Goal: Task Accomplishment & Management: Manage account settings

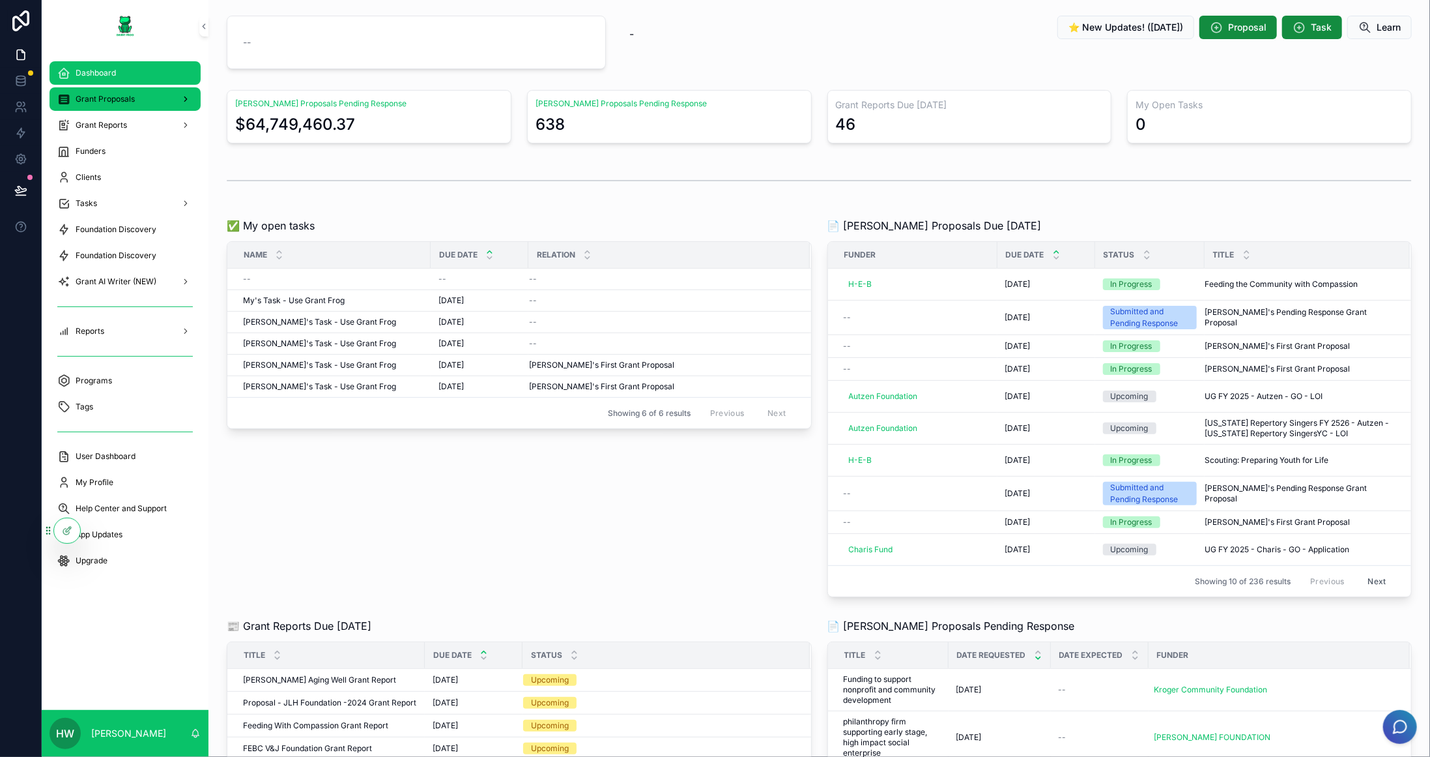
click at [154, 97] on div "Grant Proposals" at bounding box center [125, 99] width 136 height 21
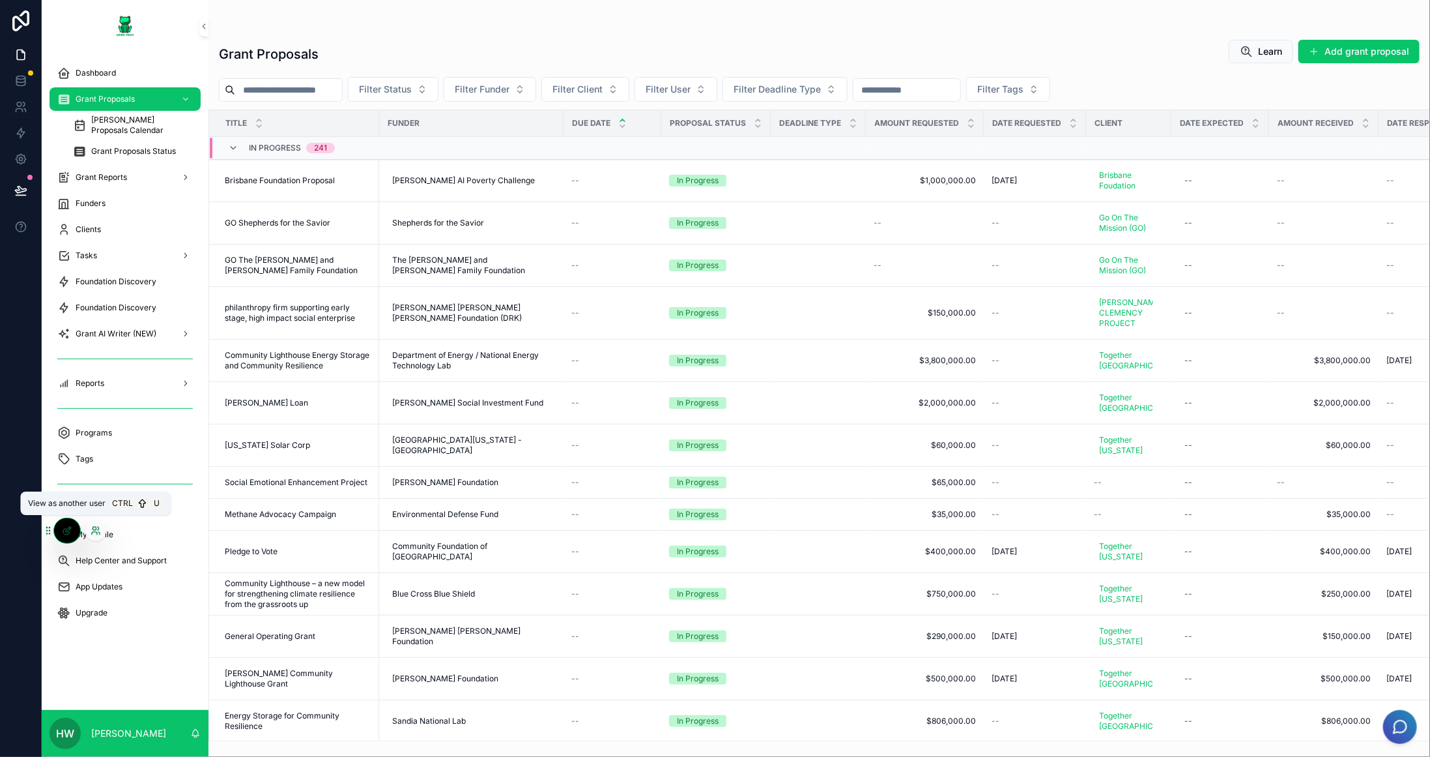
click at [91, 530] on icon at bounding box center [96, 530] width 10 height 10
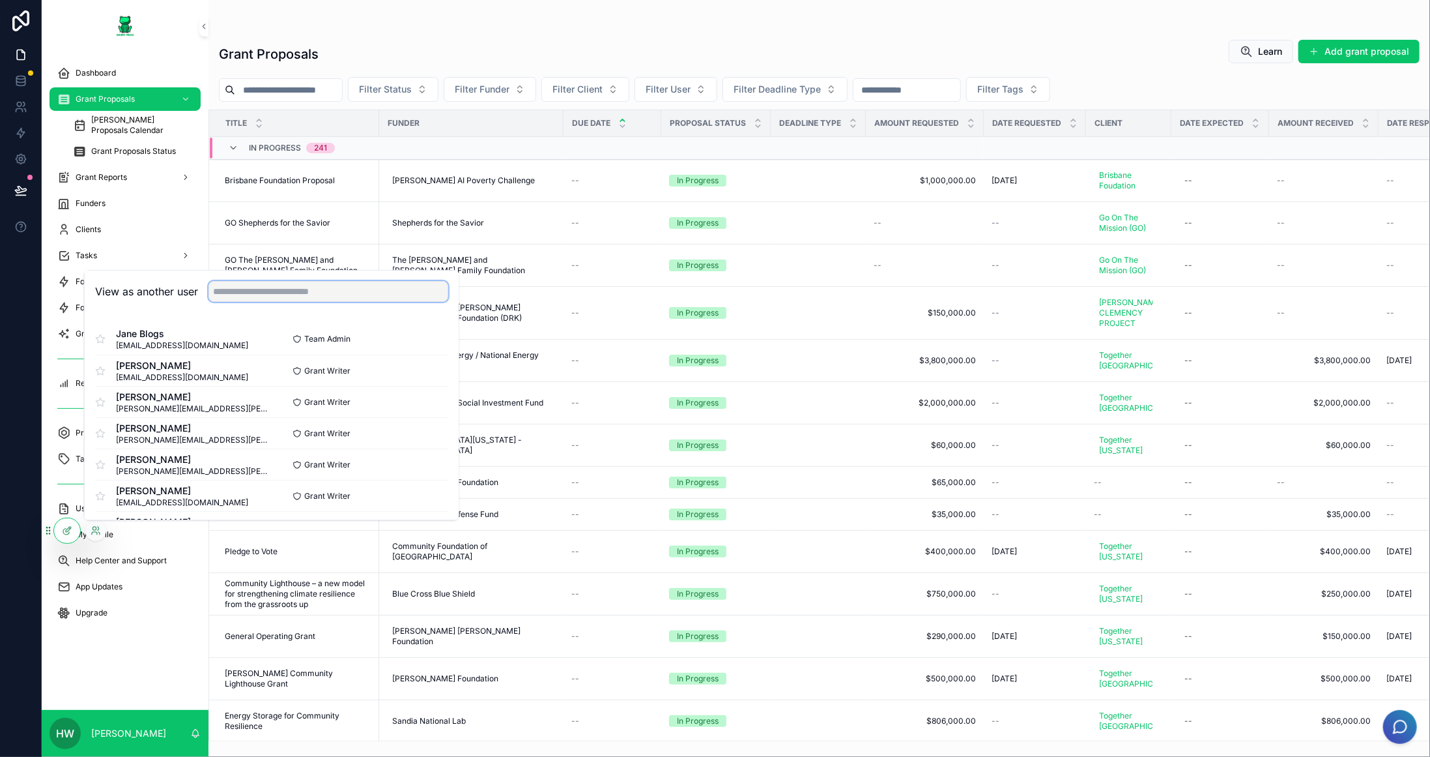
click at [311, 301] on input "text" at bounding box center [329, 291] width 240 height 21
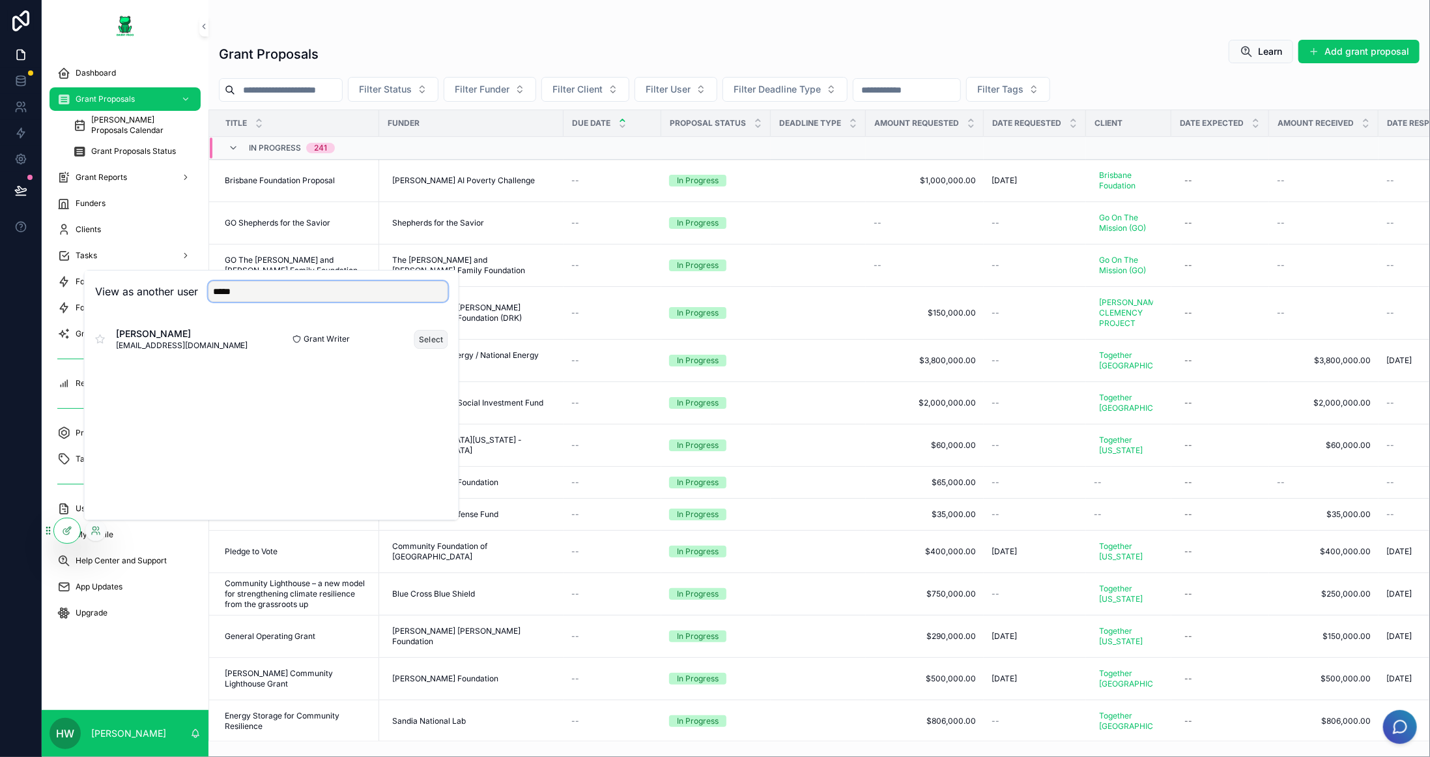
type input "*****"
click at [418, 343] on button "Select" at bounding box center [431, 339] width 34 height 19
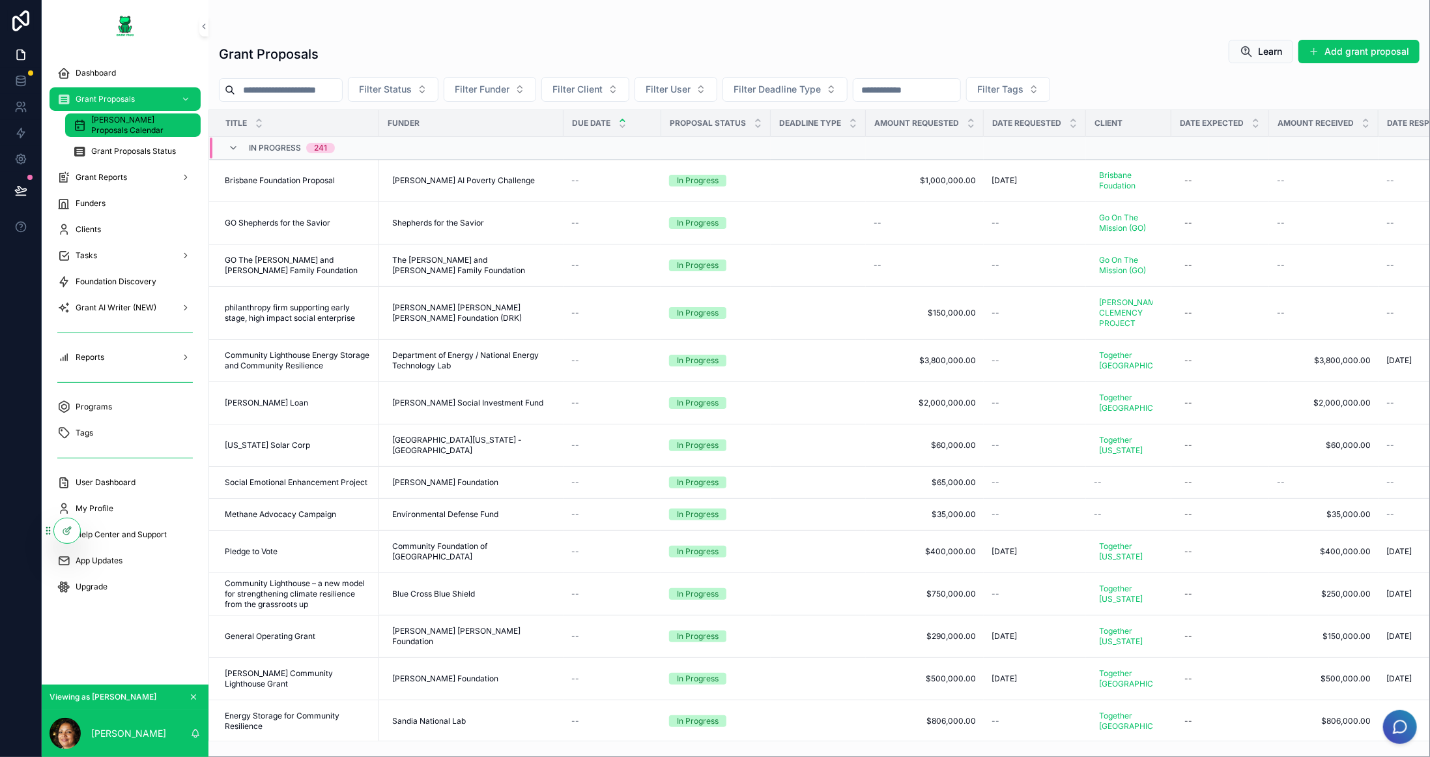
click at [117, 135] on div "[PERSON_NAME] Proposals Calendar" at bounding box center [133, 125] width 120 height 21
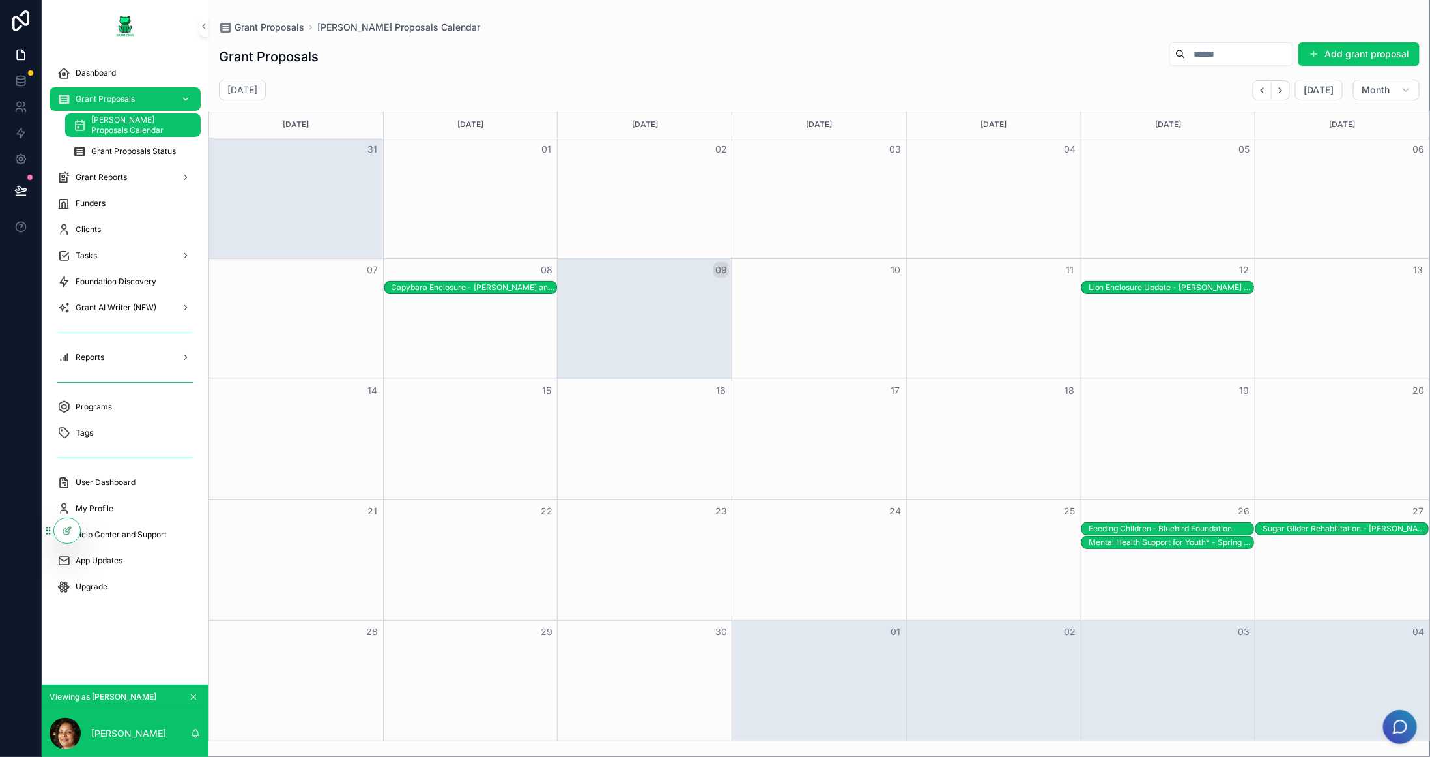
click at [103, 94] on span "Grant Proposals" at bounding box center [105, 99] width 59 height 10
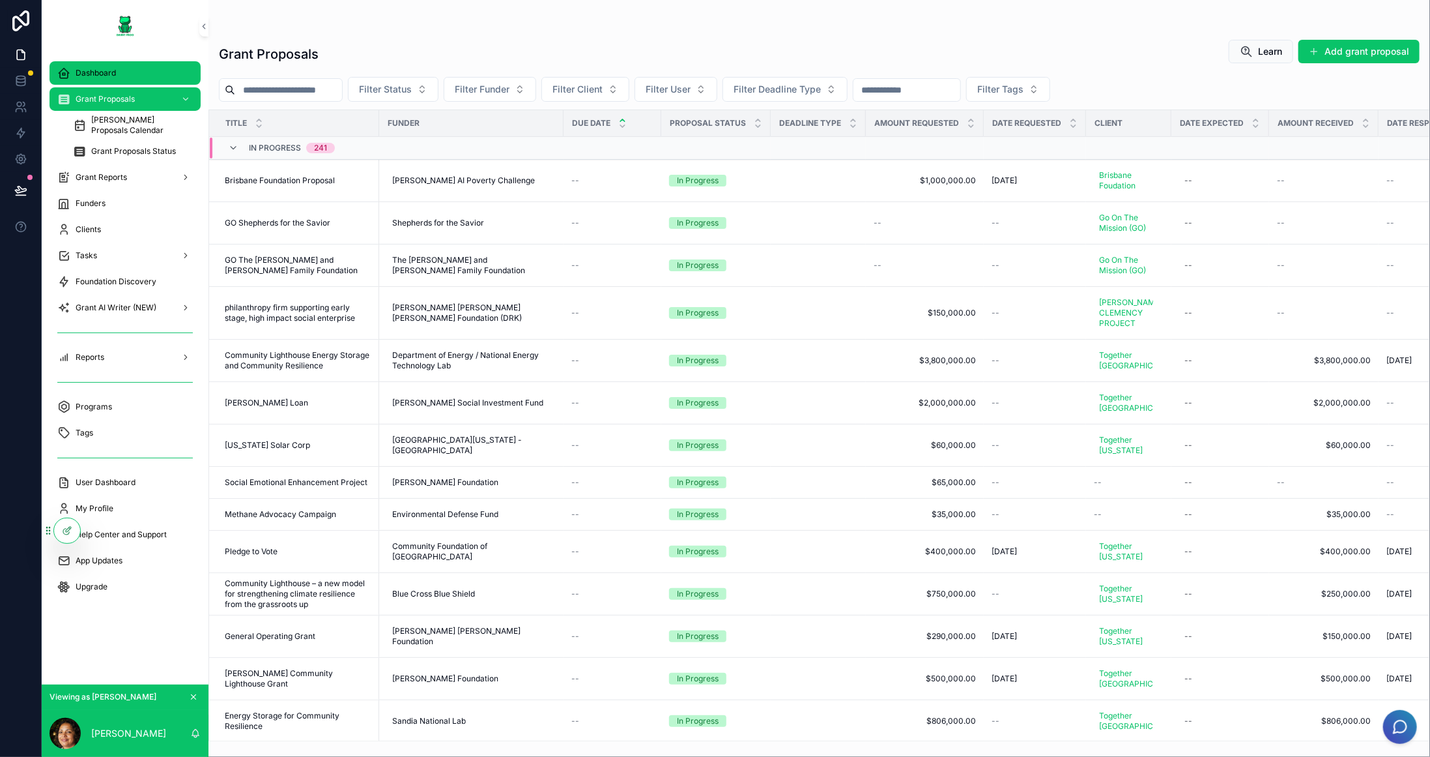
click at [100, 64] on div "Dashboard" at bounding box center [125, 73] width 136 height 21
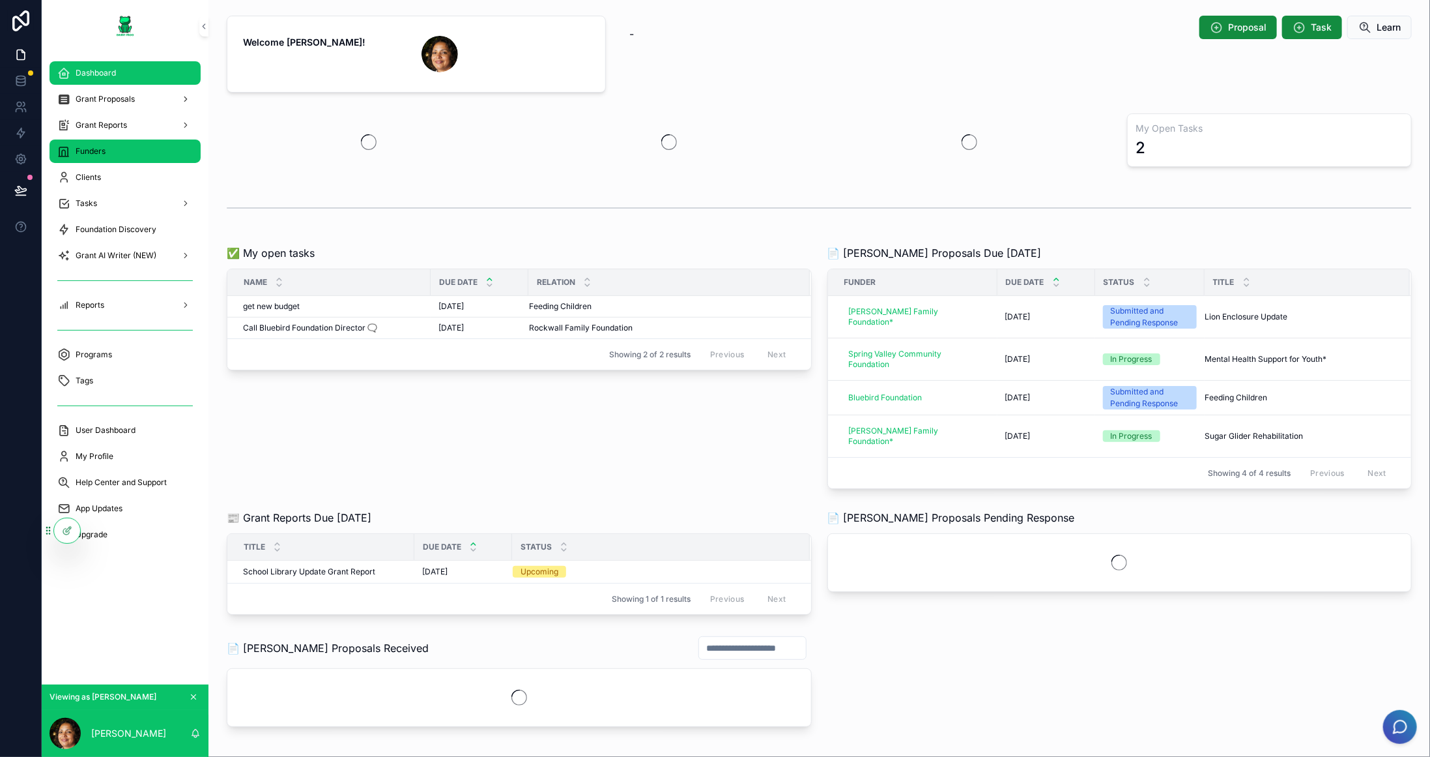
click at [120, 152] on div "Funders" at bounding box center [125, 151] width 136 height 21
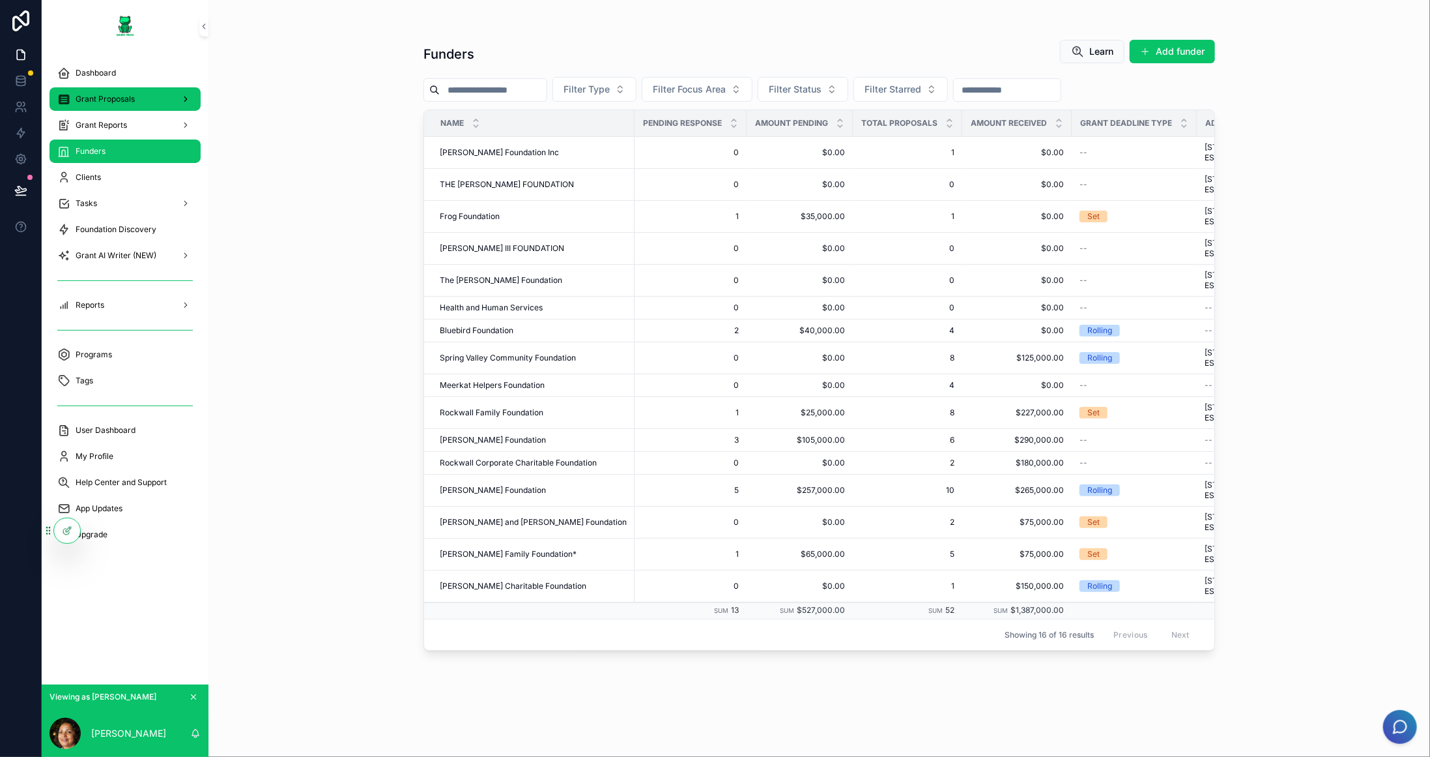
click at [109, 99] on span "Grant Proposals" at bounding box center [105, 99] width 59 height 10
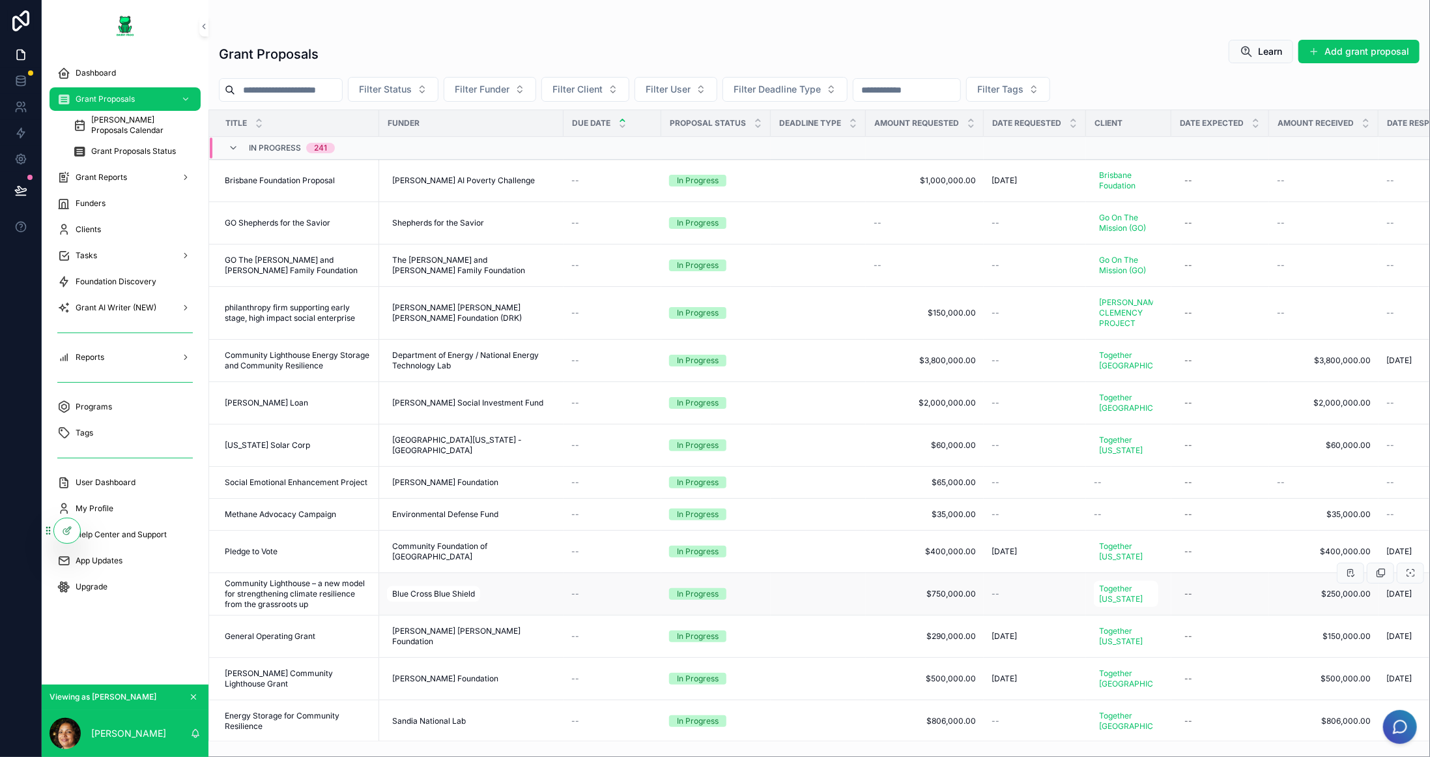
drag, startPoint x: 177, startPoint y: 3, endPoint x: 302, endPoint y: 661, distance: 670.0
click at [302, 615] on td "Community Lighthouse – a new model for strengthening climate resilience from th…" at bounding box center [294, 594] width 170 height 42
click at [313, 557] on div "Pledge to Vote Pledge to Vote" at bounding box center [298, 551] width 147 height 10
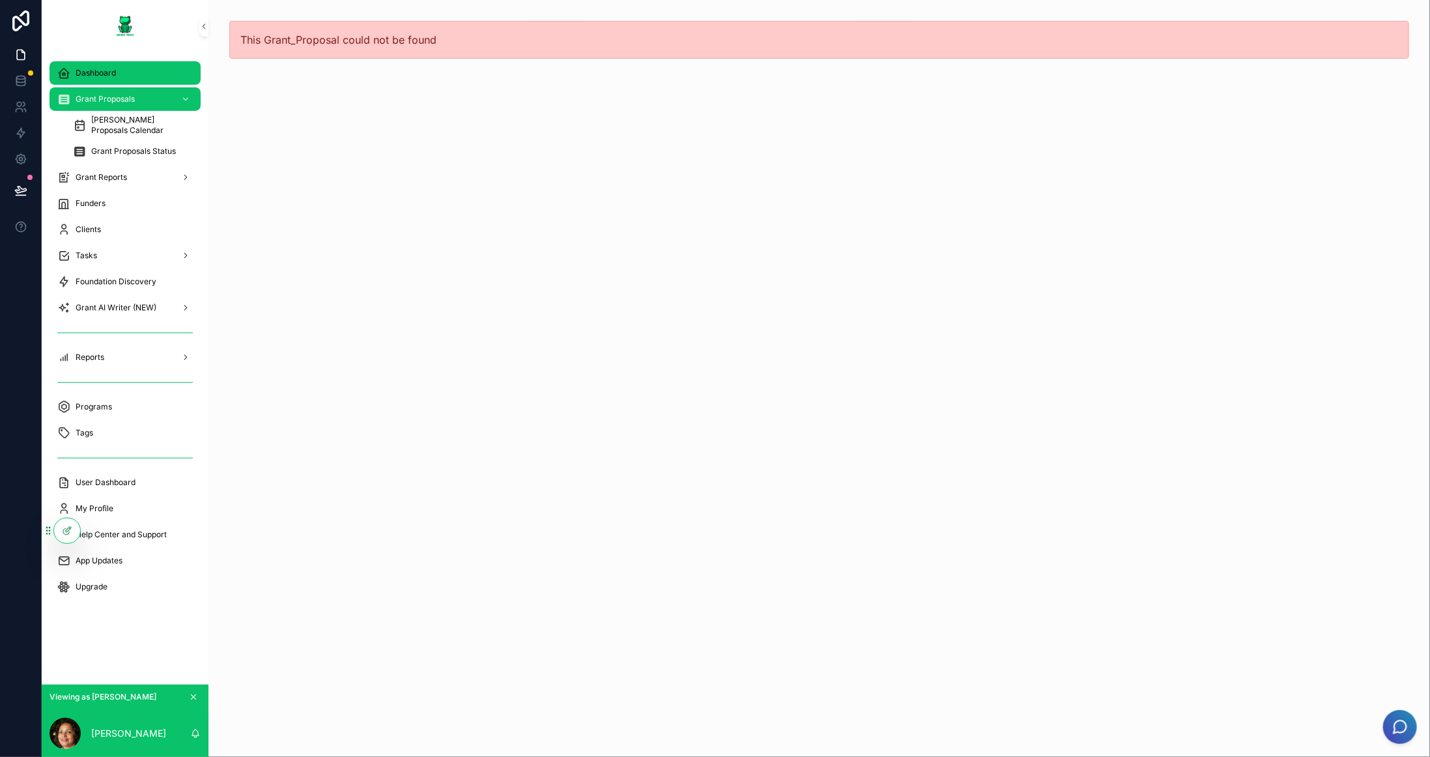
click at [95, 73] on span "Dashboard" at bounding box center [96, 73] width 40 height 10
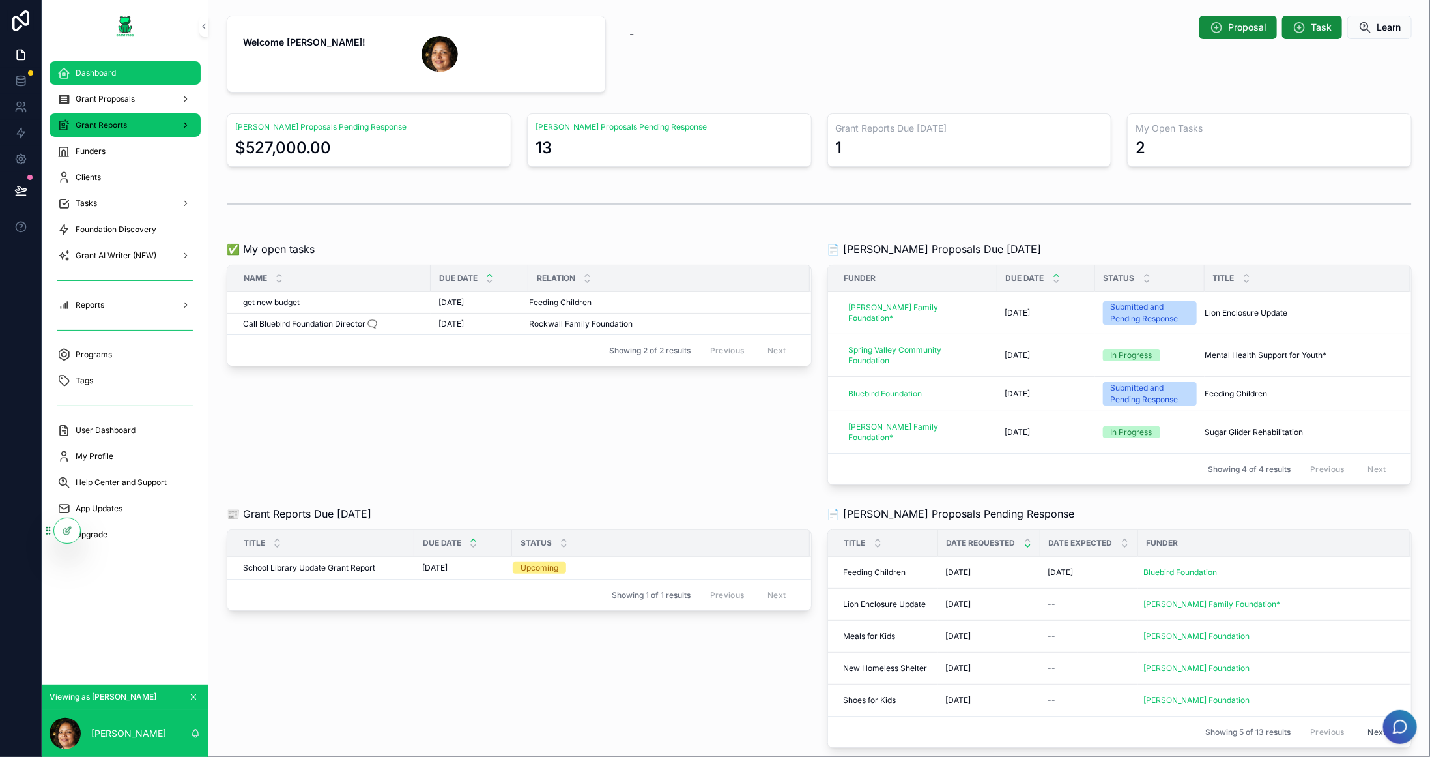
click at [154, 129] on div "Grant Reports" at bounding box center [125, 125] width 136 height 21
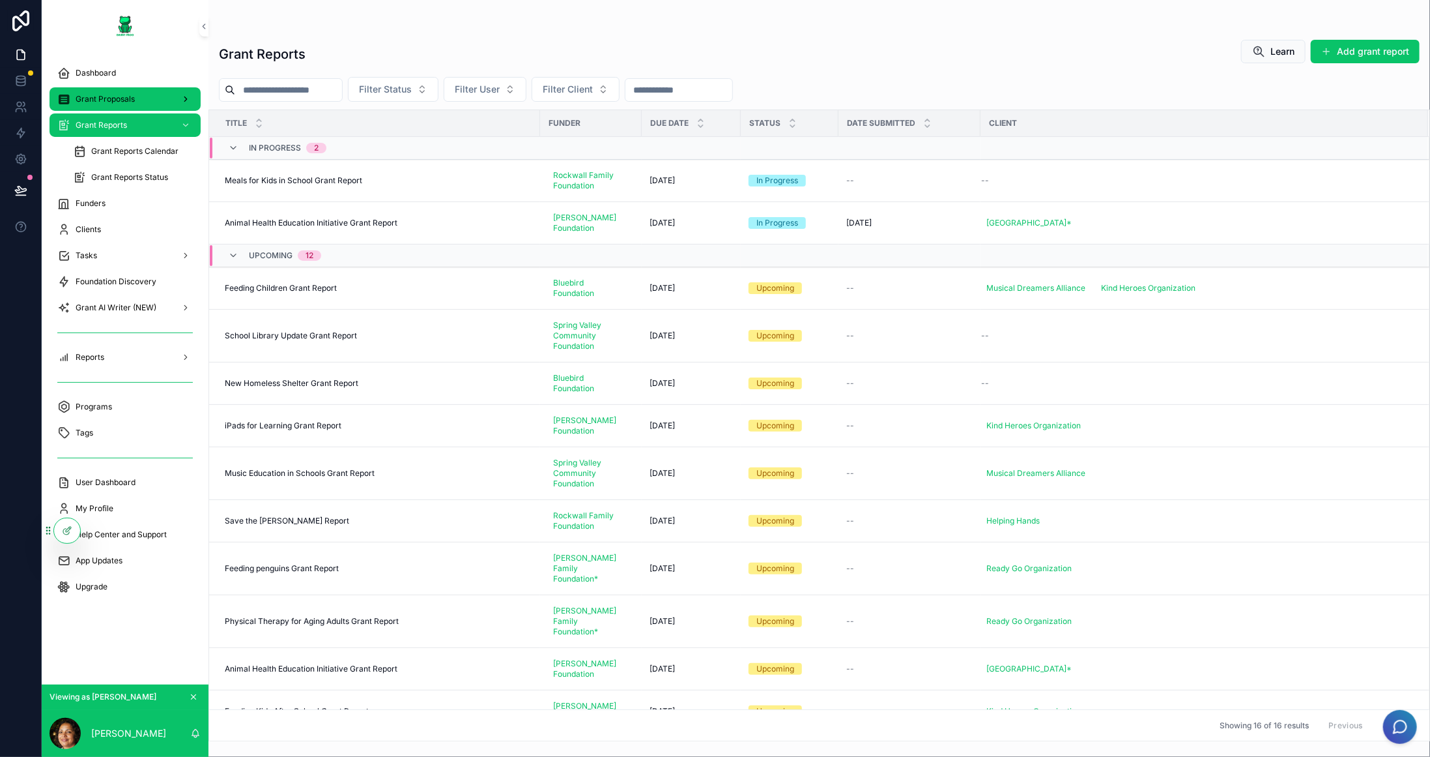
click at [134, 95] on div "Grant Proposals" at bounding box center [125, 99] width 136 height 21
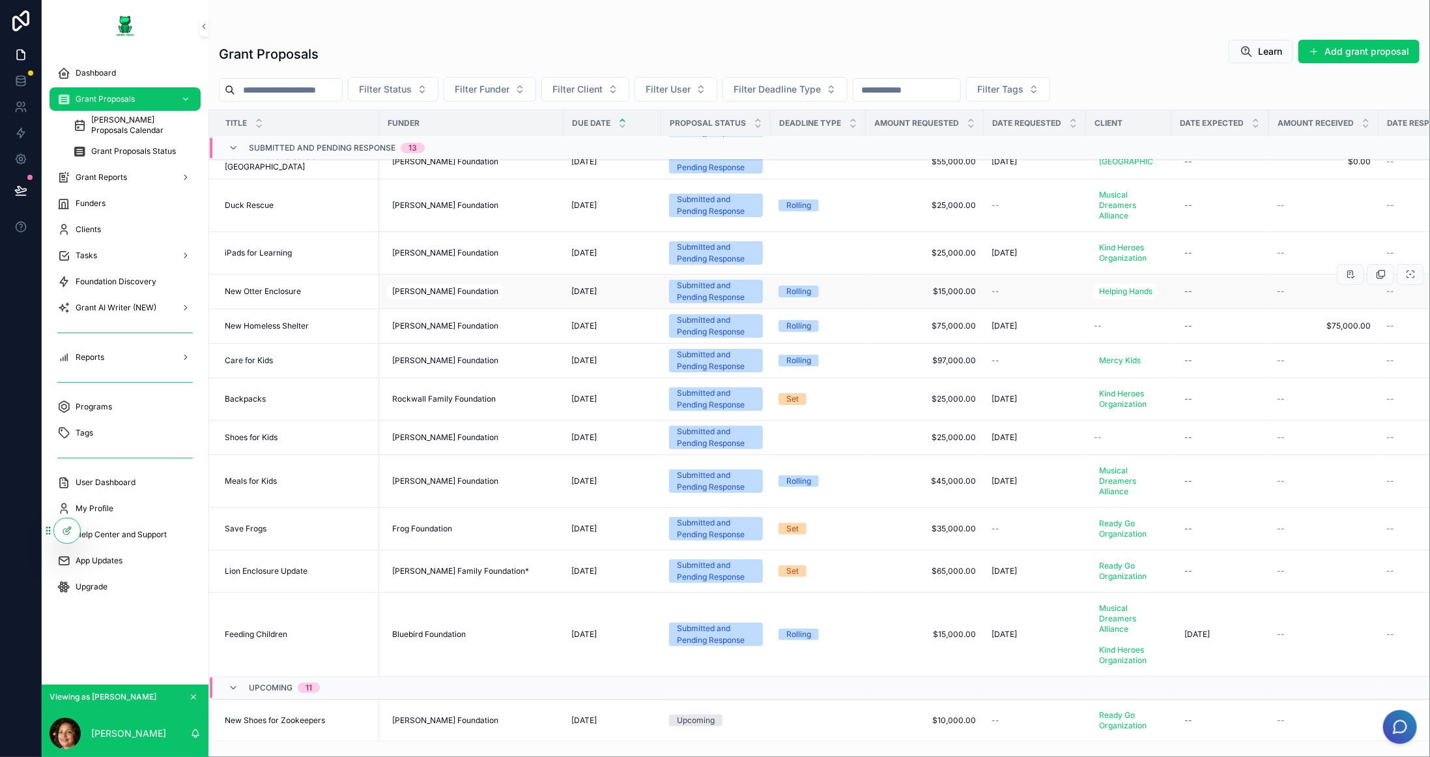
scroll to position [326, 0]
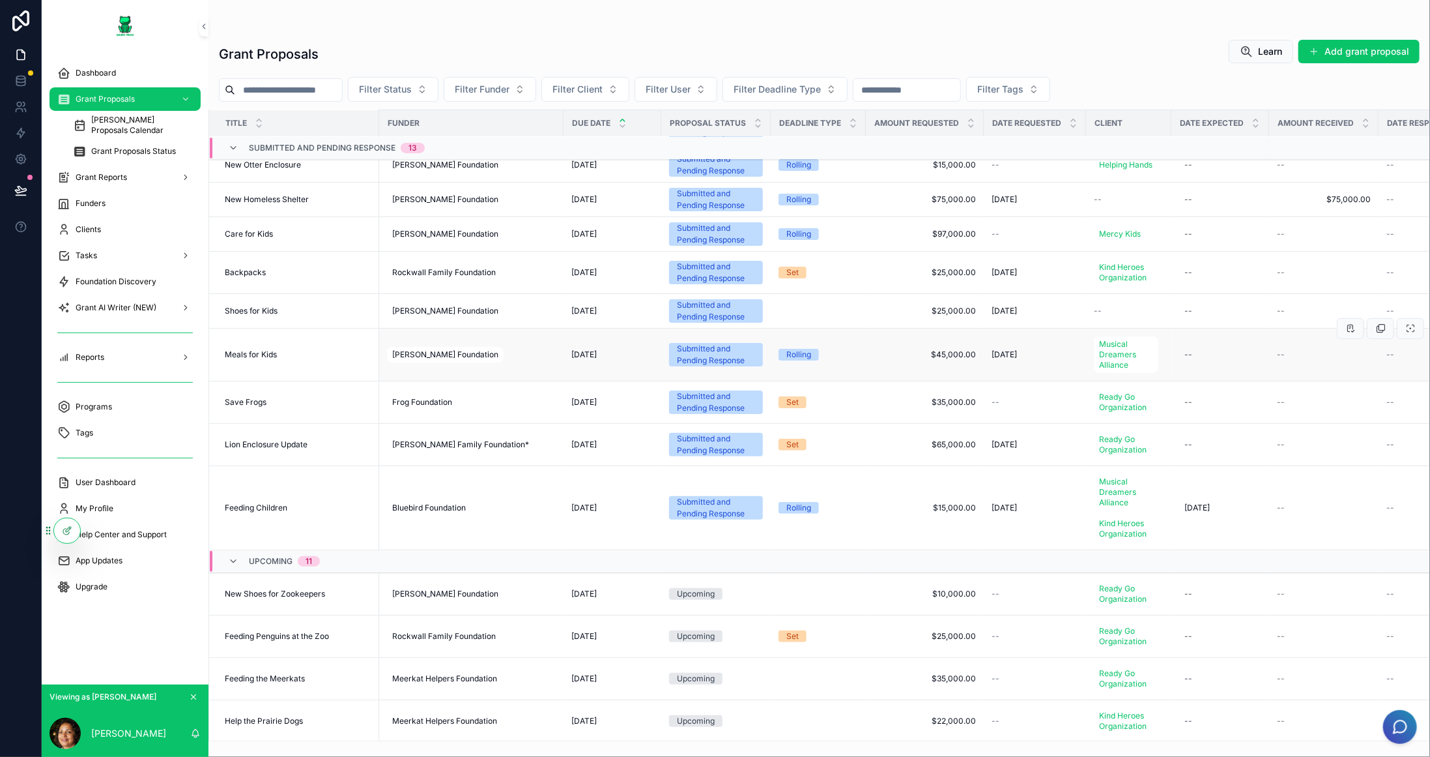
click at [313, 381] on td "Meals for Kids Meals for Kids" at bounding box center [294, 354] width 170 height 53
click at [271, 360] on span "Meals for Kids" at bounding box center [251, 354] width 52 height 10
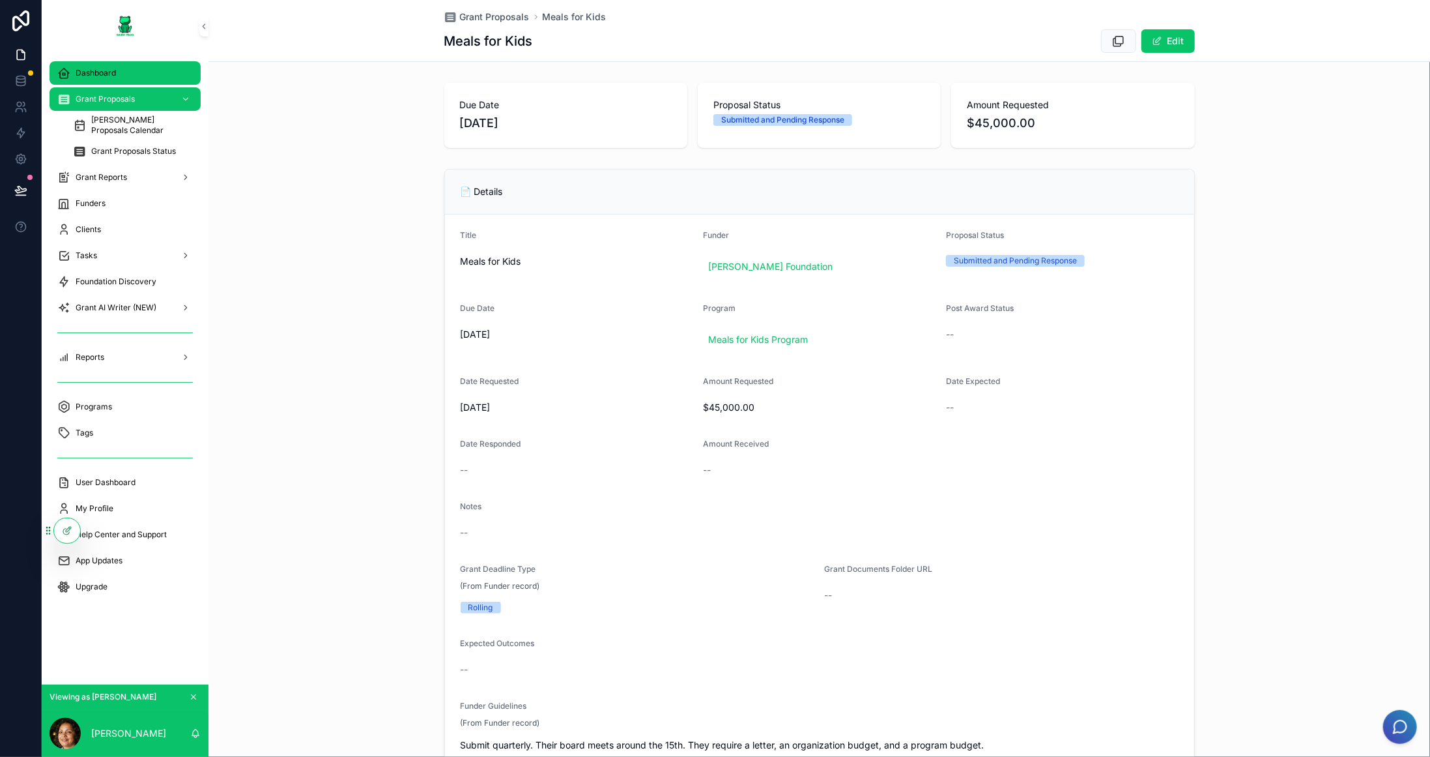
click at [107, 77] on span "Dashboard" at bounding box center [96, 73] width 40 height 10
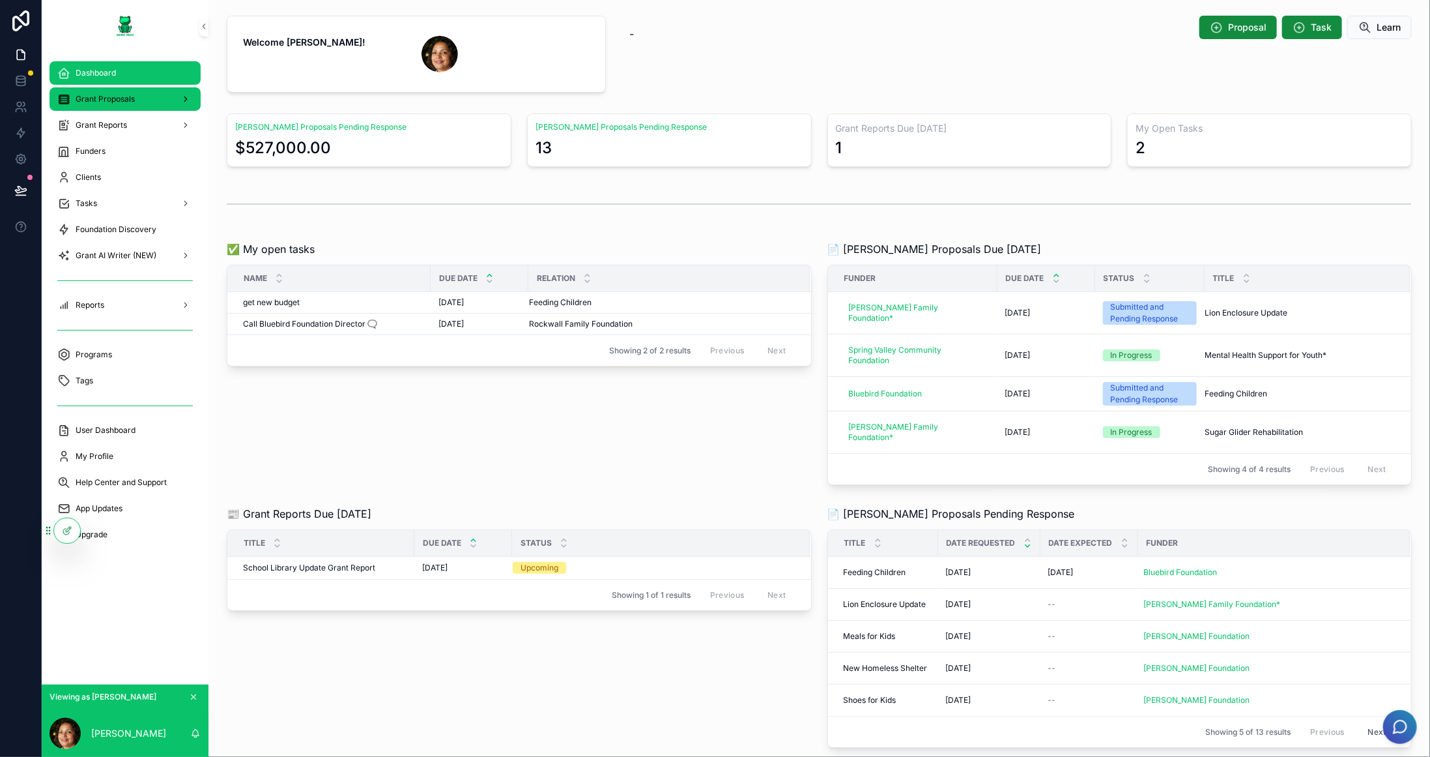
click at [94, 103] on span "Grant Proposals" at bounding box center [105, 99] width 59 height 10
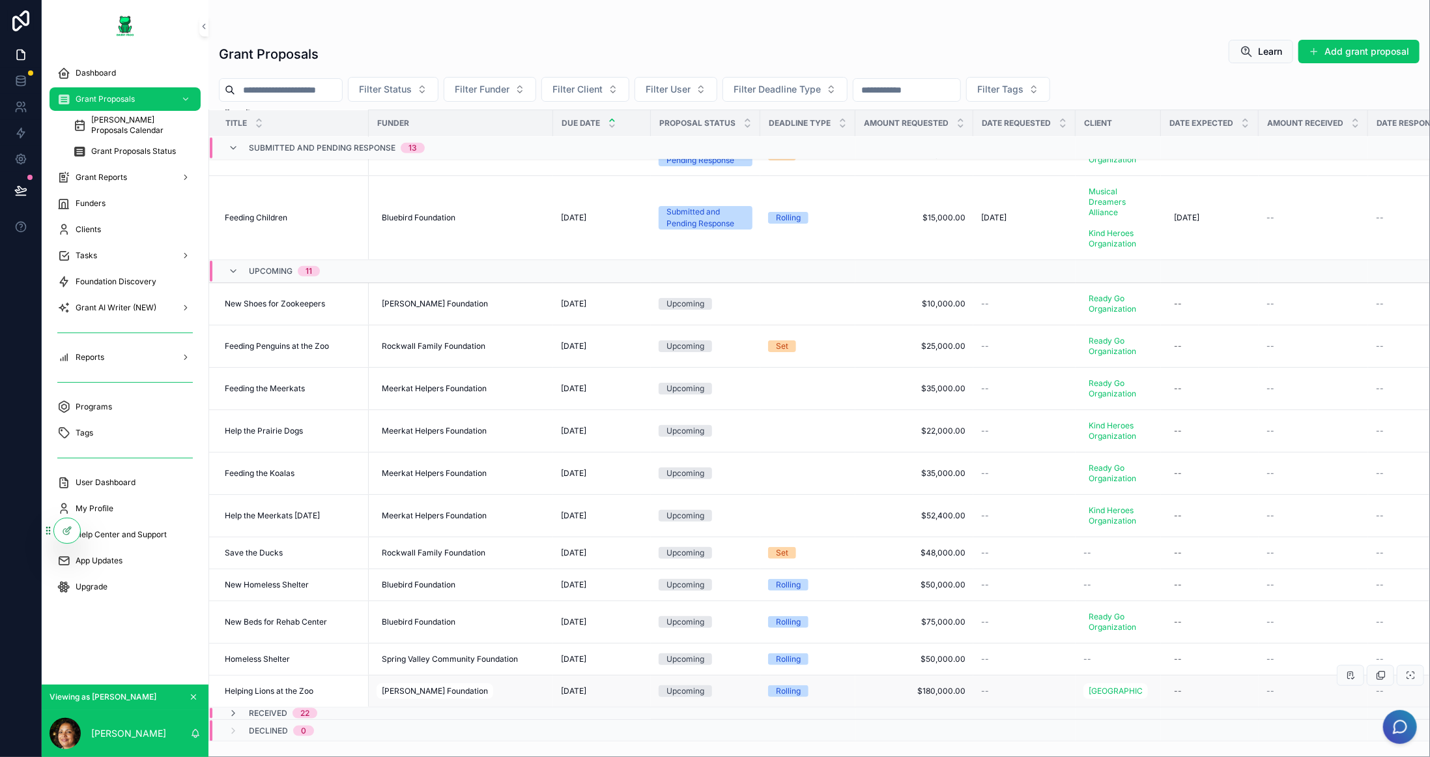
scroll to position [892, 0]
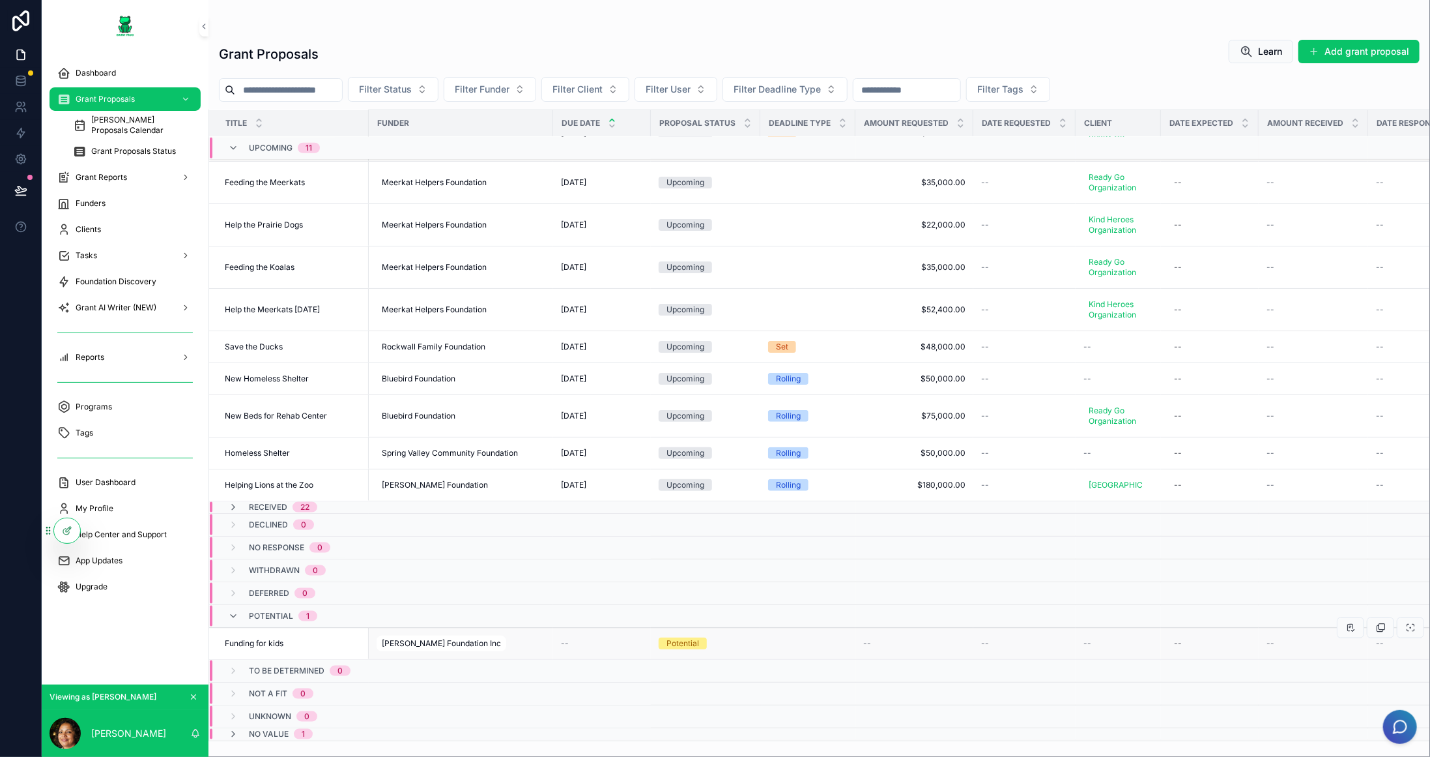
click at [300, 638] on div "Funding for kids Funding for kids" at bounding box center [293, 643] width 136 height 10
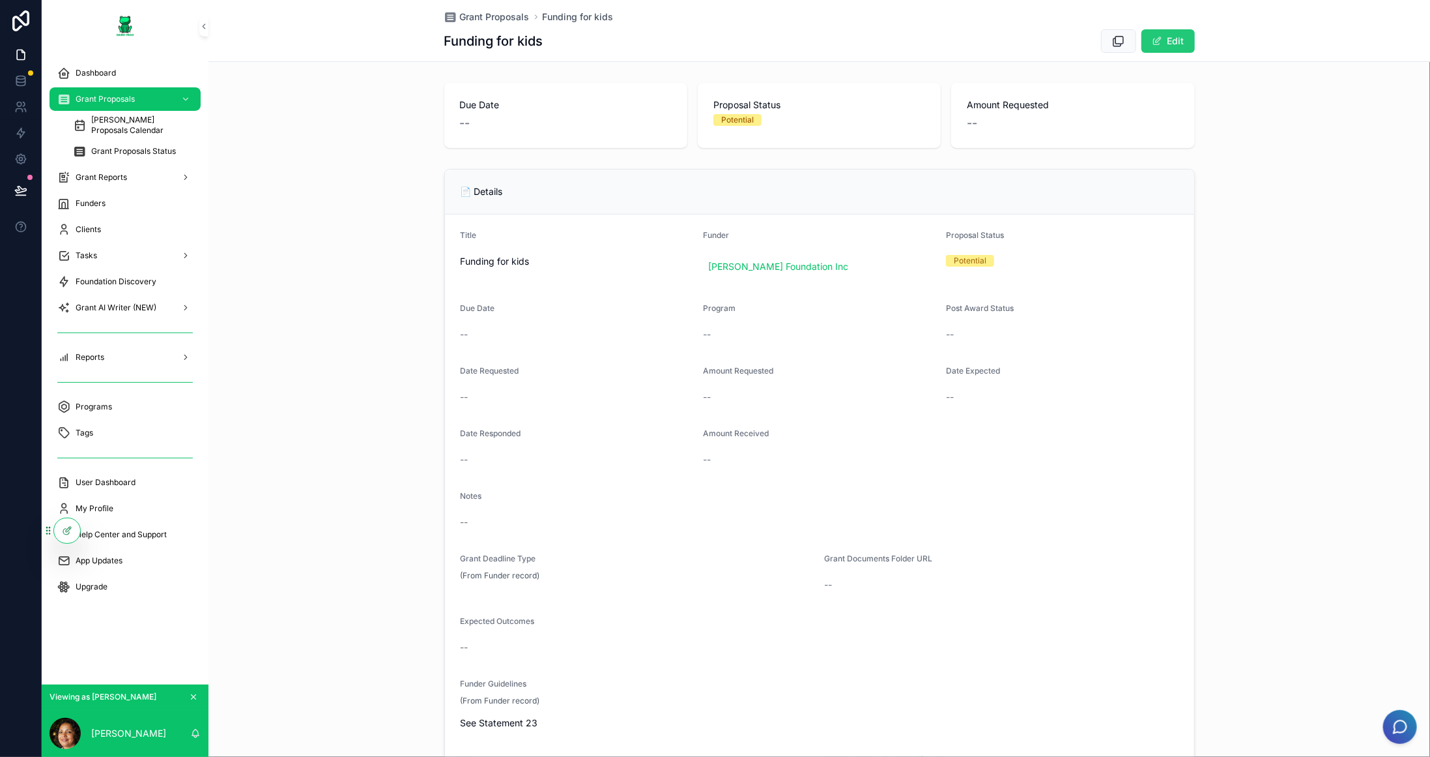
click at [1178, 43] on button "Edit" at bounding box center [1168, 40] width 53 height 23
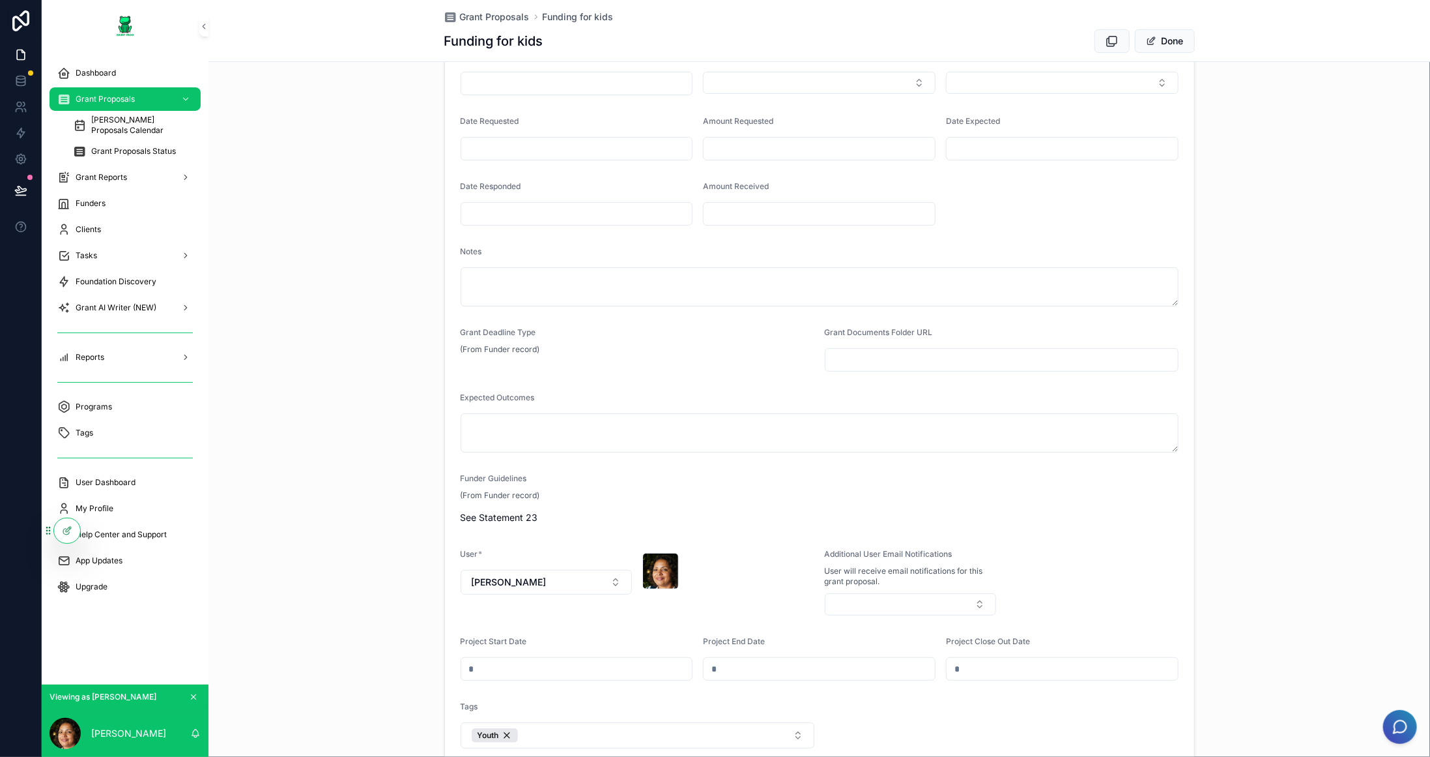
scroll to position [261, 0]
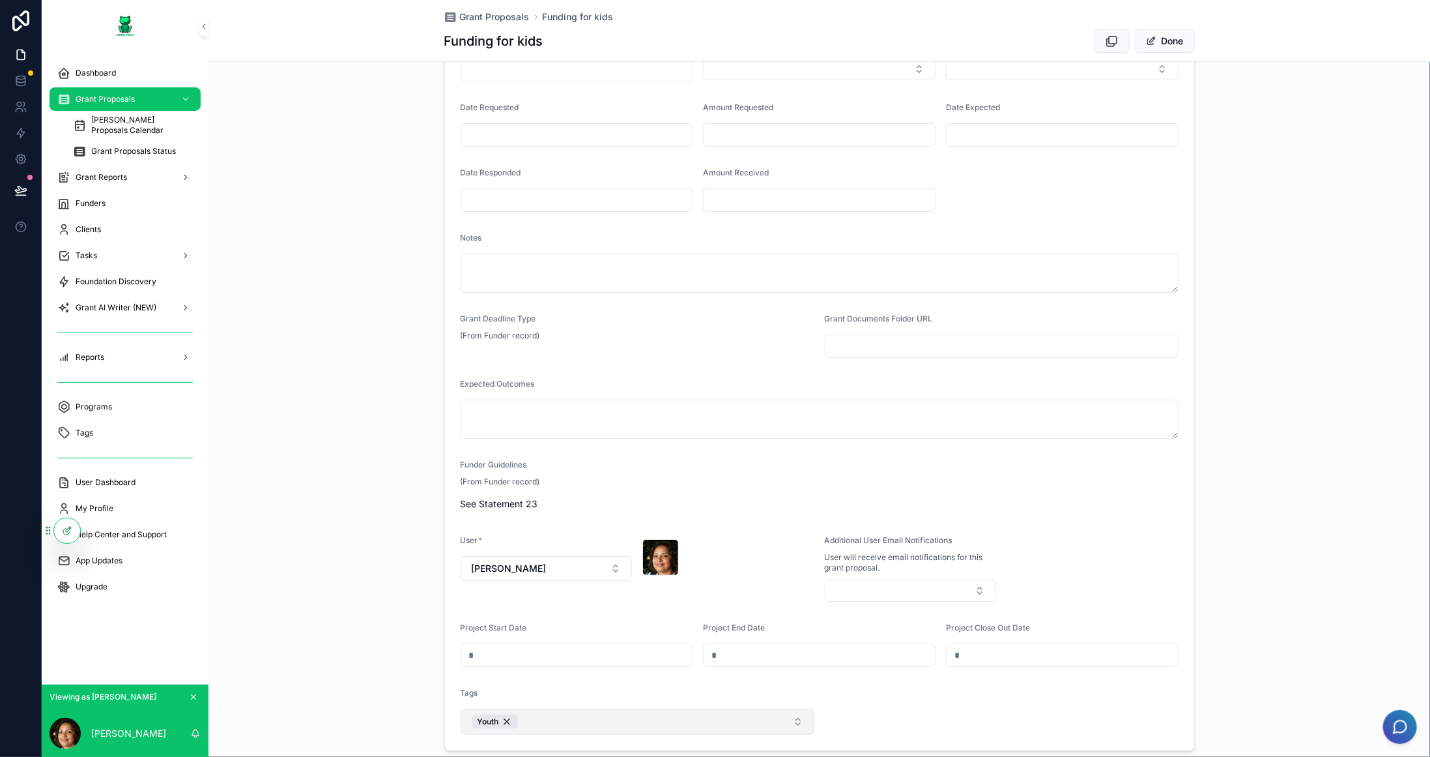
click at [688, 714] on button "Youth" at bounding box center [638, 721] width 354 height 26
click at [523, 624] on div "Education" at bounding box center [632, 625] width 347 height 21
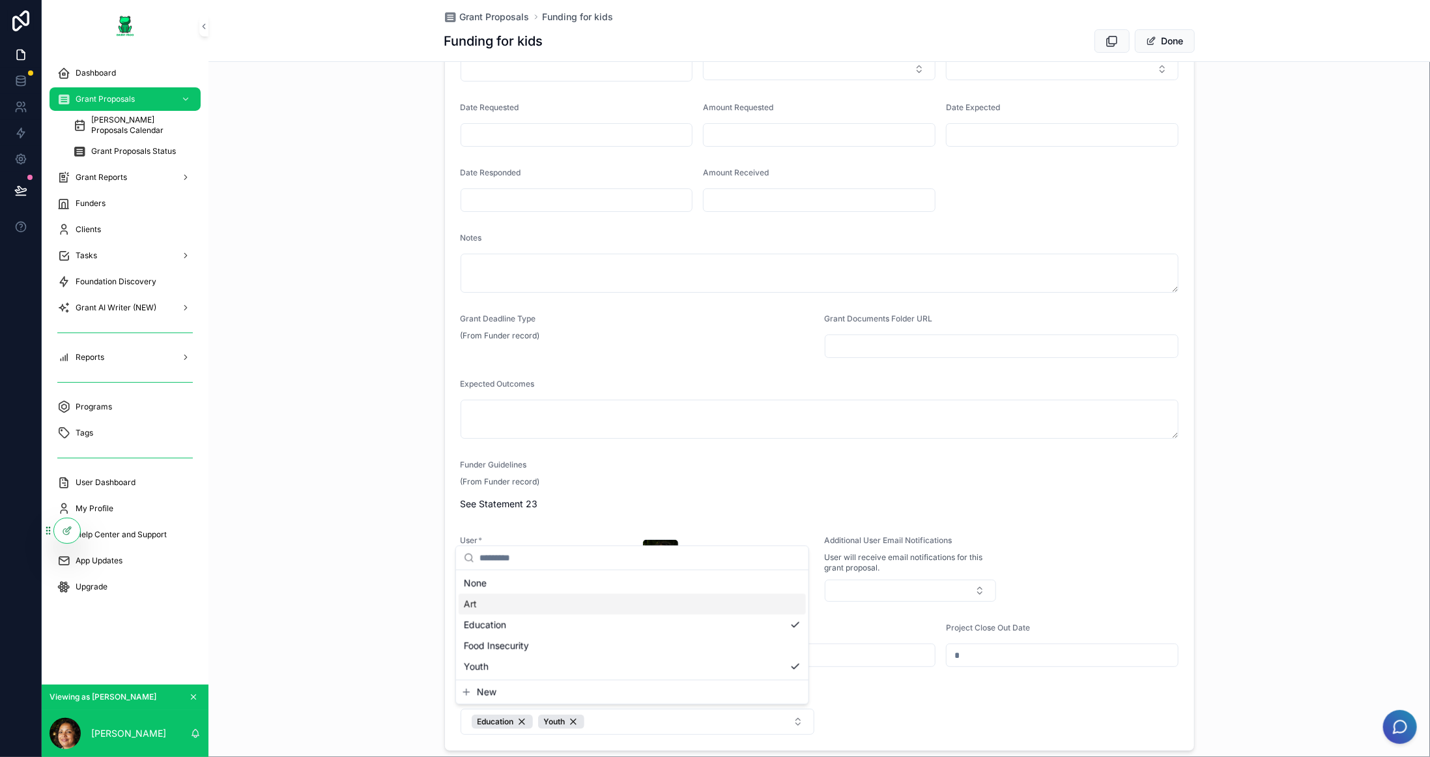
click at [1279, 399] on div "**********" at bounding box center [820, 329] width 1222 height 853
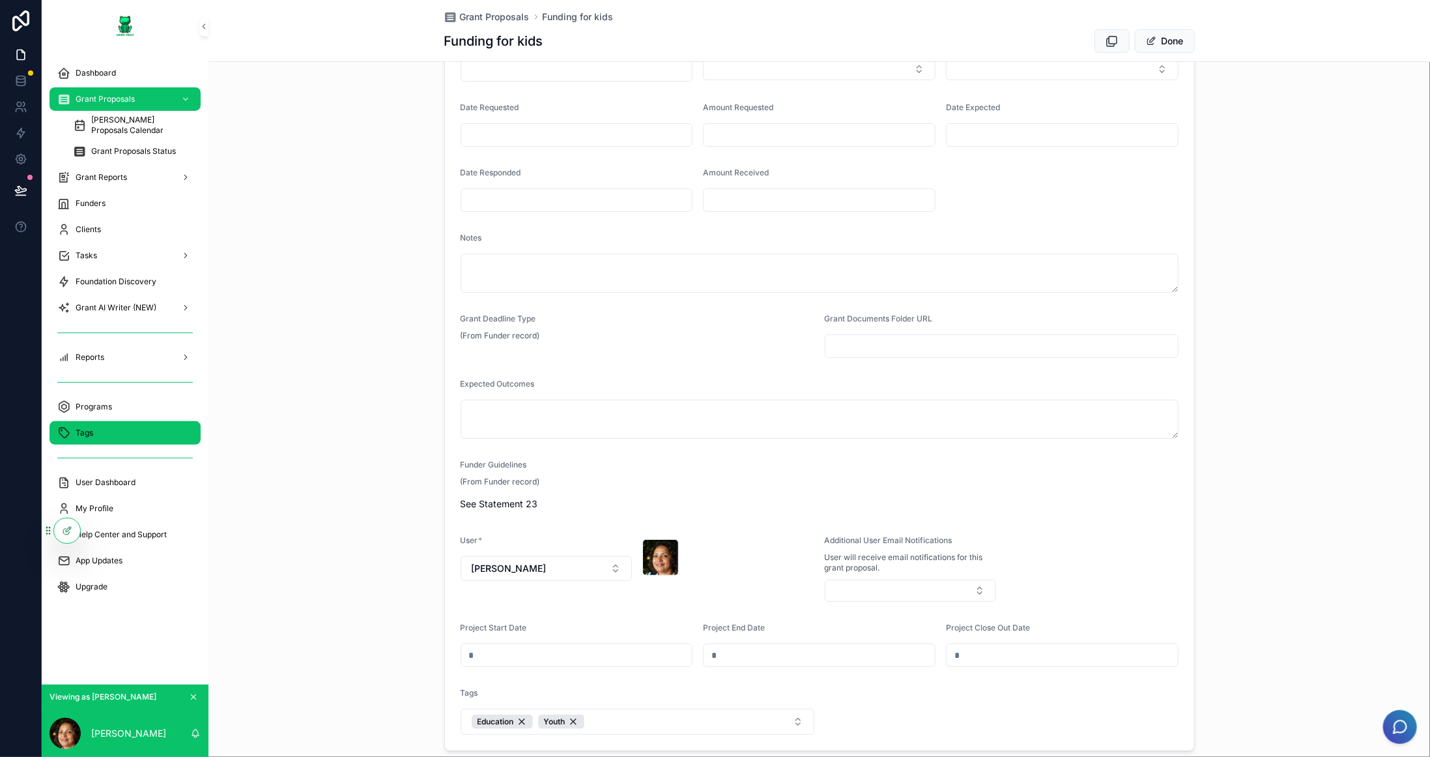
click at [99, 425] on div "Tags" at bounding box center [125, 432] width 136 height 21
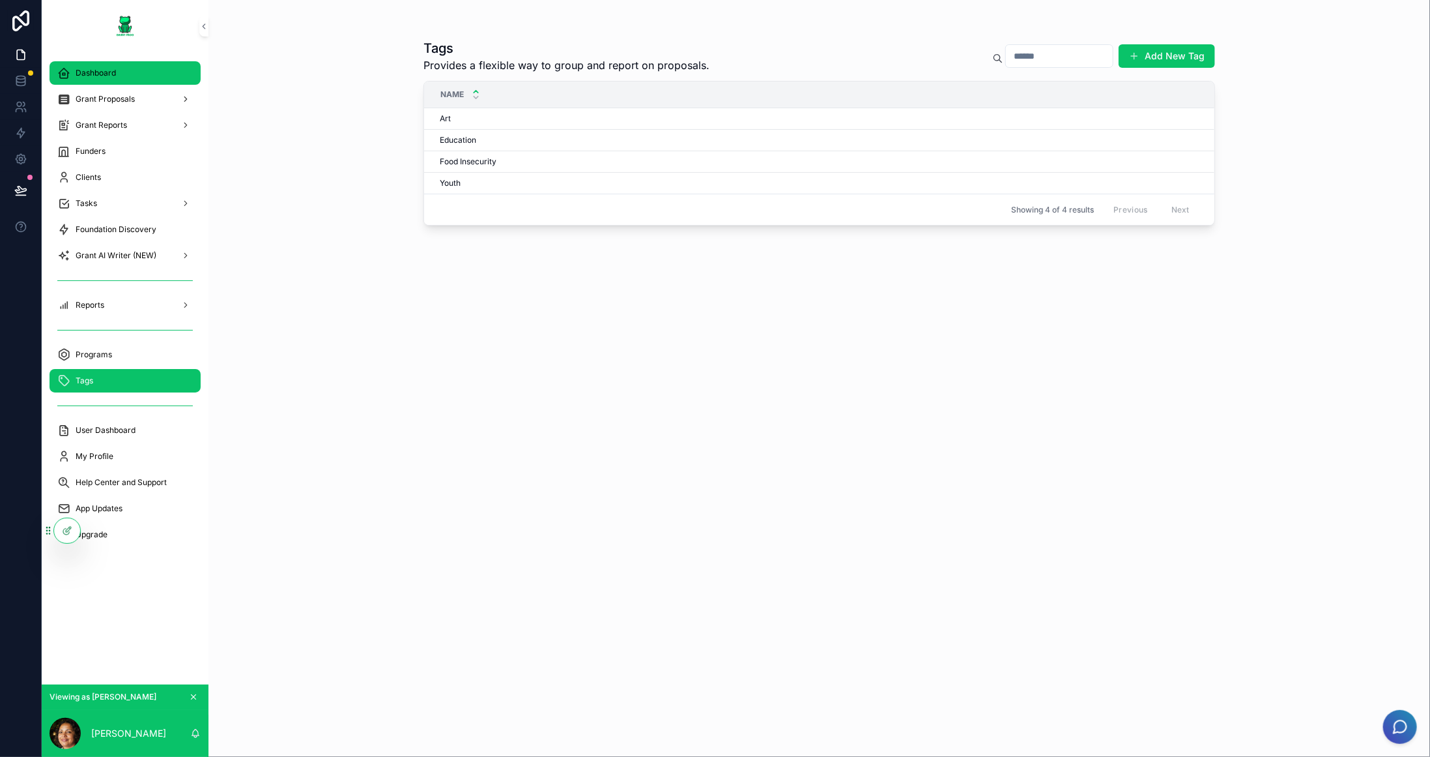
click at [127, 75] on div "Dashboard" at bounding box center [125, 73] width 136 height 21
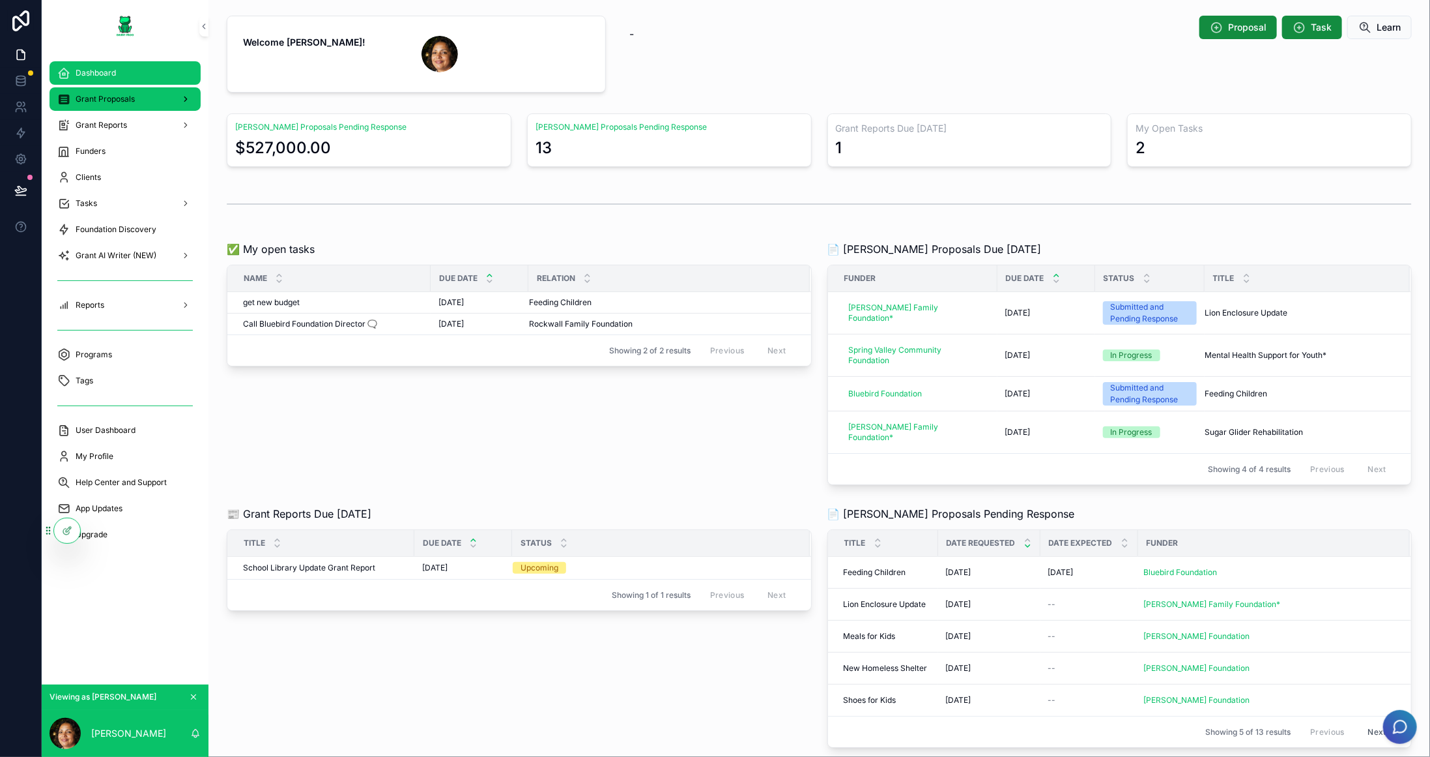
click at [125, 94] on span "Grant Proposals" at bounding box center [105, 99] width 59 height 10
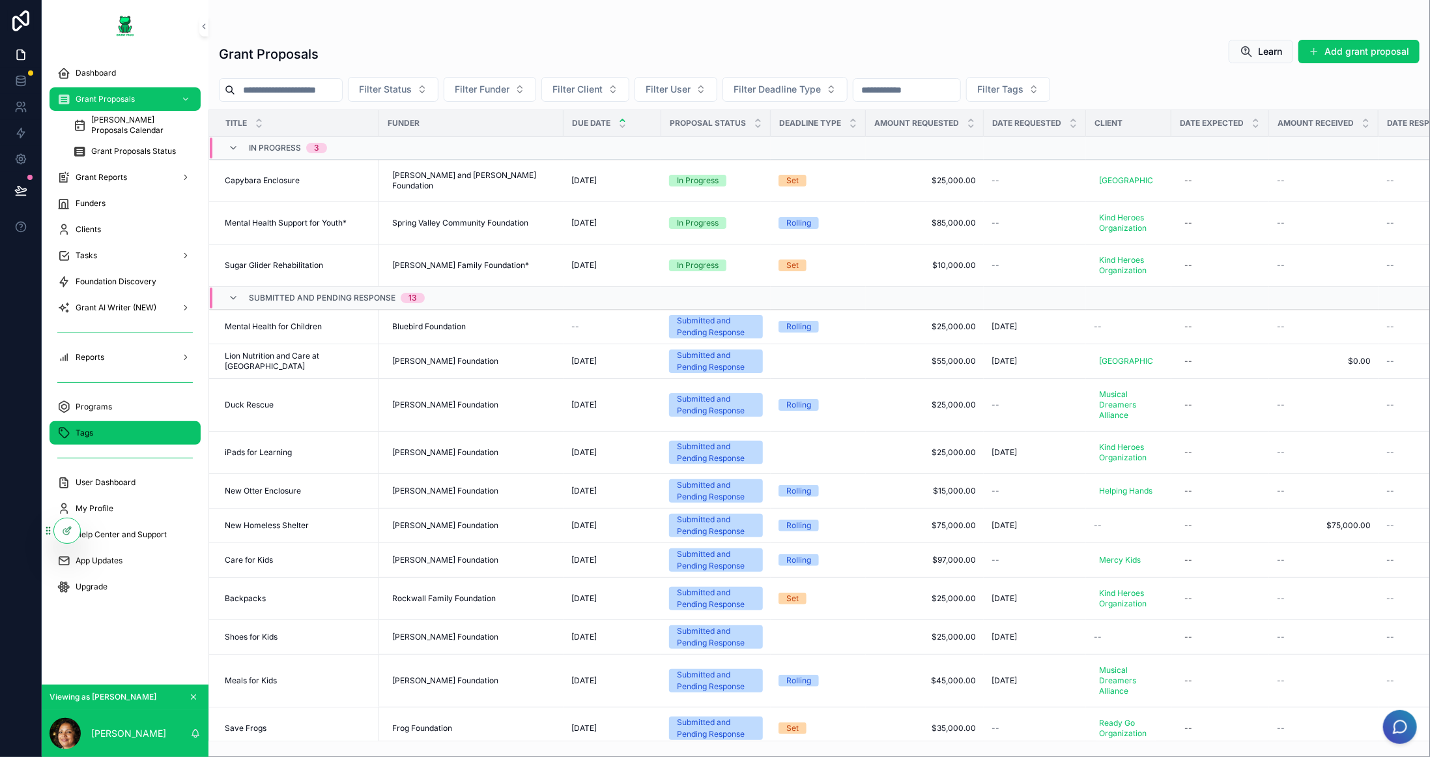
click at [97, 428] on div "Tags" at bounding box center [125, 432] width 136 height 21
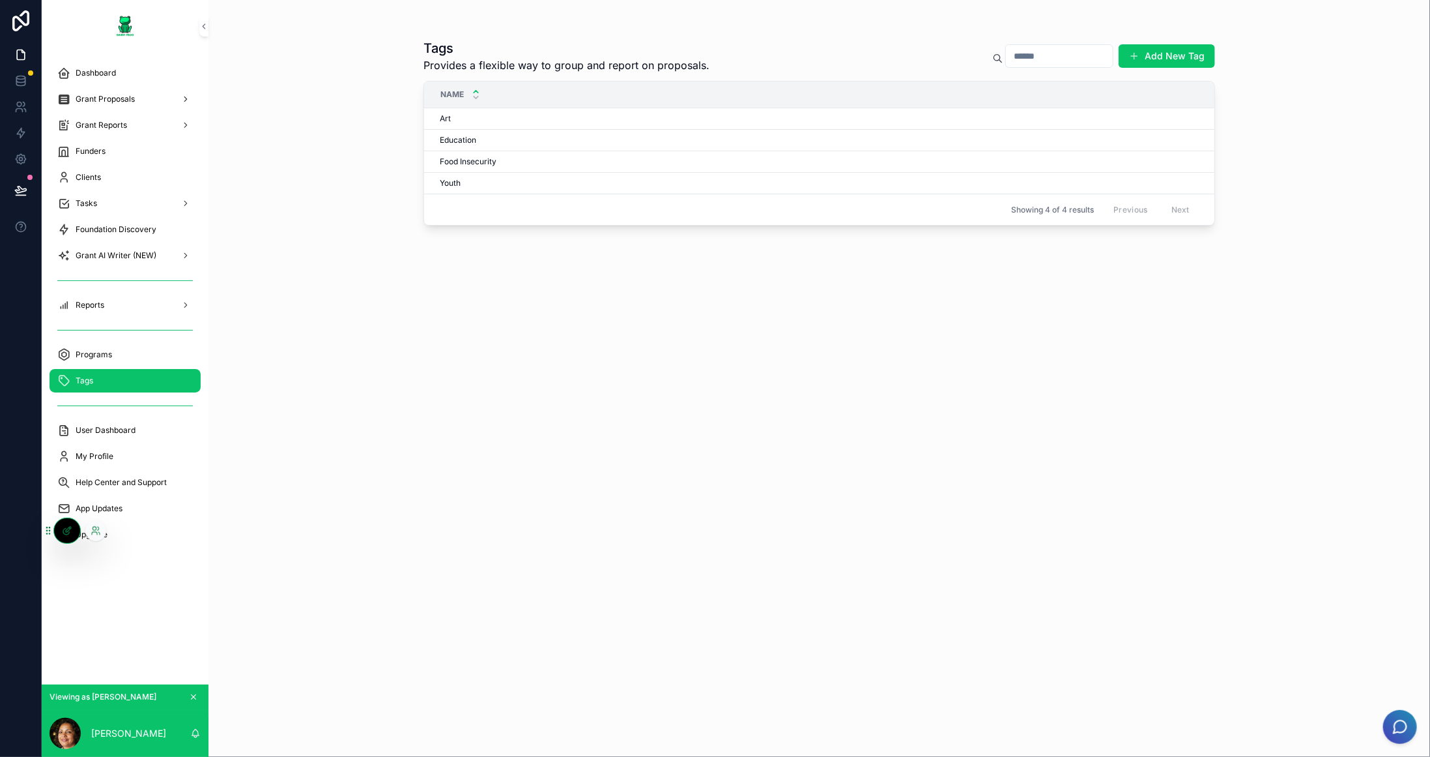
click at [63, 538] on div at bounding box center [67, 530] width 26 height 25
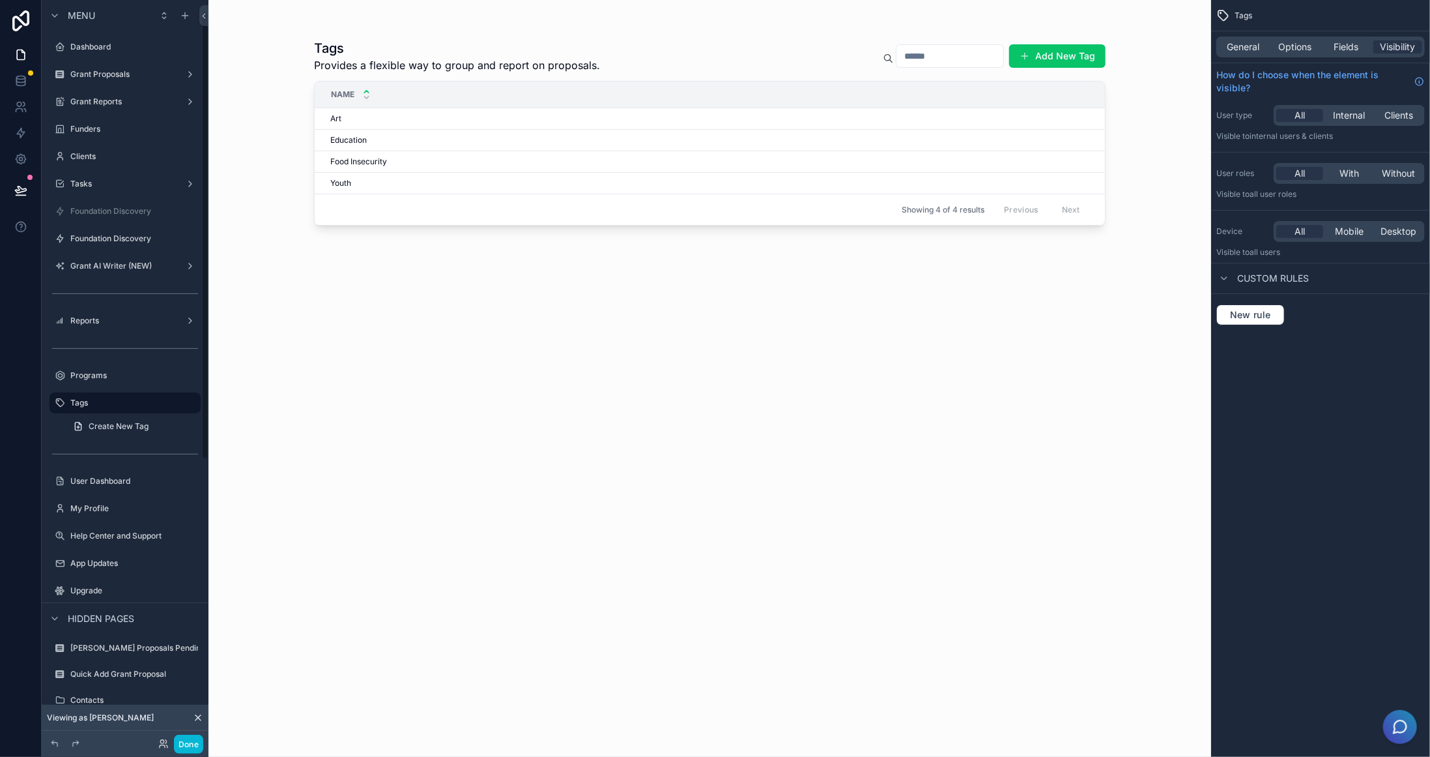
scroll to position [18, 0]
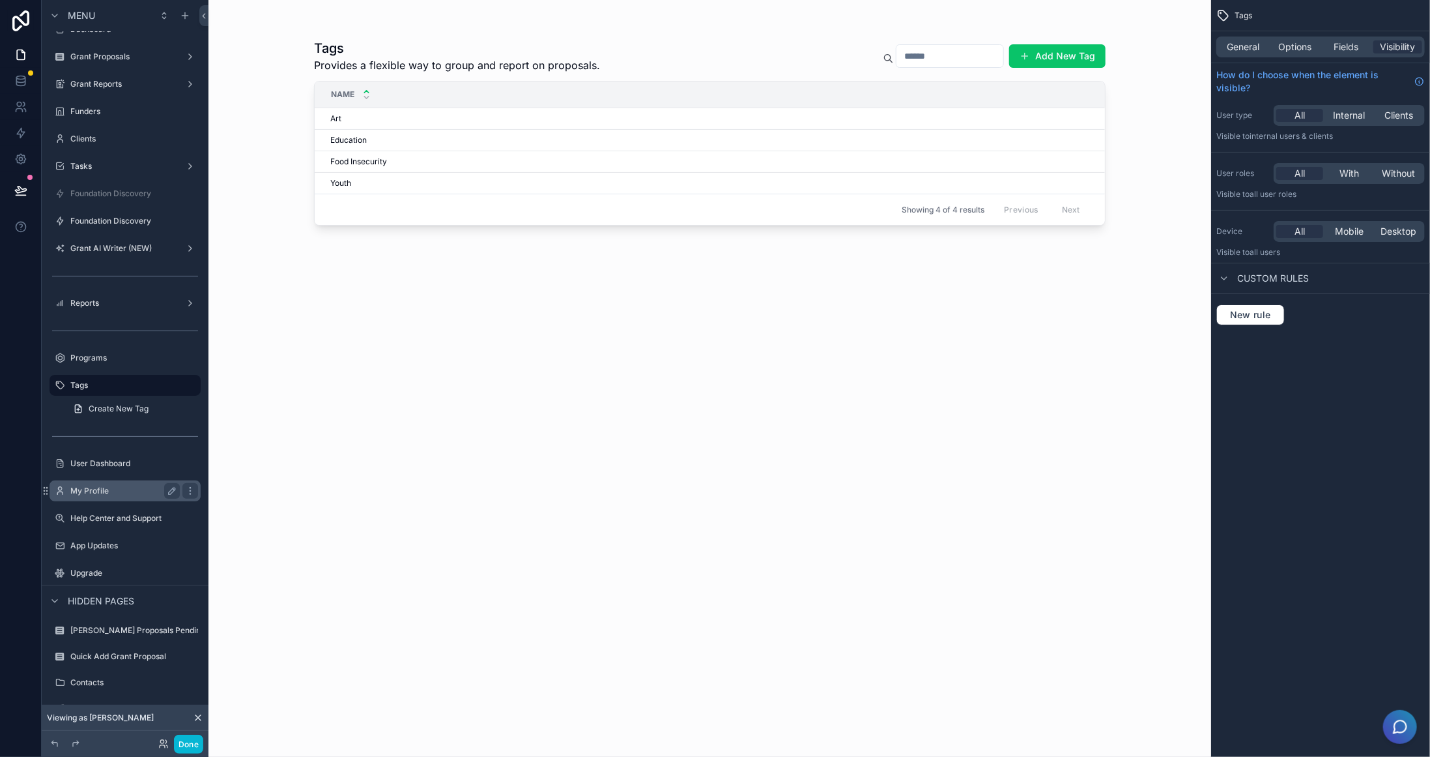
click at [113, 494] on label "My Profile" at bounding box center [122, 491] width 104 height 10
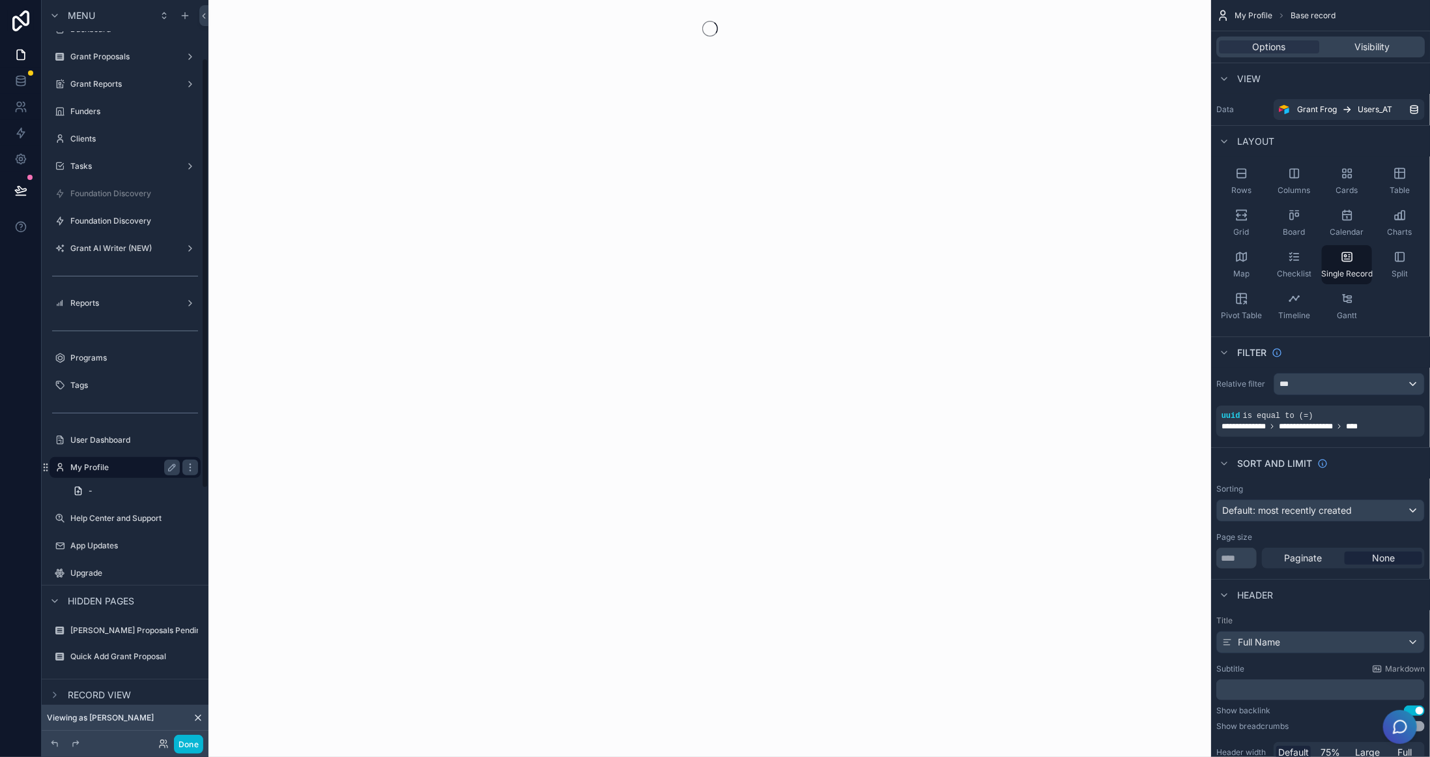
scroll to position [100, 0]
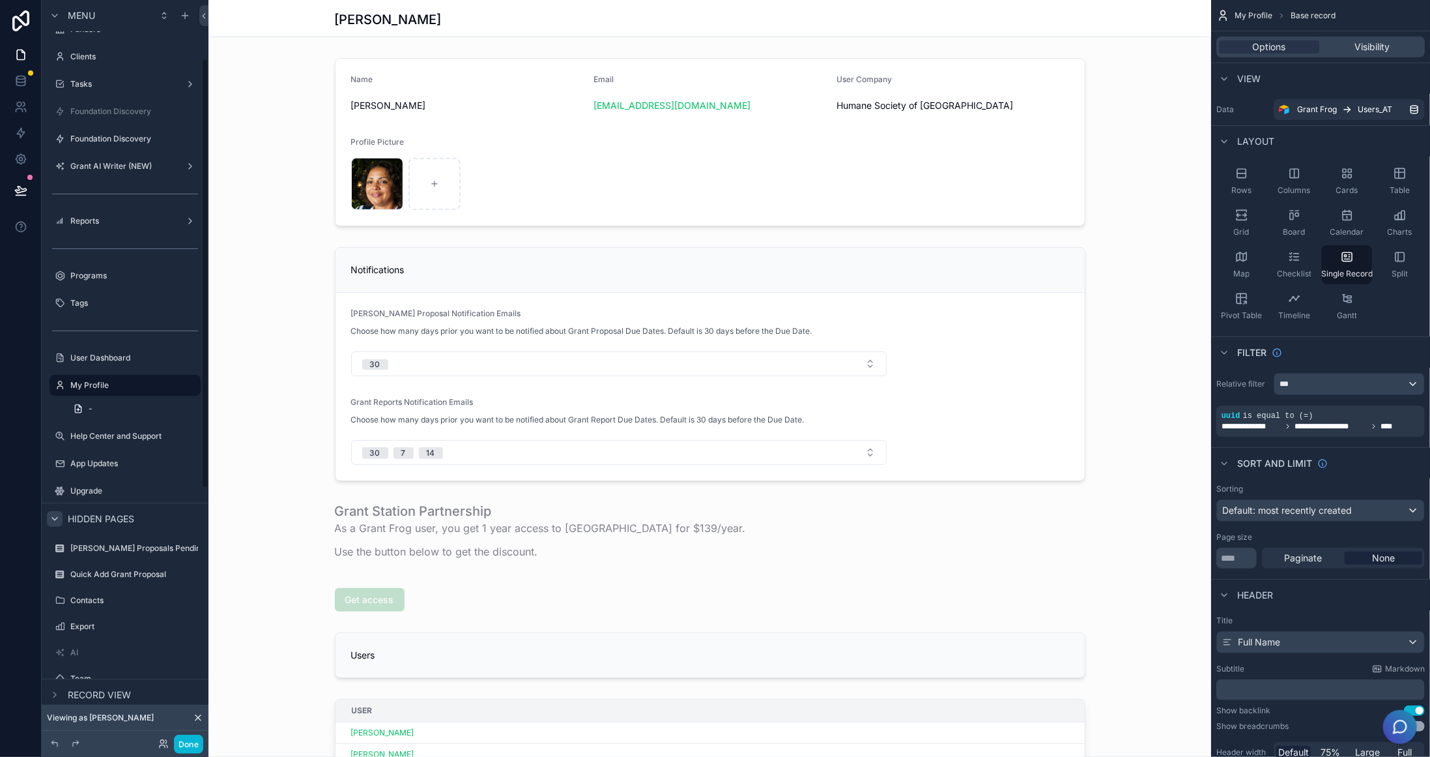
click at [52, 517] on icon "scrollable content" at bounding box center [54, 518] width 5 height 3
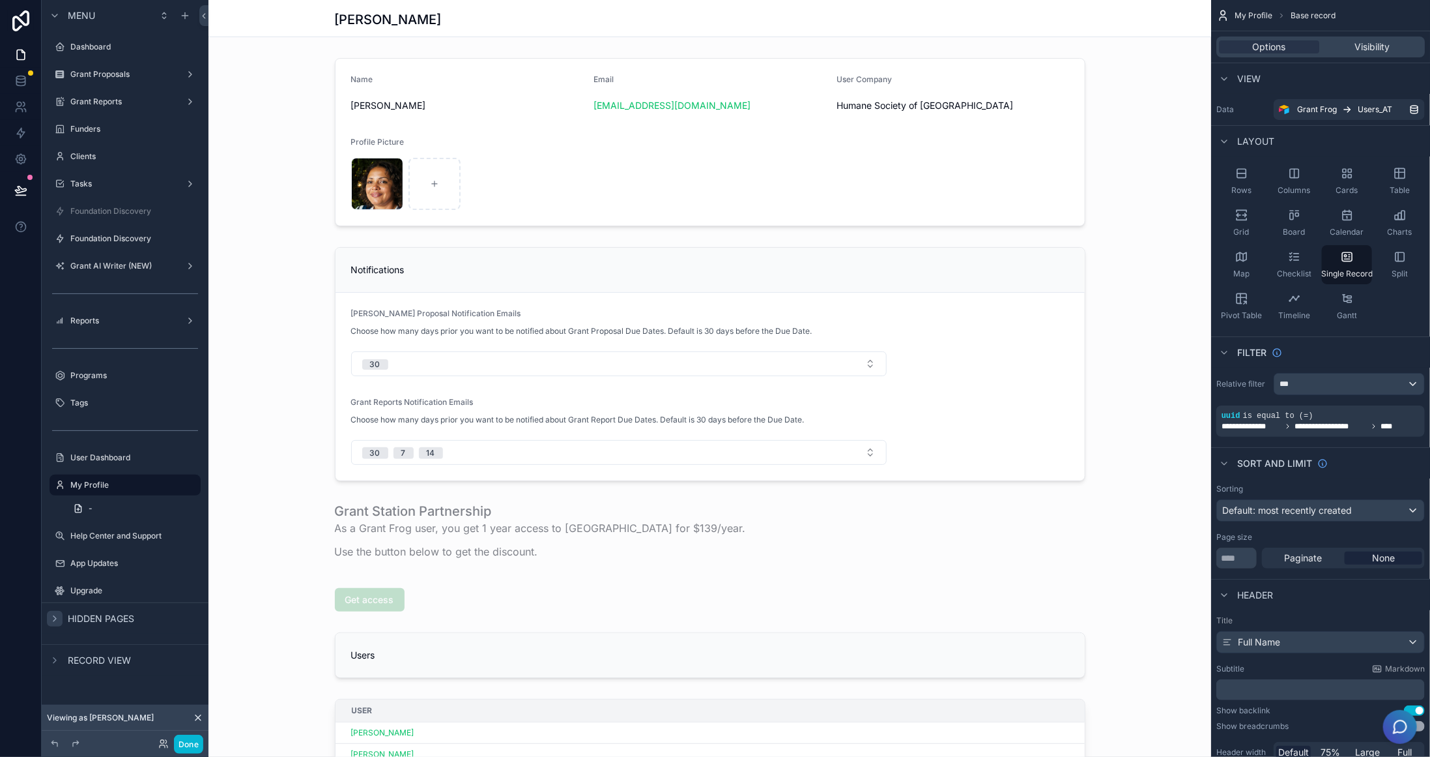
scroll to position [0, 0]
click at [114, 317] on label "Reports" at bounding box center [122, 320] width 104 height 10
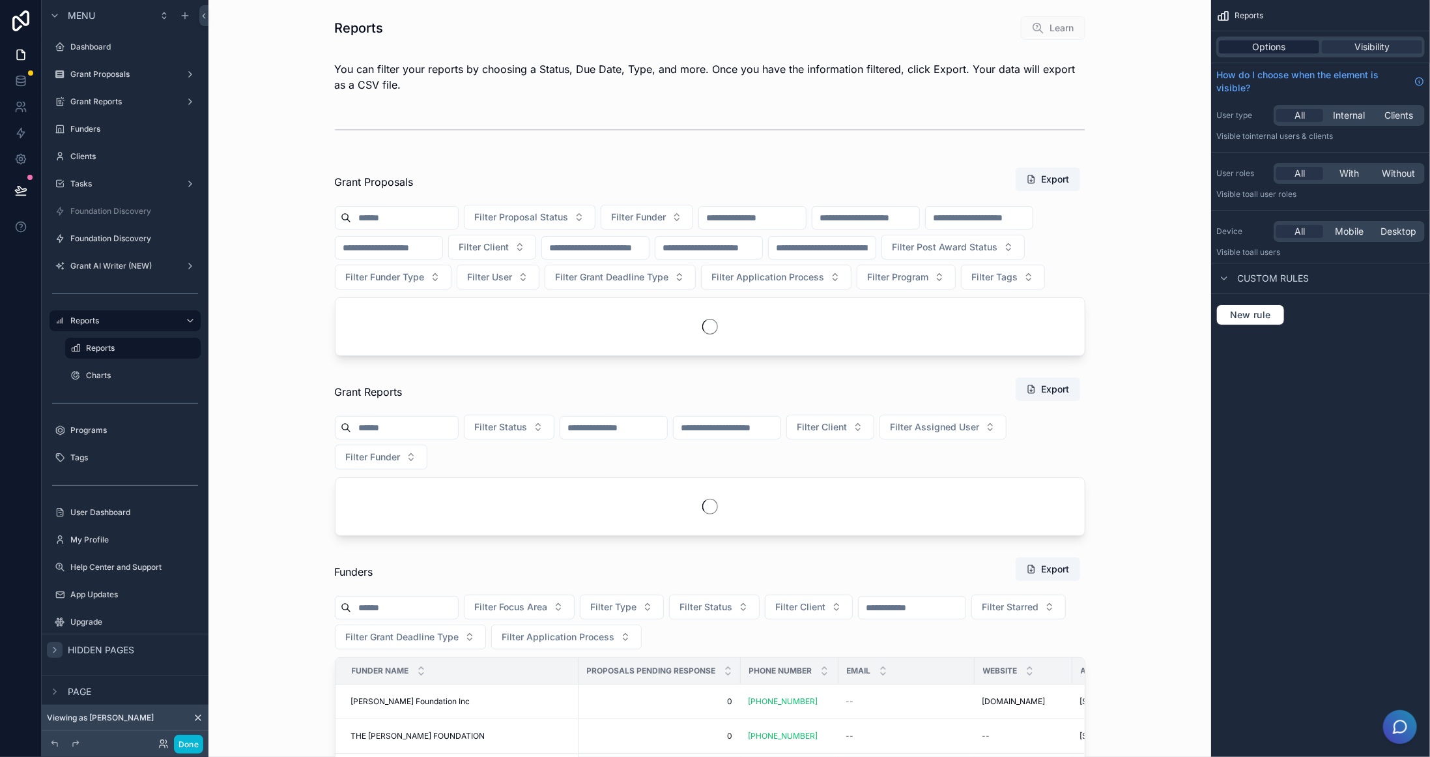
click at [1276, 43] on span "Options" at bounding box center [1269, 46] width 33 height 13
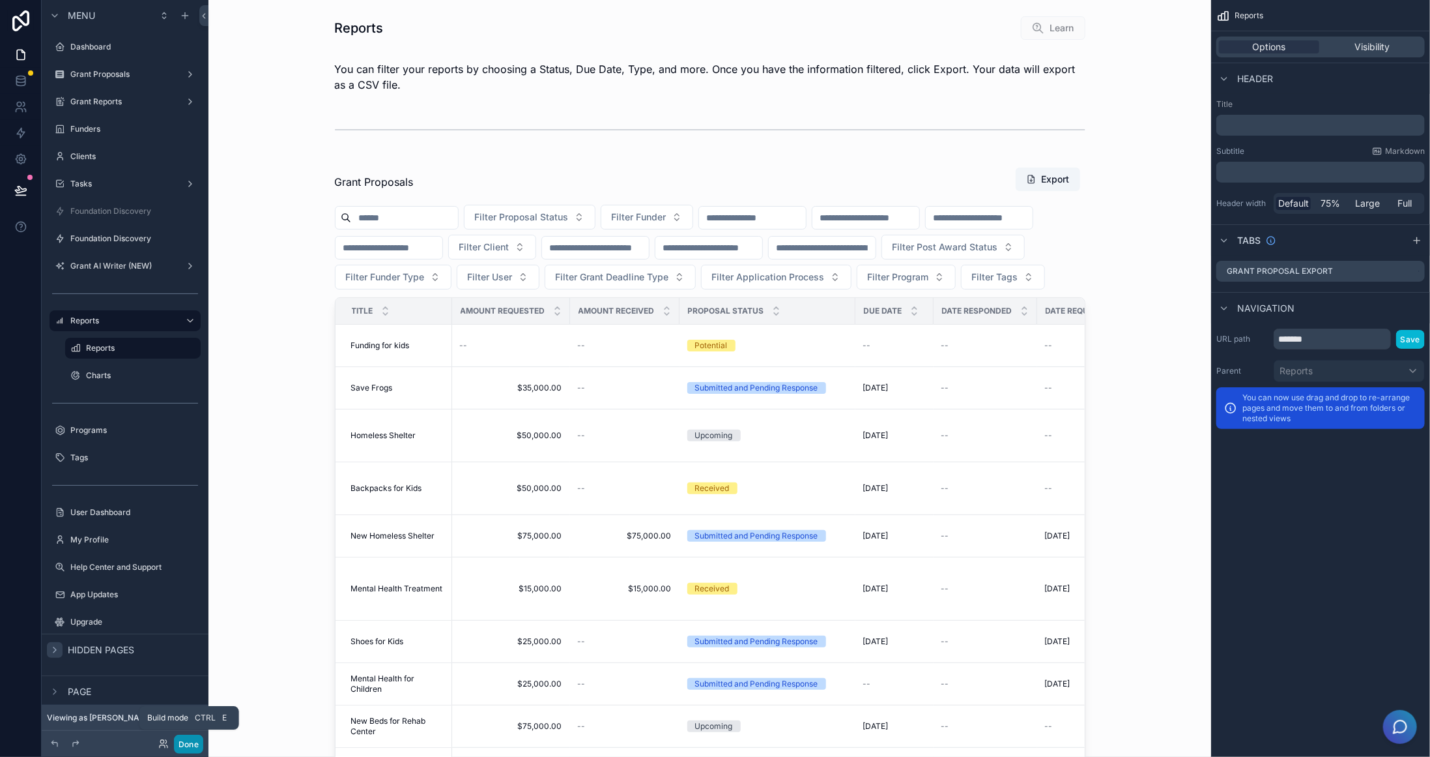
click at [182, 749] on button "Done" at bounding box center [188, 743] width 29 height 19
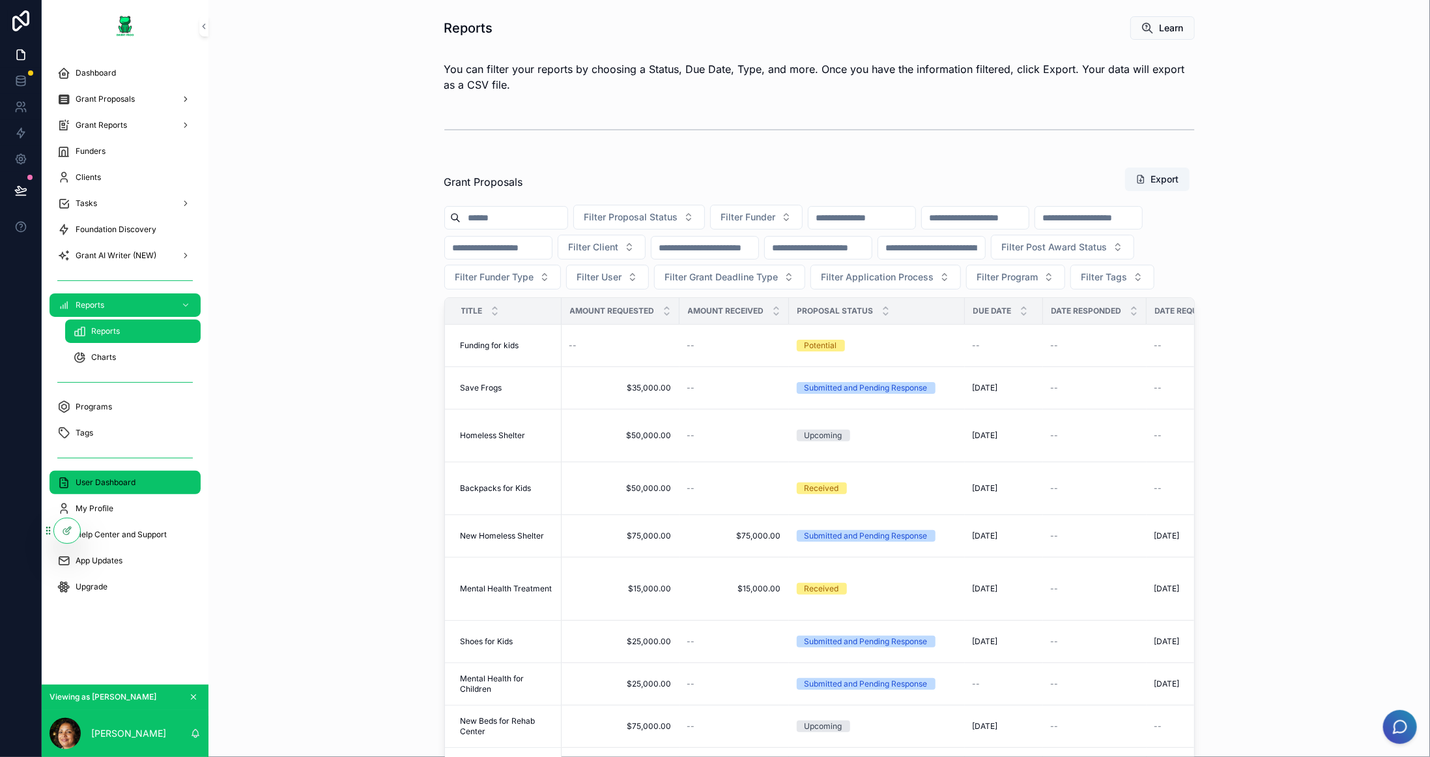
click at [128, 482] on span "User Dashboard" at bounding box center [106, 482] width 60 height 10
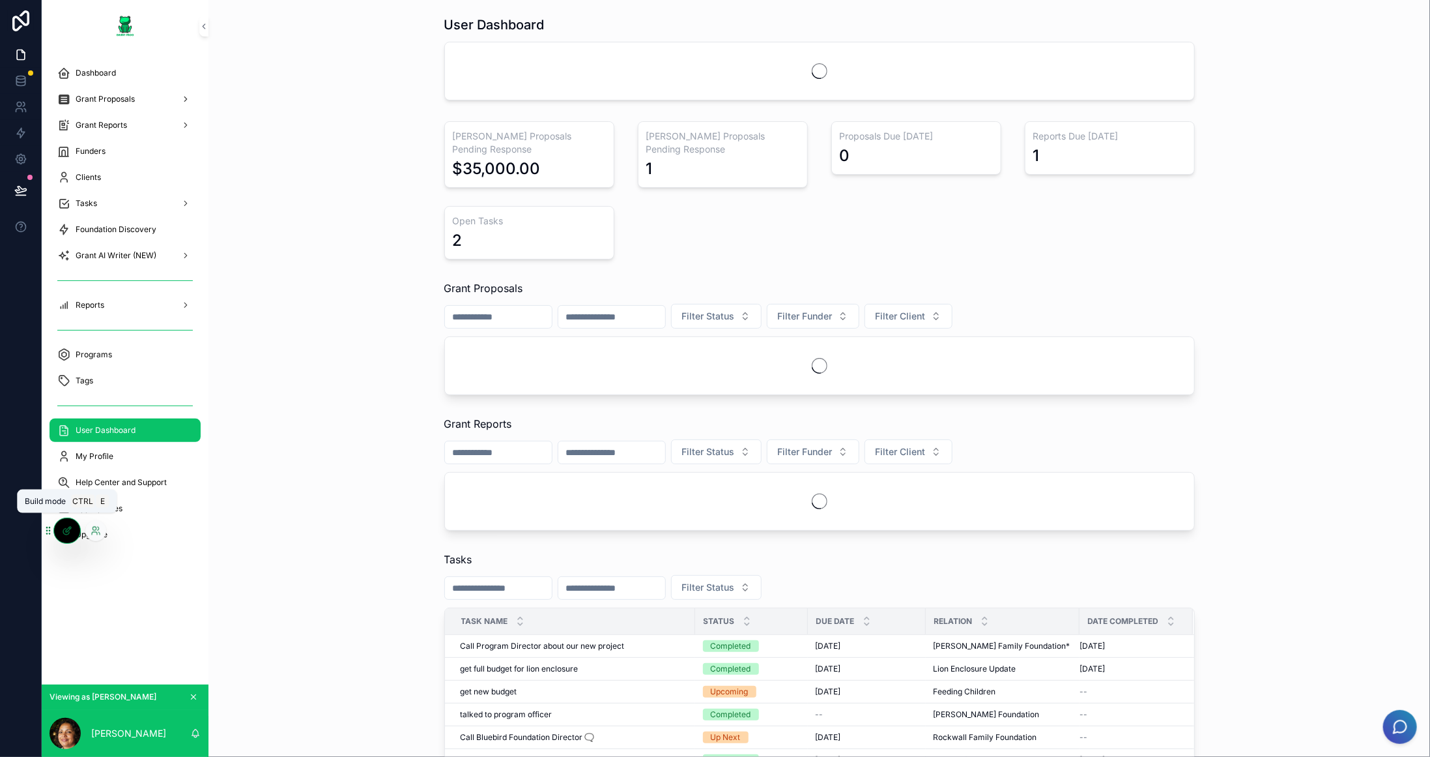
click at [68, 530] on icon at bounding box center [68, 529] width 5 height 5
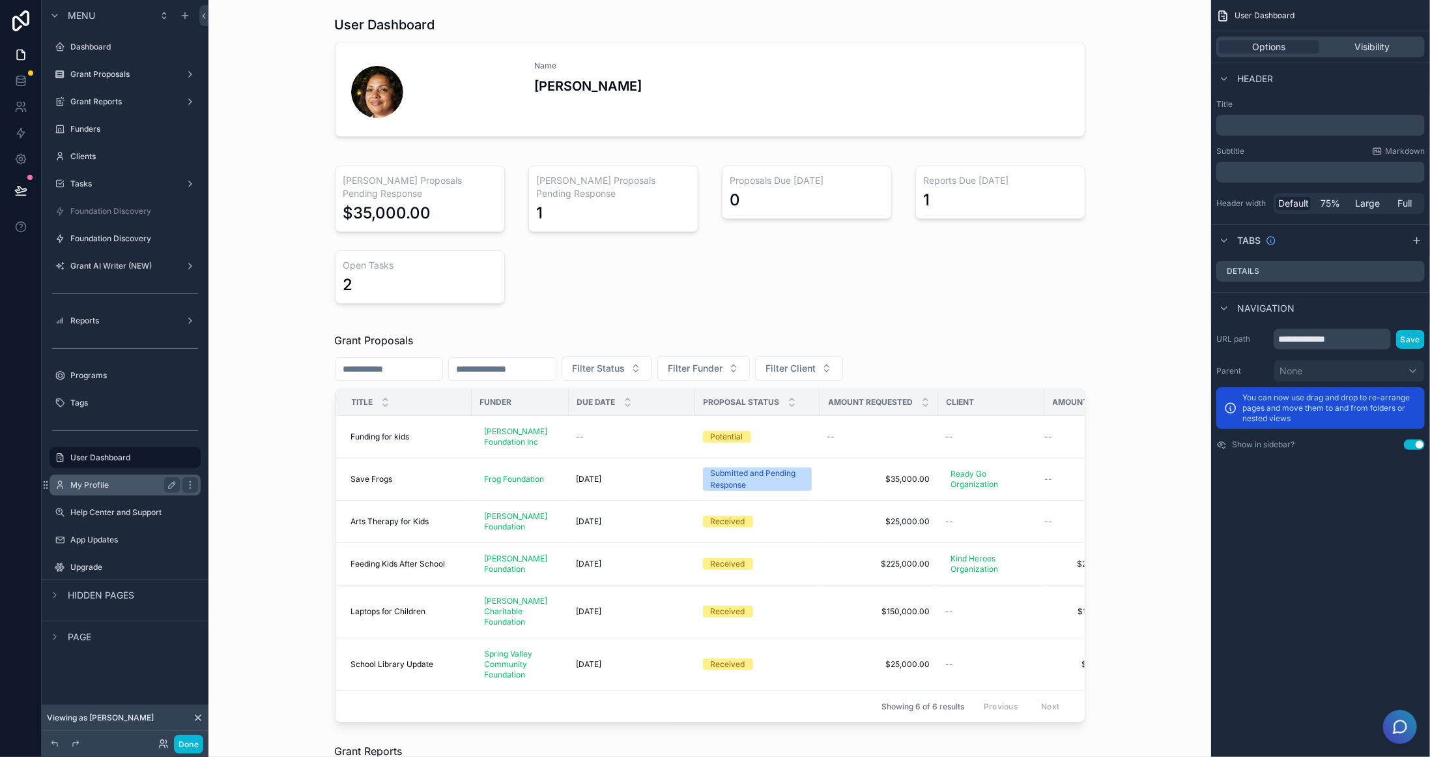
click at [134, 487] on label "My Profile" at bounding box center [122, 485] width 104 height 10
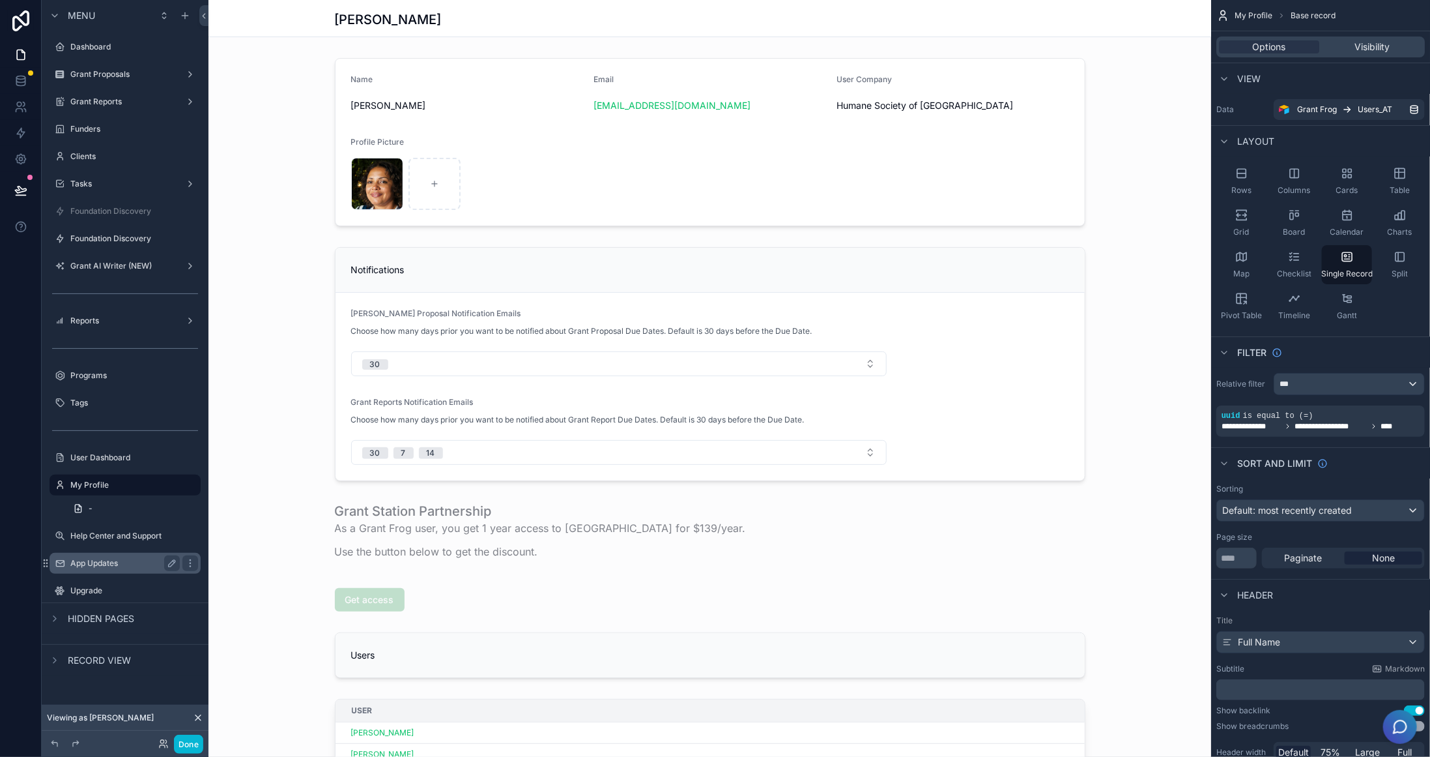
click at [138, 564] on label "App Updates" at bounding box center [122, 563] width 104 height 10
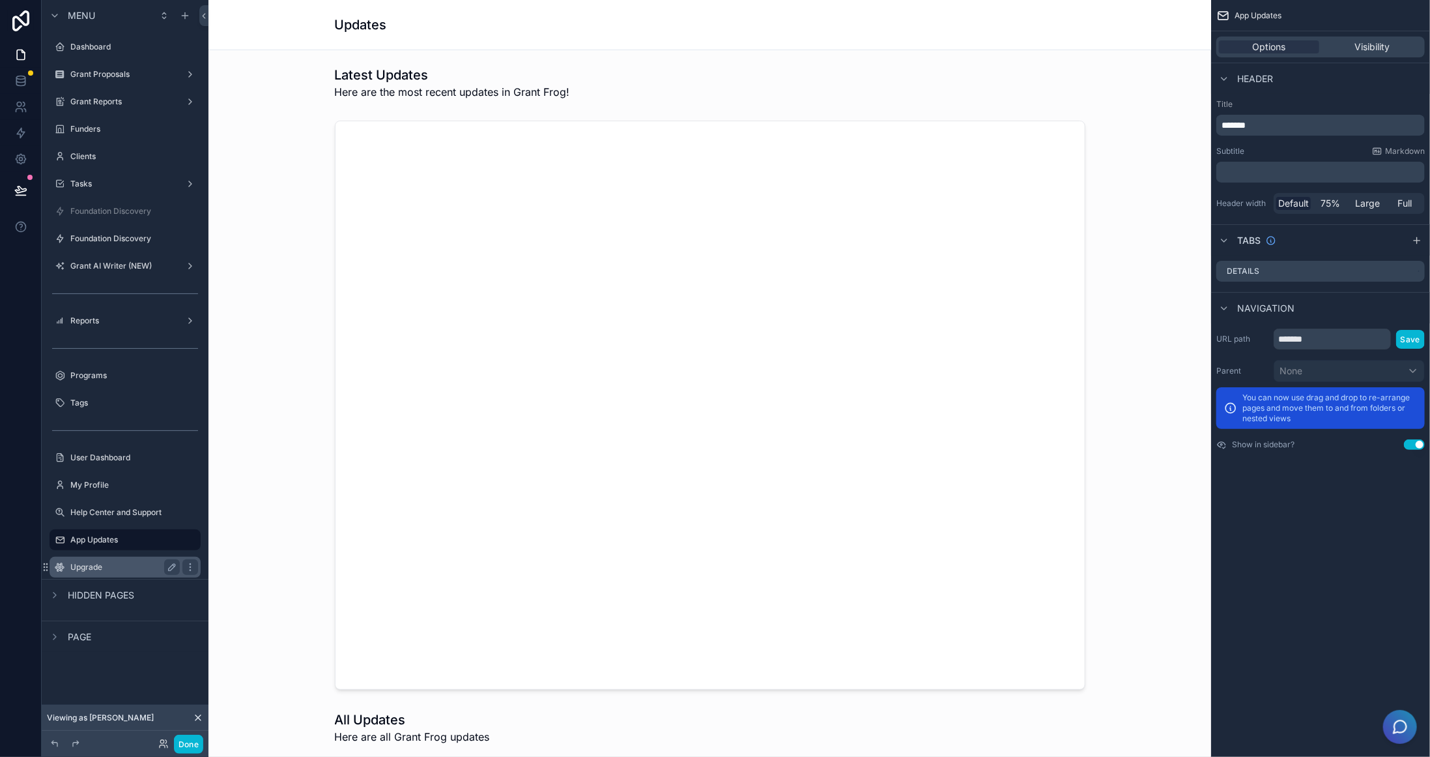
click at [138, 567] on label "Upgrade" at bounding box center [122, 567] width 104 height 10
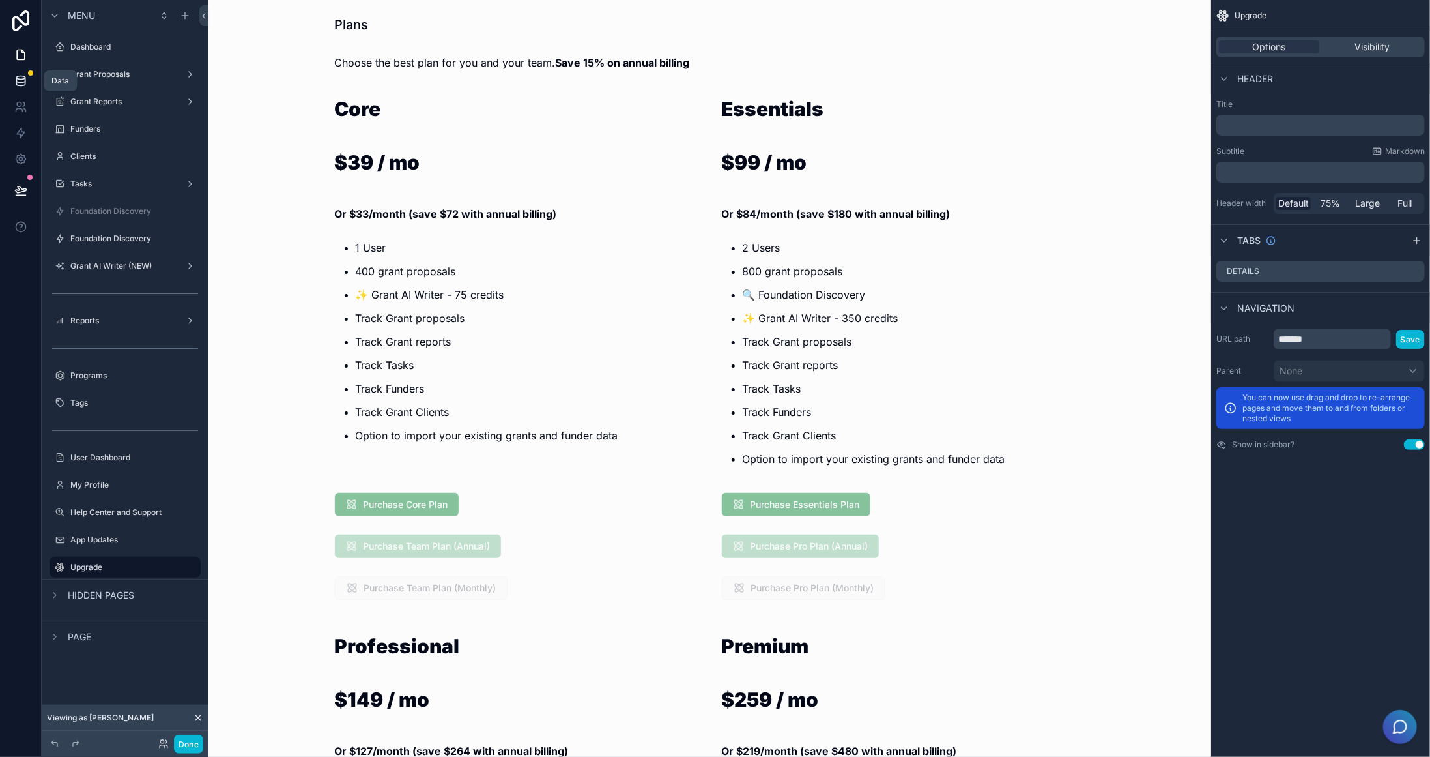
click at [24, 78] on icon at bounding box center [20, 80] width 8 height 5
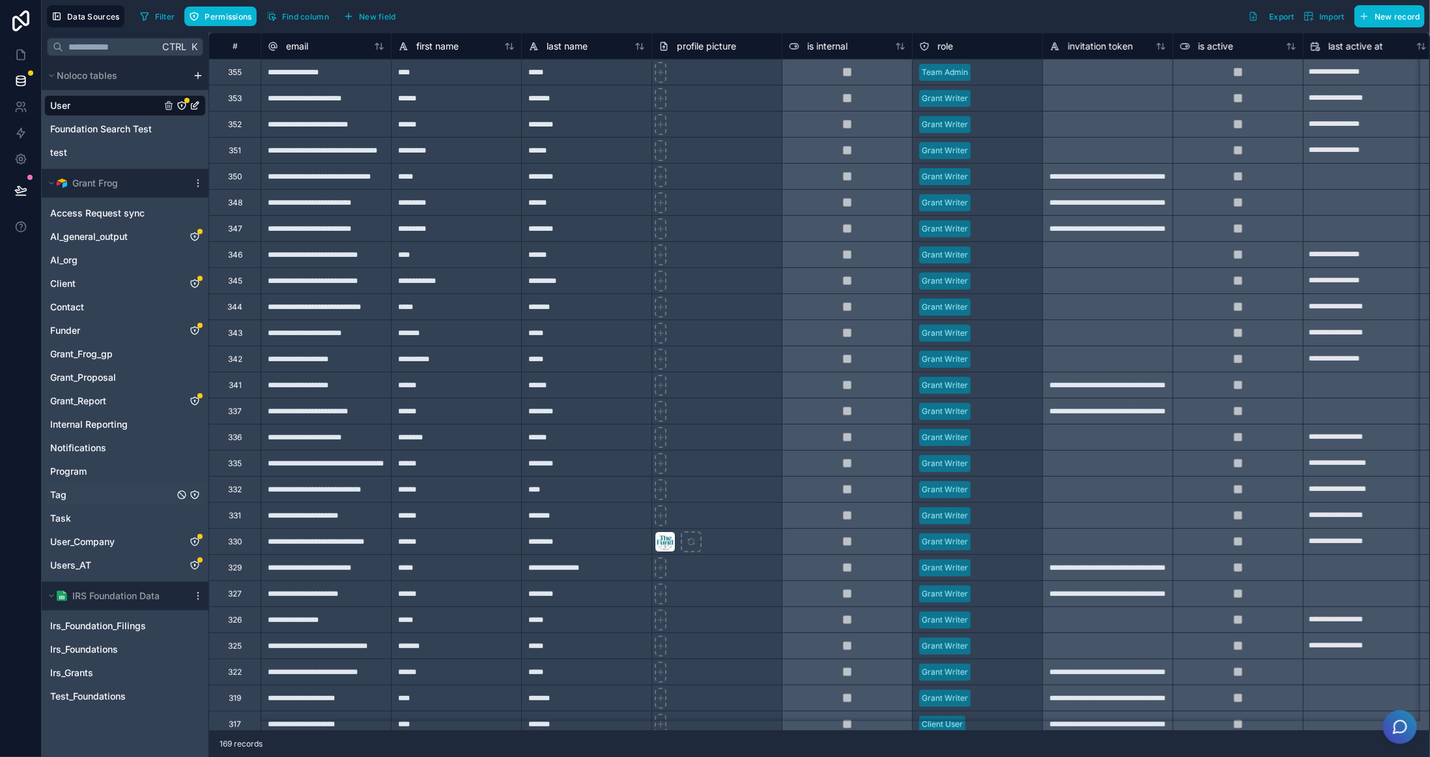
click at [195, 494] on icon "Tag" at bounding box center [194, 494] width 1 height 1
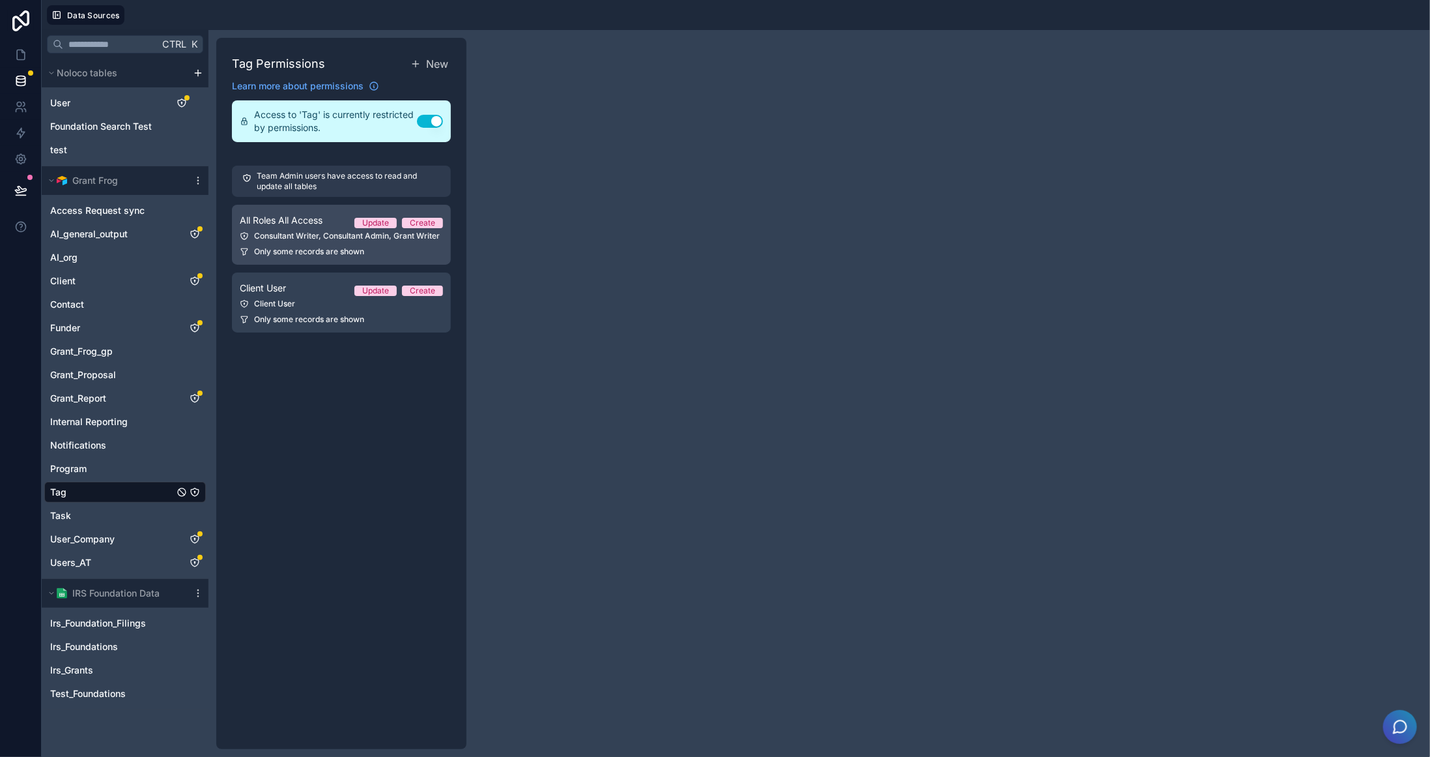
click at [291, 241] on link "All Roles All Access Update Create Consultant Writer, Consultant Admin, Grant W…" at bounding box center [341, 235] width 219 height 60
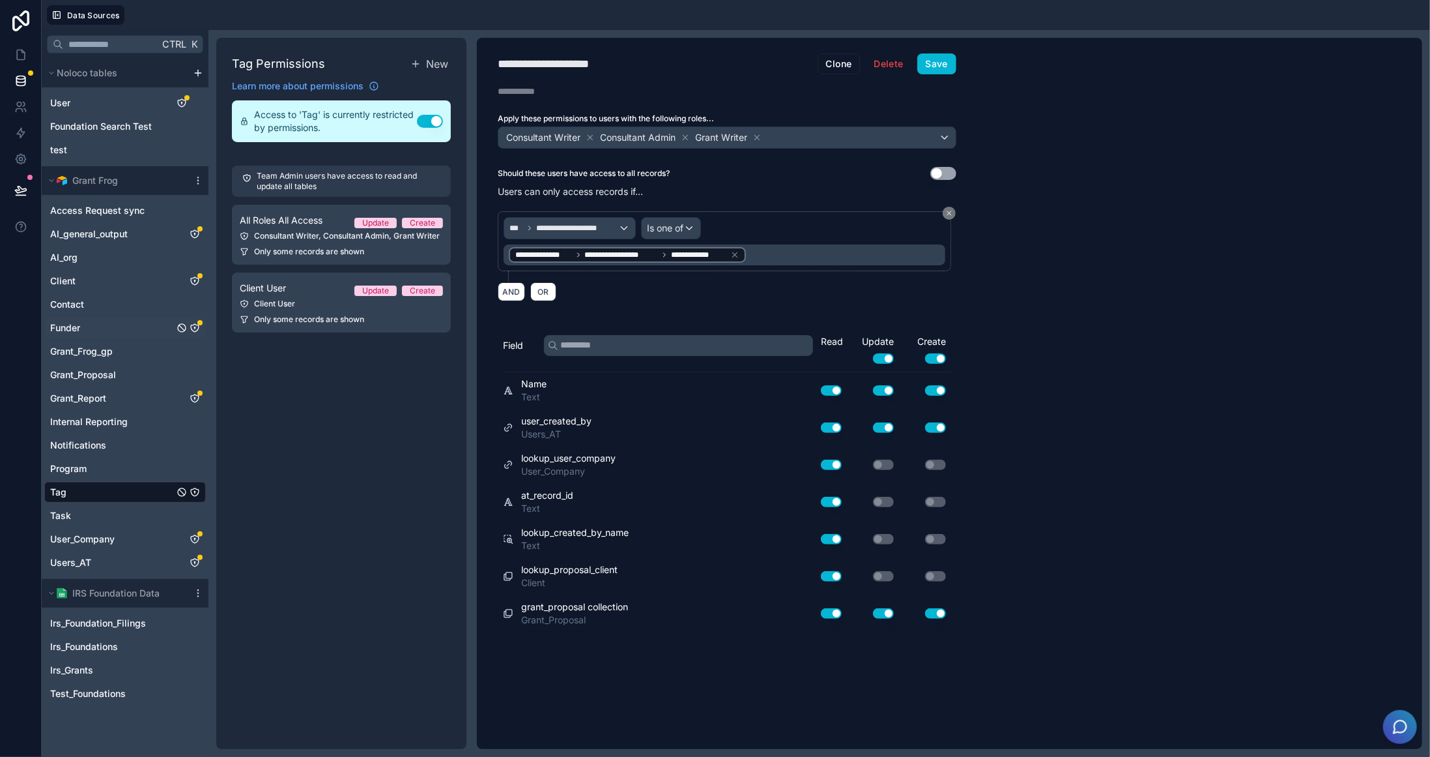
click at [199, 325] on icon "Funder" at bounding box center [195, 328] width 8 height 8
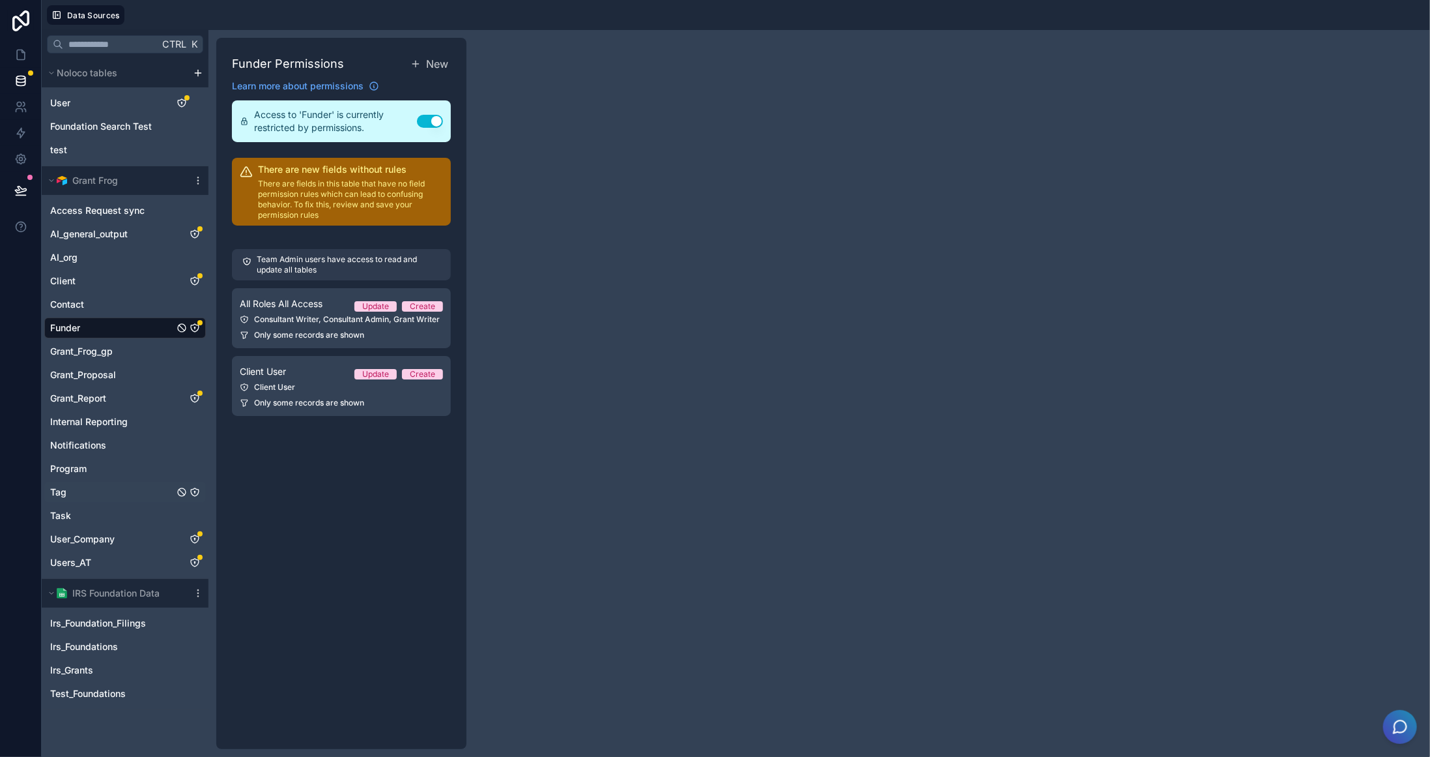
click at [204, 492] on div "Tag" at bounding box center [125, 492] width 162 height 21
click at [197, 492] on icon "Tag" at bounding box center [195, 492] width 10 height 10
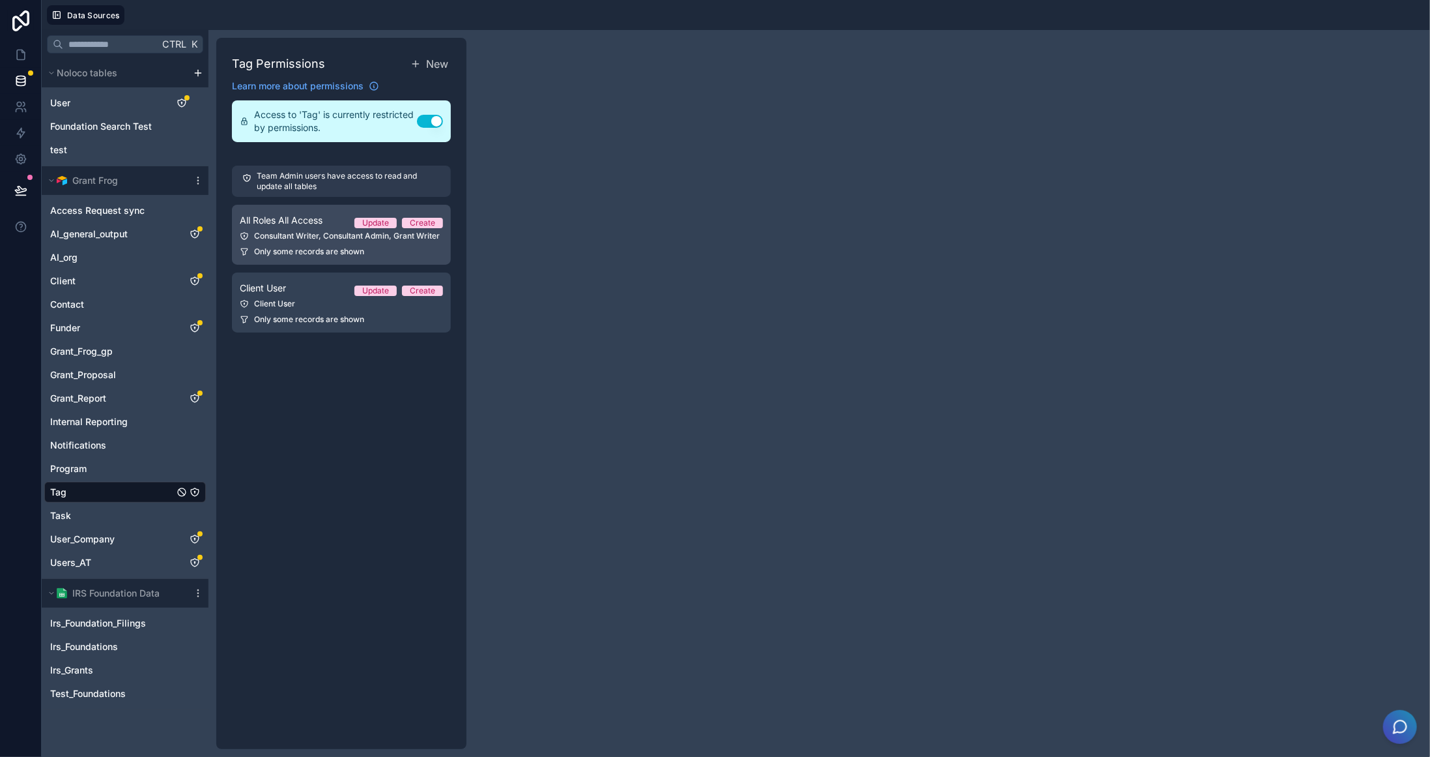
click at [312, 248] on span "Only some records are shown" at bounding box center [309, 251] width 110 height 10
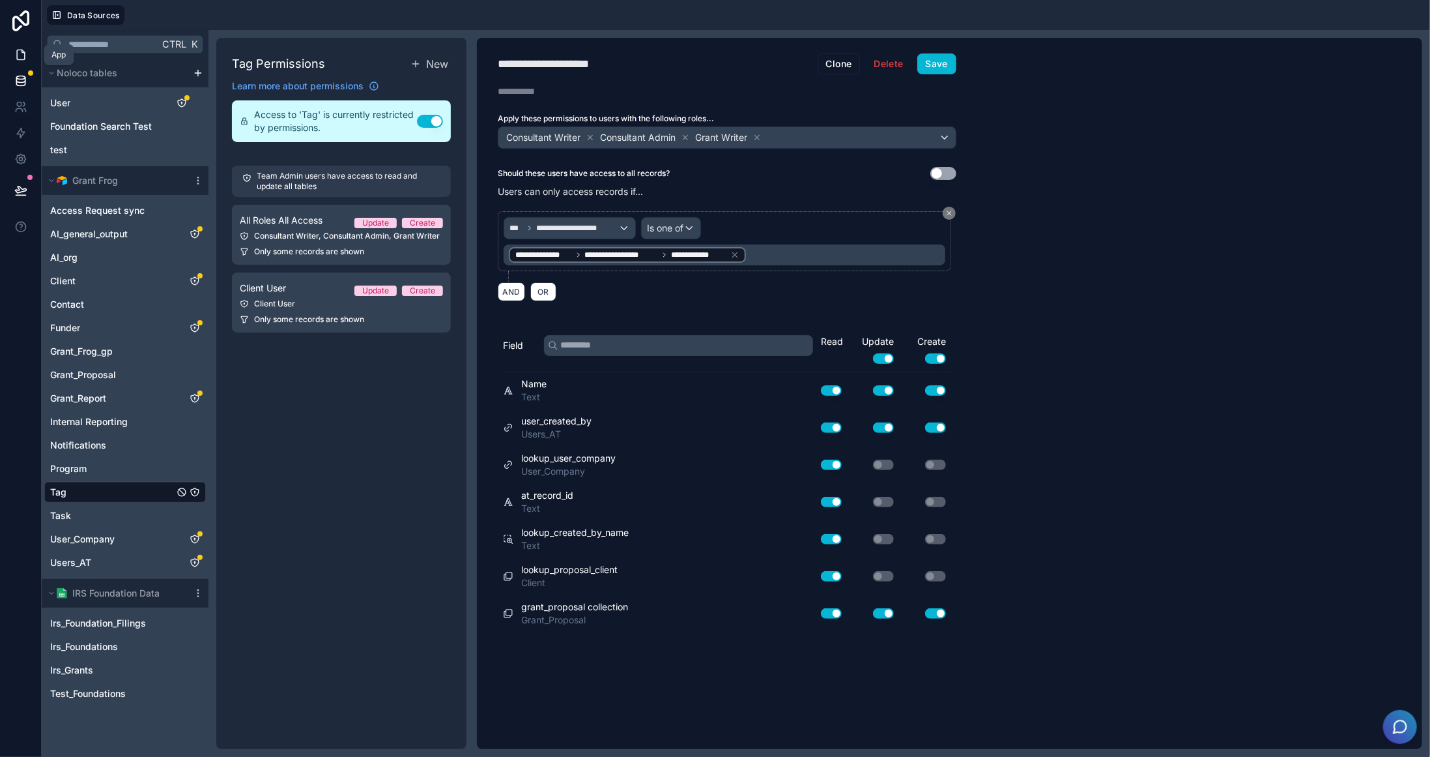
click at [19, 49] on icon at bounding box center [20, 54] width 13 height 13
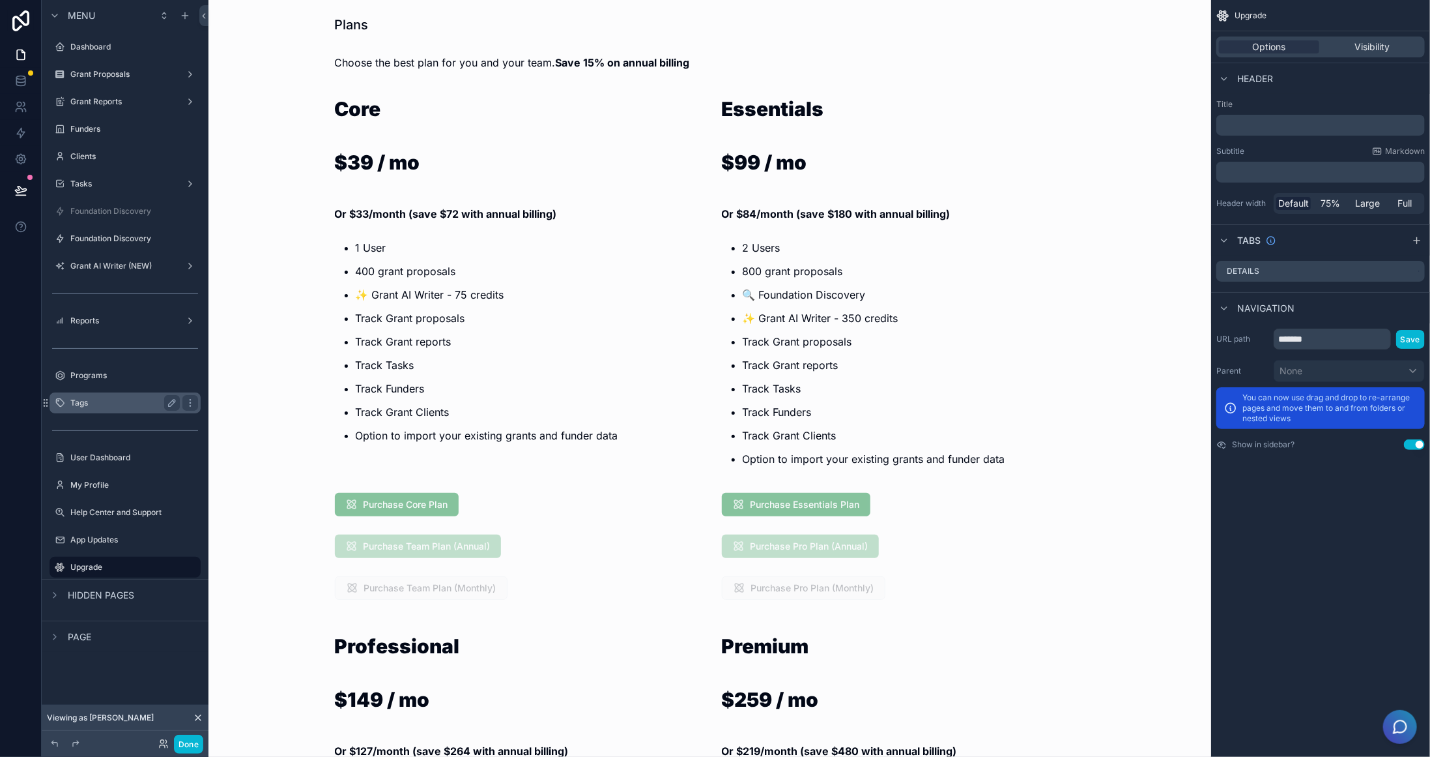
click at [117, 405] on label "Tags" at bounding box center [122, 403] width 104 height 10
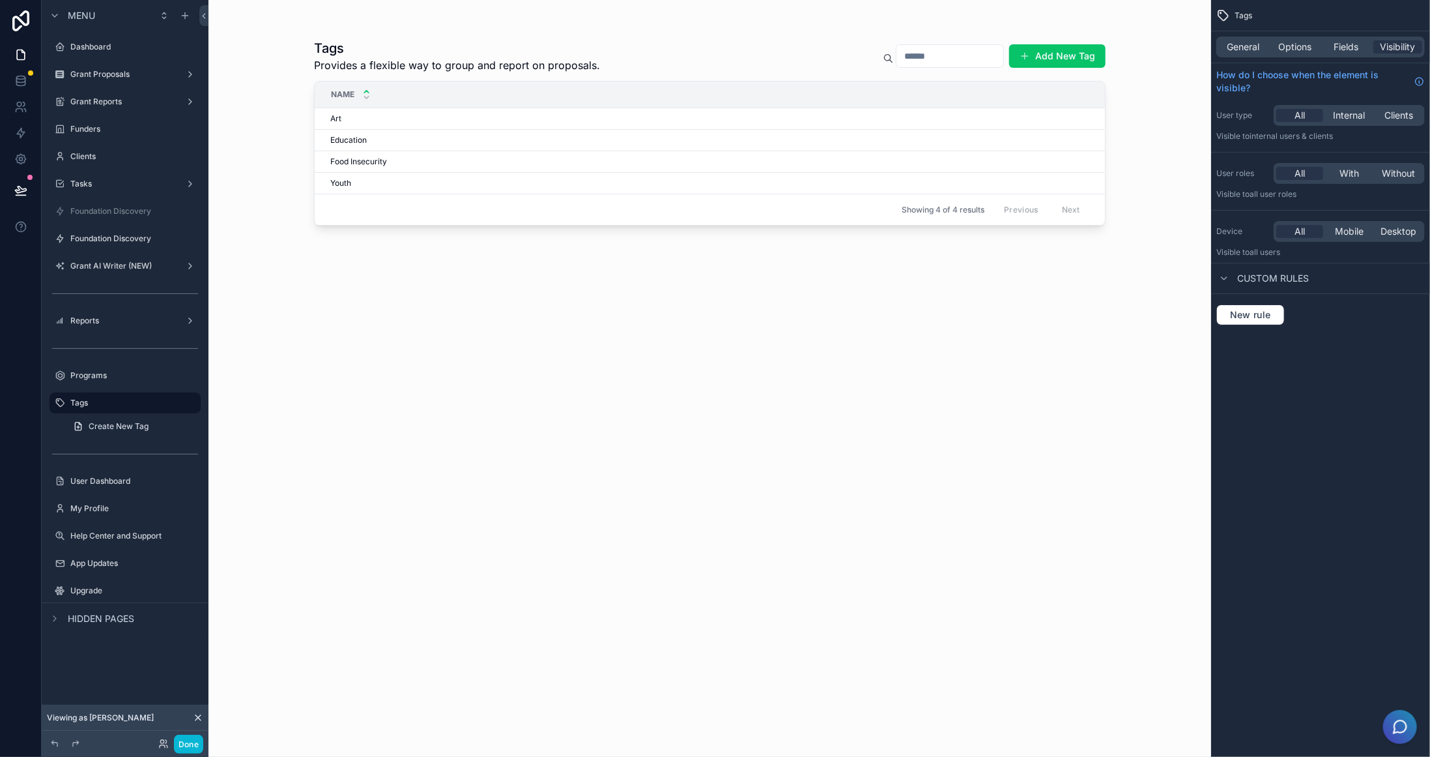
click at [407, 123] on div "scrollable content" at bounding box center [710, 370] width 834 height 741
click at [388, 116] on div "Art Art" at bounding box center [710, 118] width 760 height 10
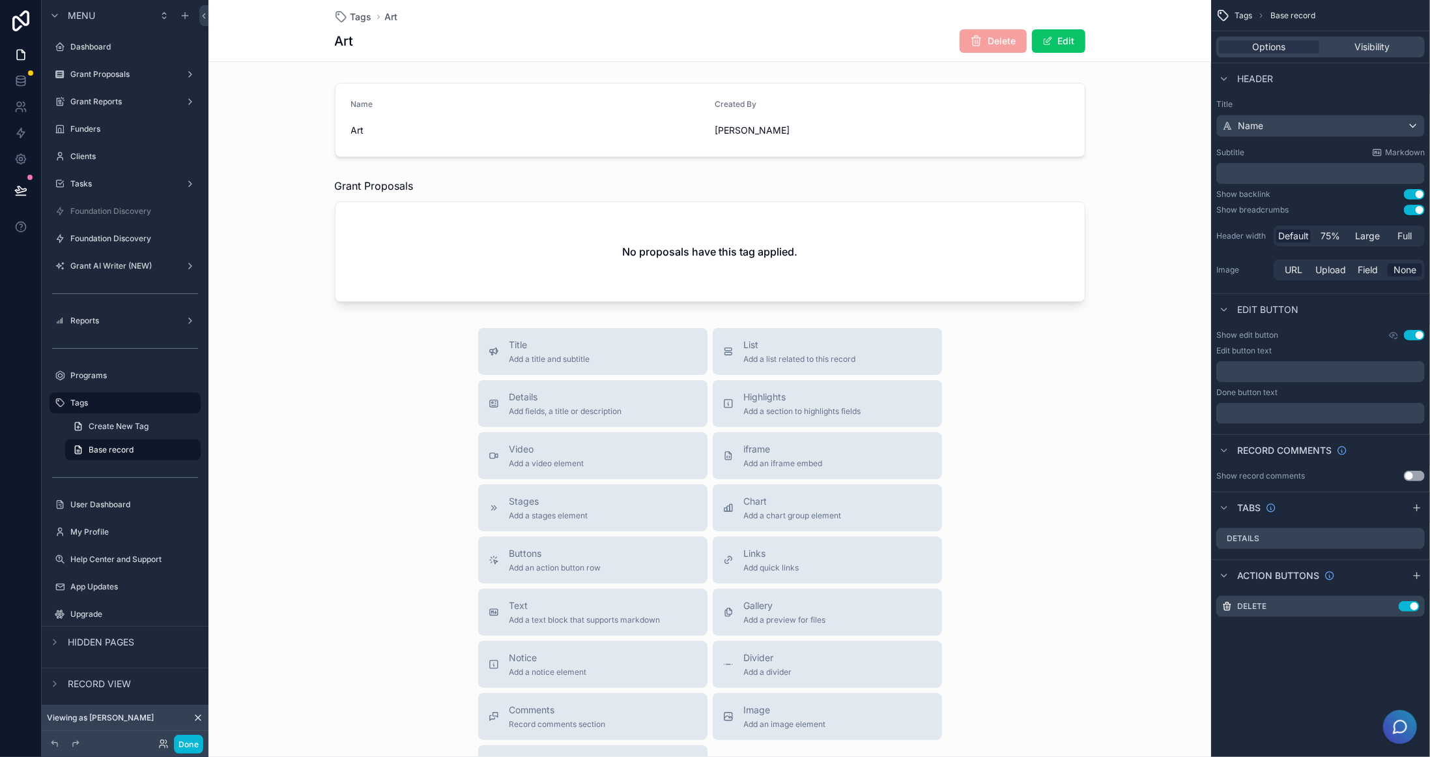
click at [1122, 34] on div "Tags Art Art Delete Edit" at bounding box center [710, 31] width 1003 height 62
click at [1415, 534] on icon "scrollable content" at bounding box center [1415, 538] width 10 height 10
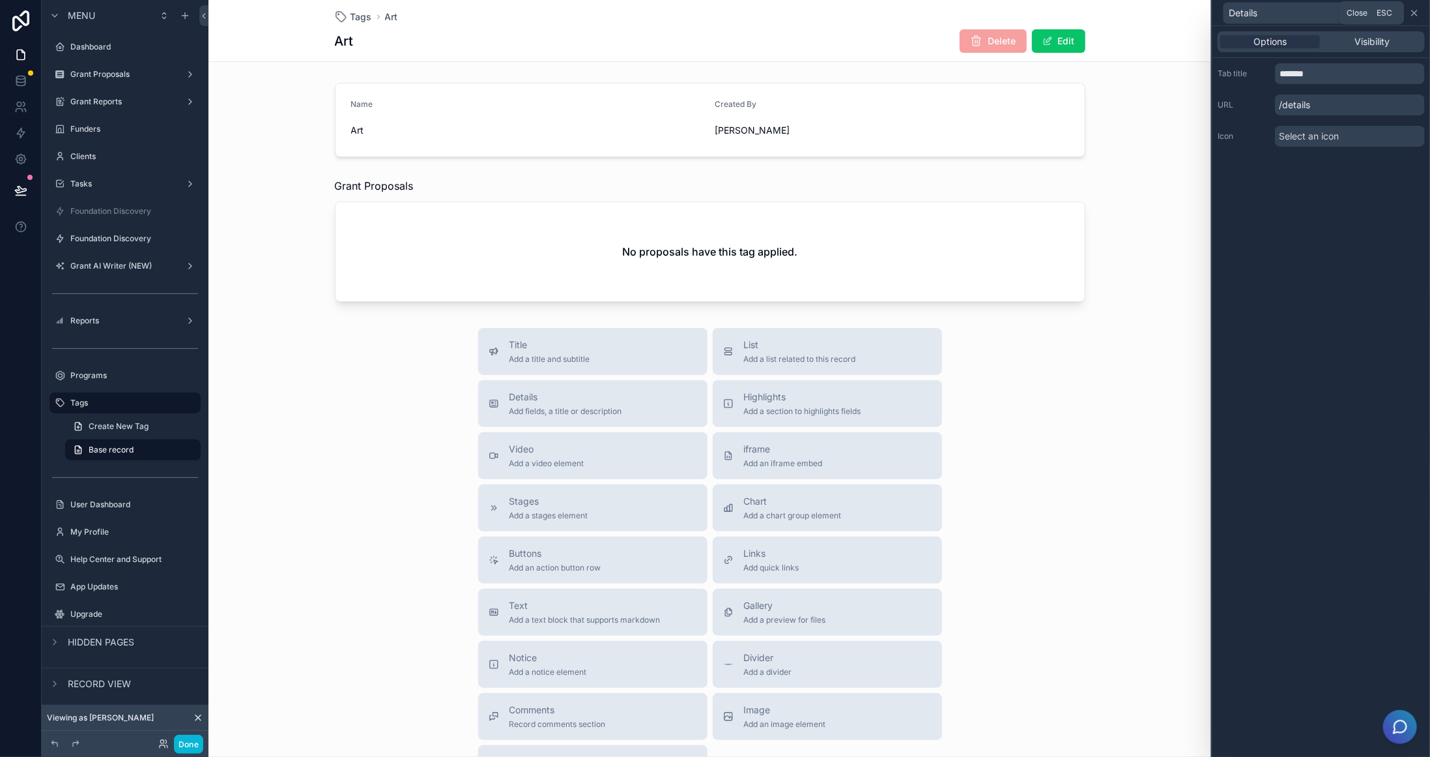
click at [1418, 13] on icon at bounding box center [1415, 13] width 10 height 10
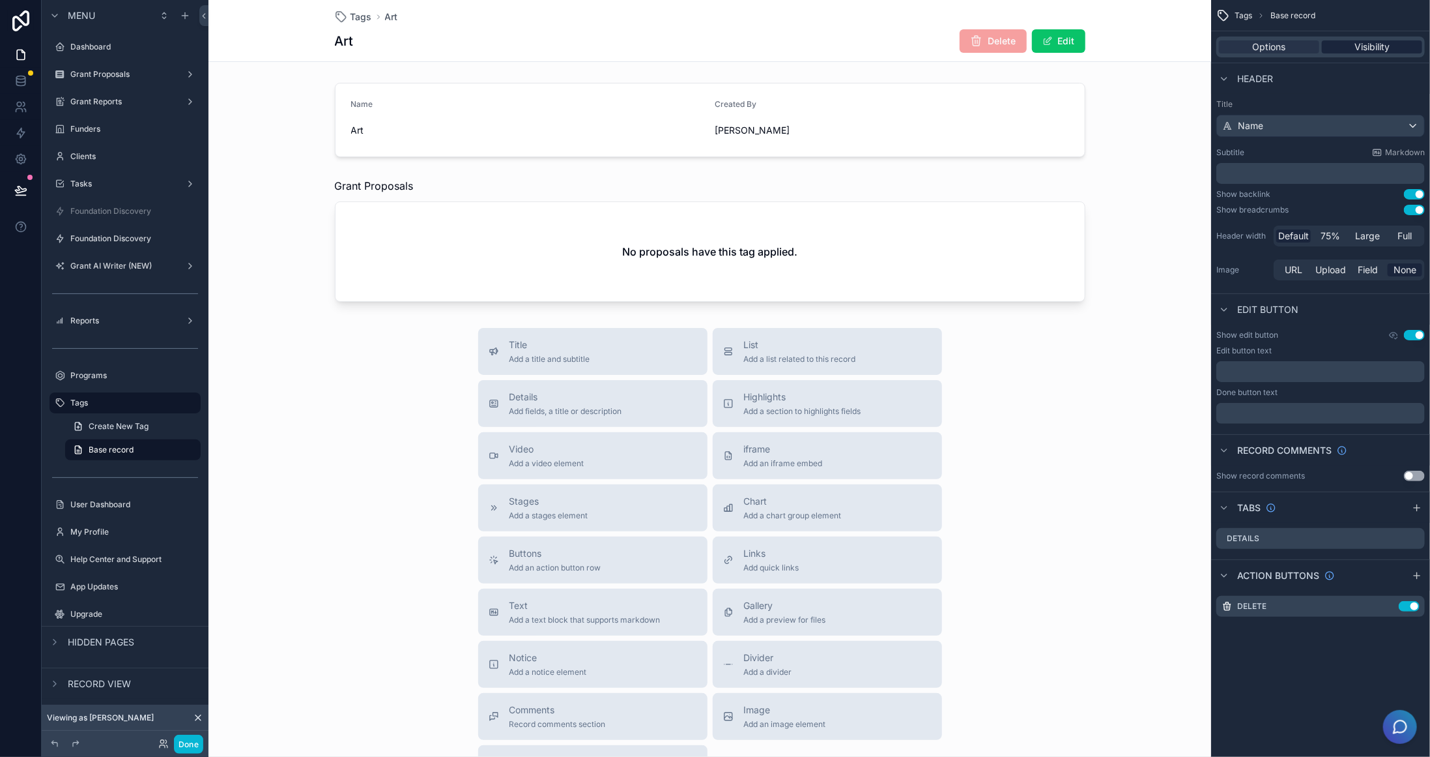
click at [1353, 51] on div "Visibility" at bounding box center [1372, 46] width 100 height 13
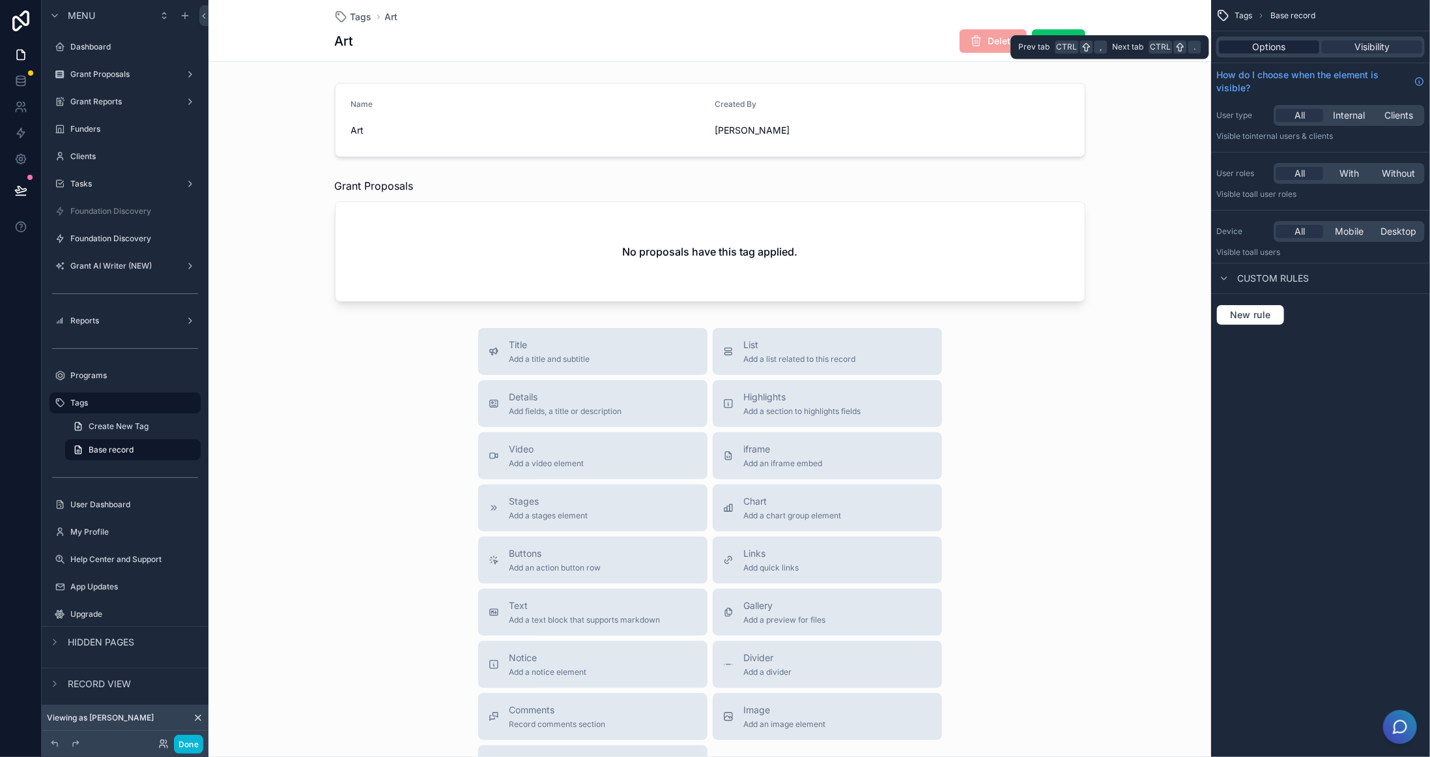
click at [1288, 46] on div "Options" at bounding box center [1269, 46] width 100 height 13
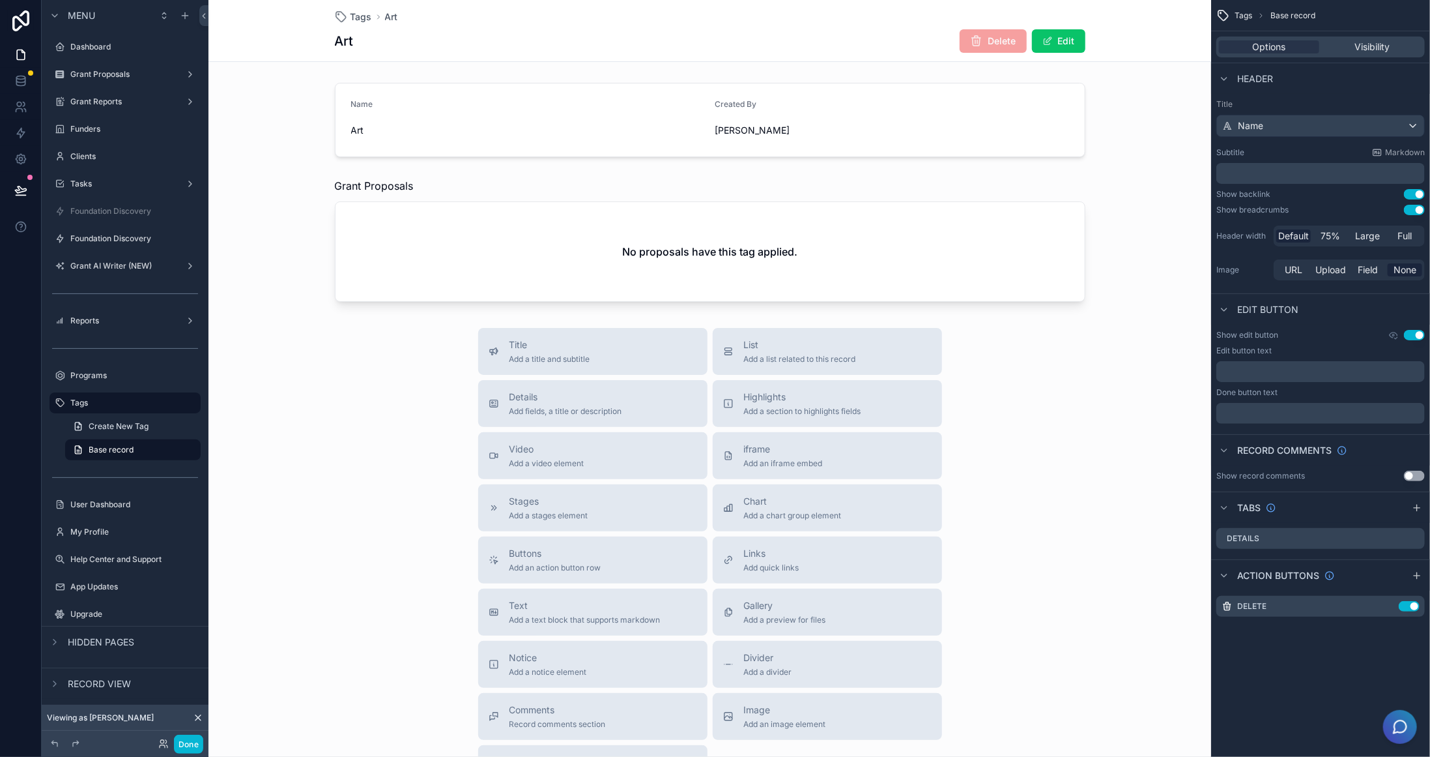
click at [789, 22] on div "Tags Art" at bounding box center [710, 16] width 751 height 13
click at [1386, 605] on icon "scrollable content" at bounding box center [1389, 606] width 10 height 10
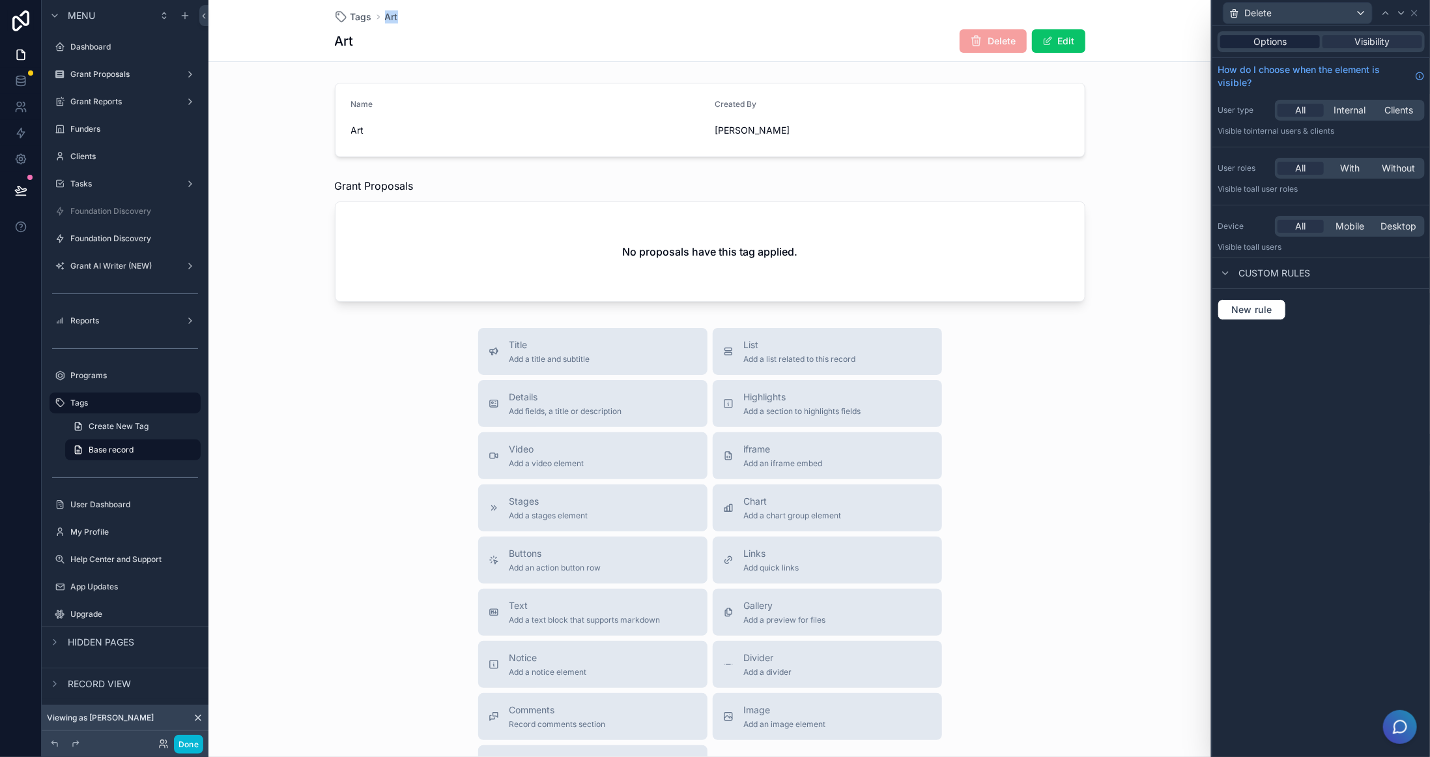
click at [1297, 39] on div "Options" at bounding box center [1271, 41] width 100 height 13
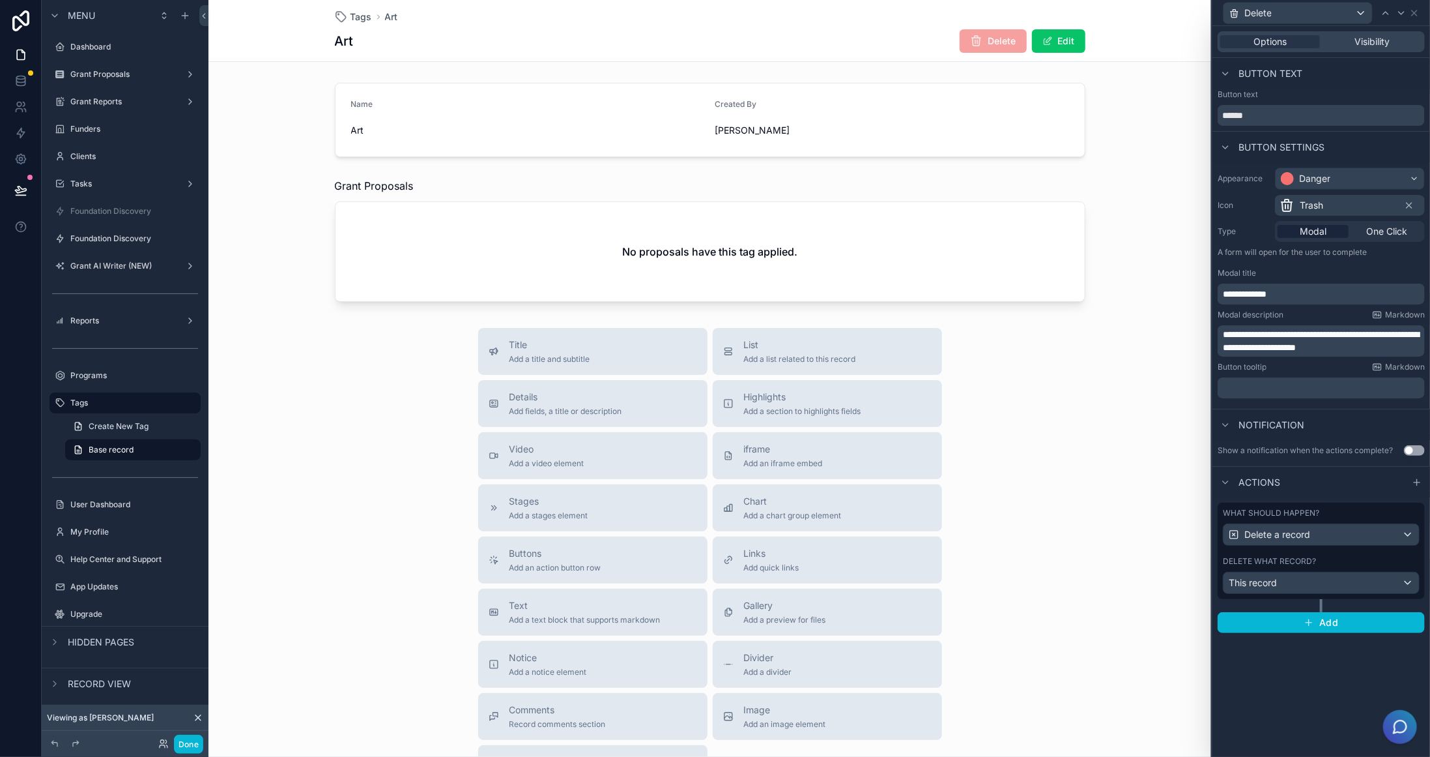
click at [1262, 333] on span "**********" at bounding box center [1321, 341] width 196 height 22
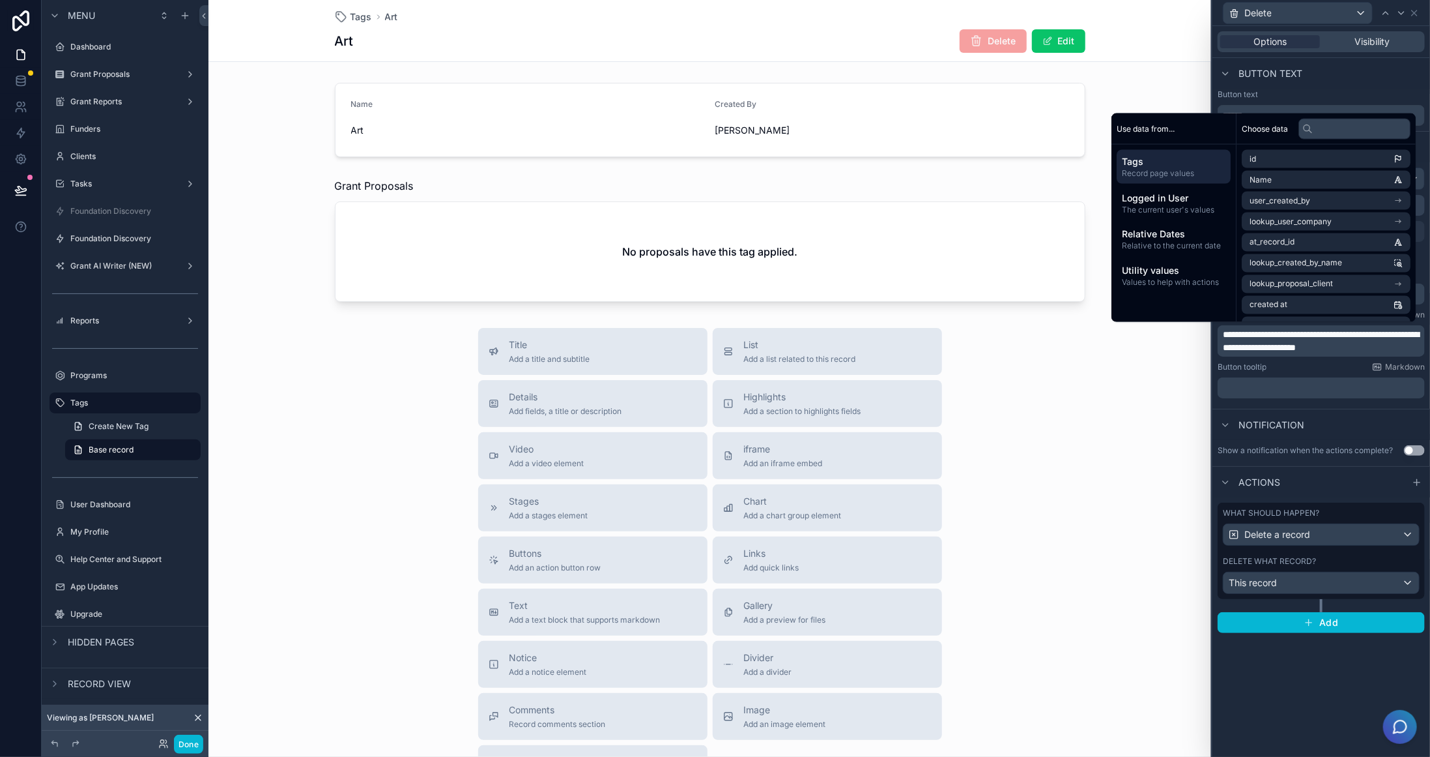
click at [1308, 428] on div "Notification" at bounding box center [1322, 424] width 218 height 31
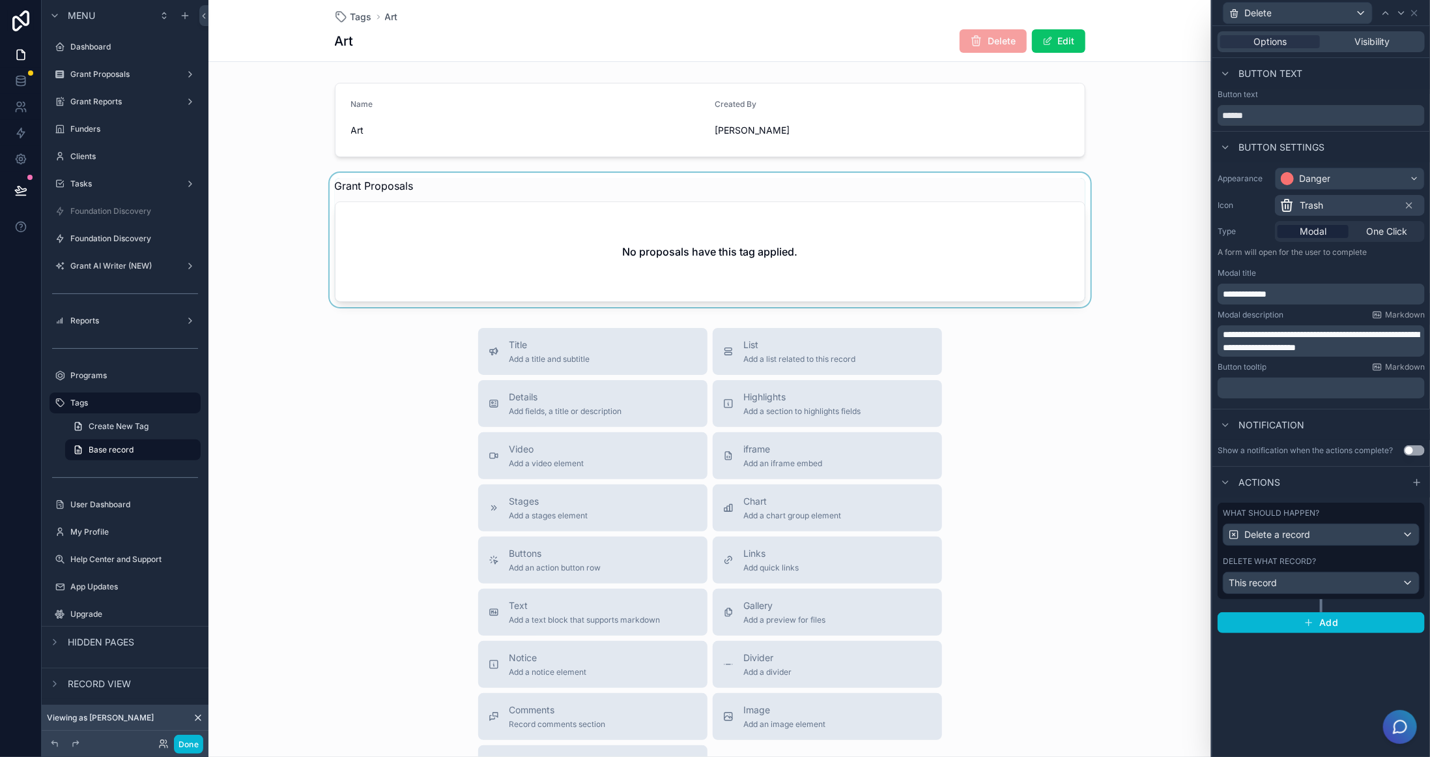
click at [875, 226] on div "scrollable content" at bounding box center [710, 240] width 1003 height 134
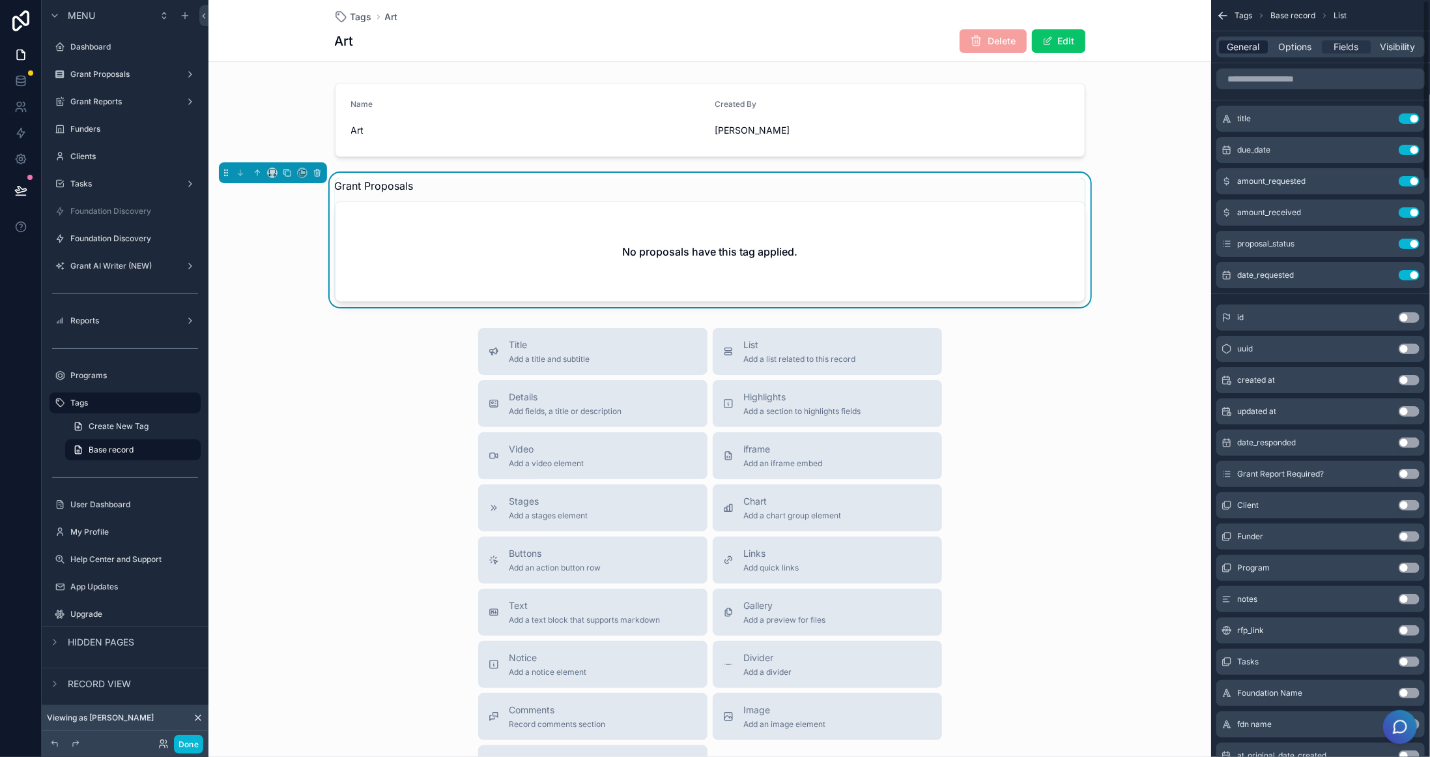
drag, startPoint x: 1236, startPoint y: 39, endPoint x: 1239, endPoint y: 48, distance: 9.5
click at [1238, 46] on div "General Options Fields Visibility" at bounding box center [1321, 46] width 209 height 21
click at [1239, 48] on span "General" at bounding box center [1244, 46] width 33 height 13
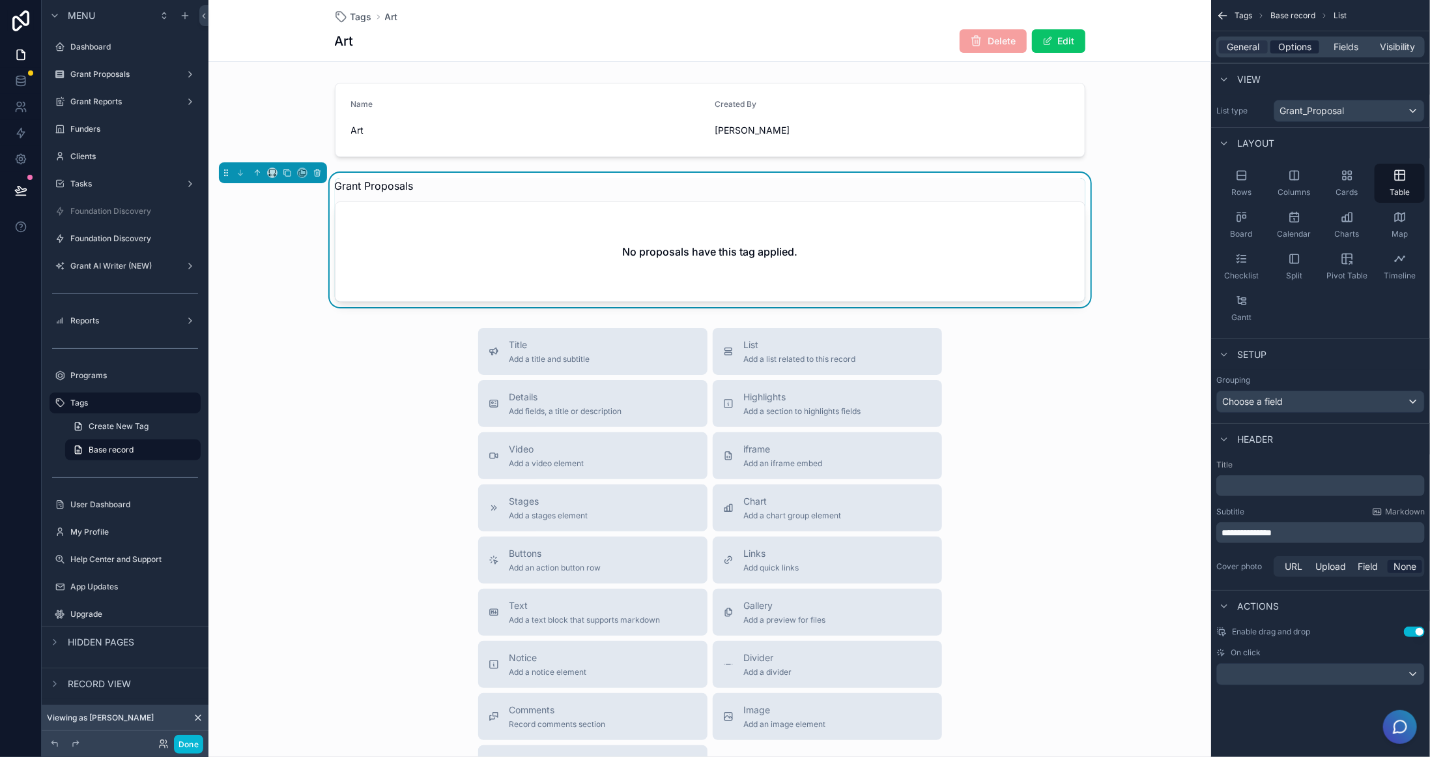
click at [1299, 43] on span "Options" at bounding box center [1295, 46] width 33 height 13
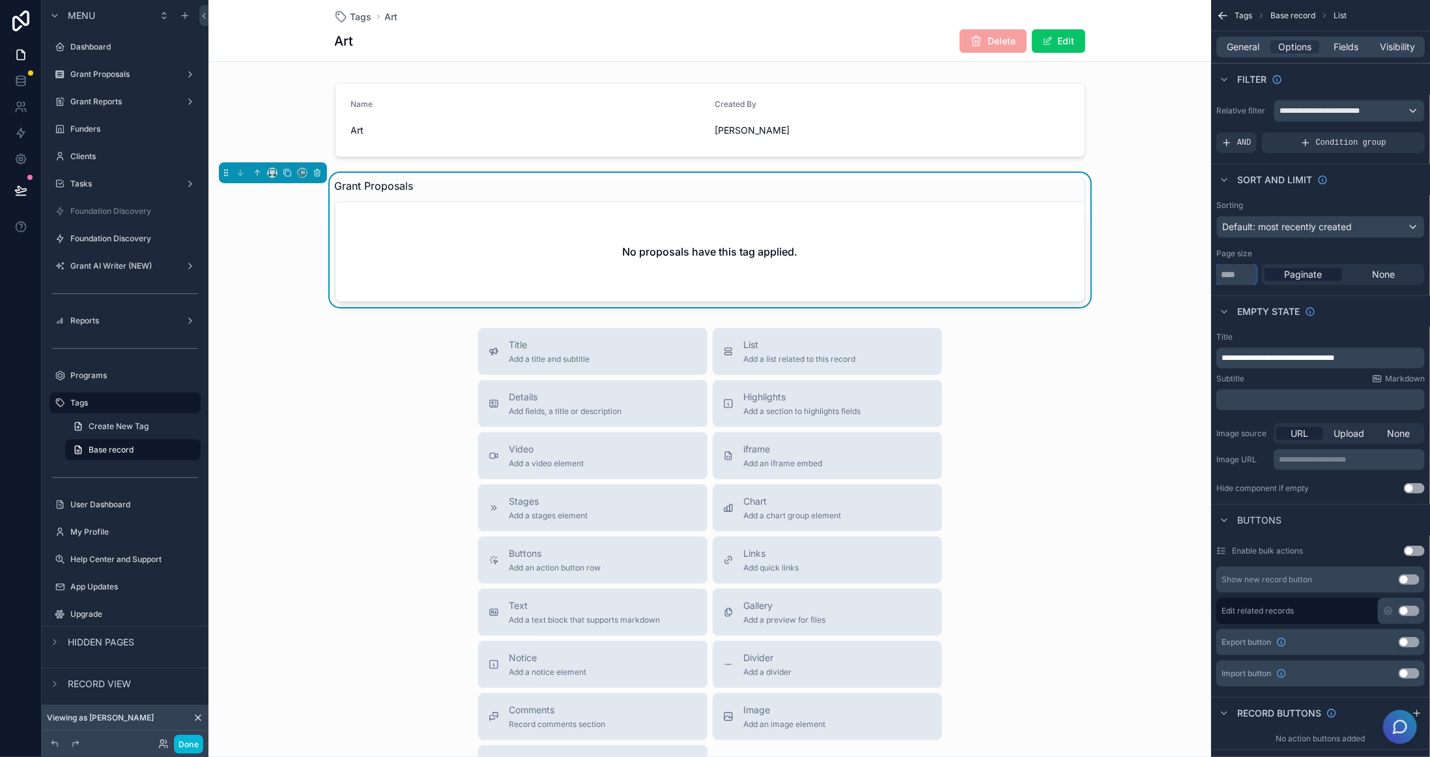
click at [1238, 273] on input "**" at bounding box center [1237, 274] width 40 height 21
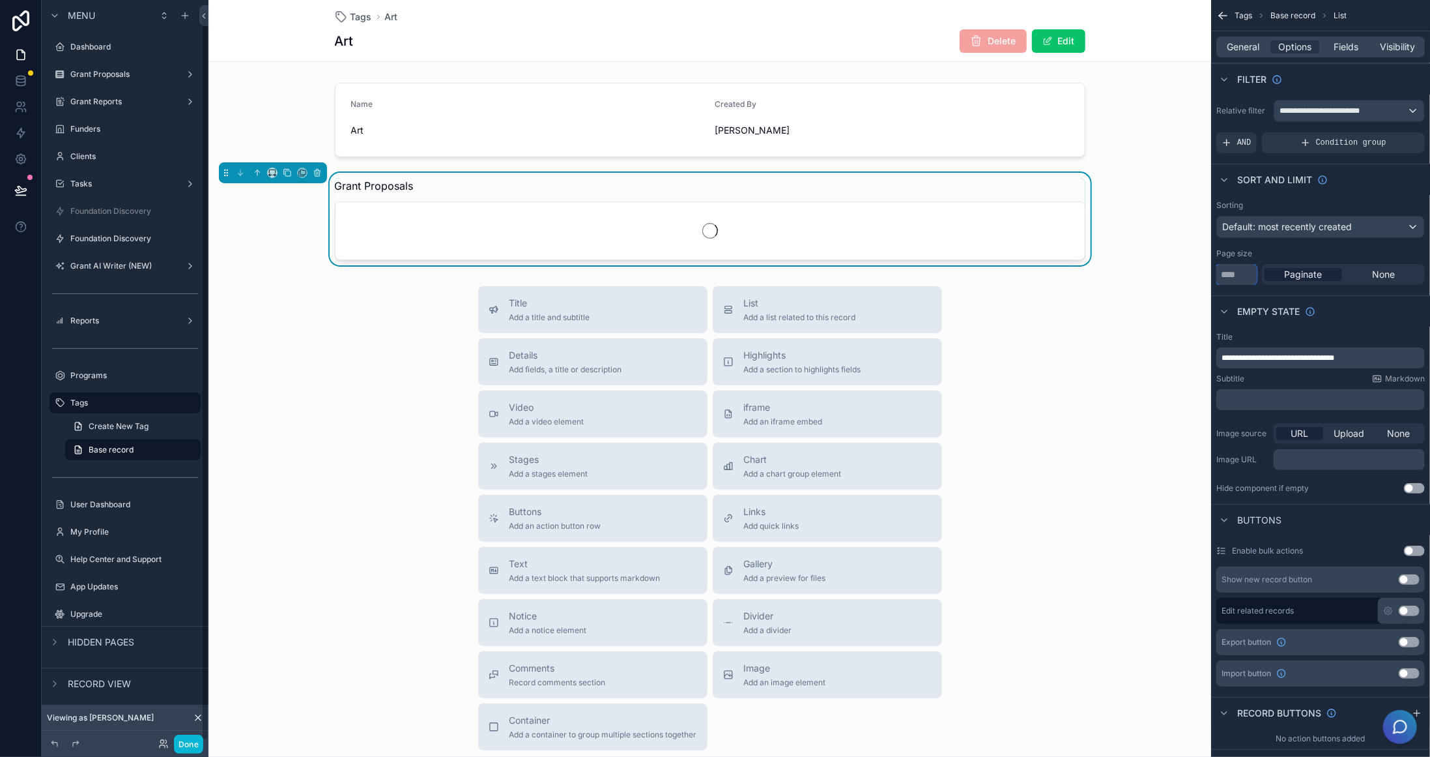
scroll to position [9, 0]
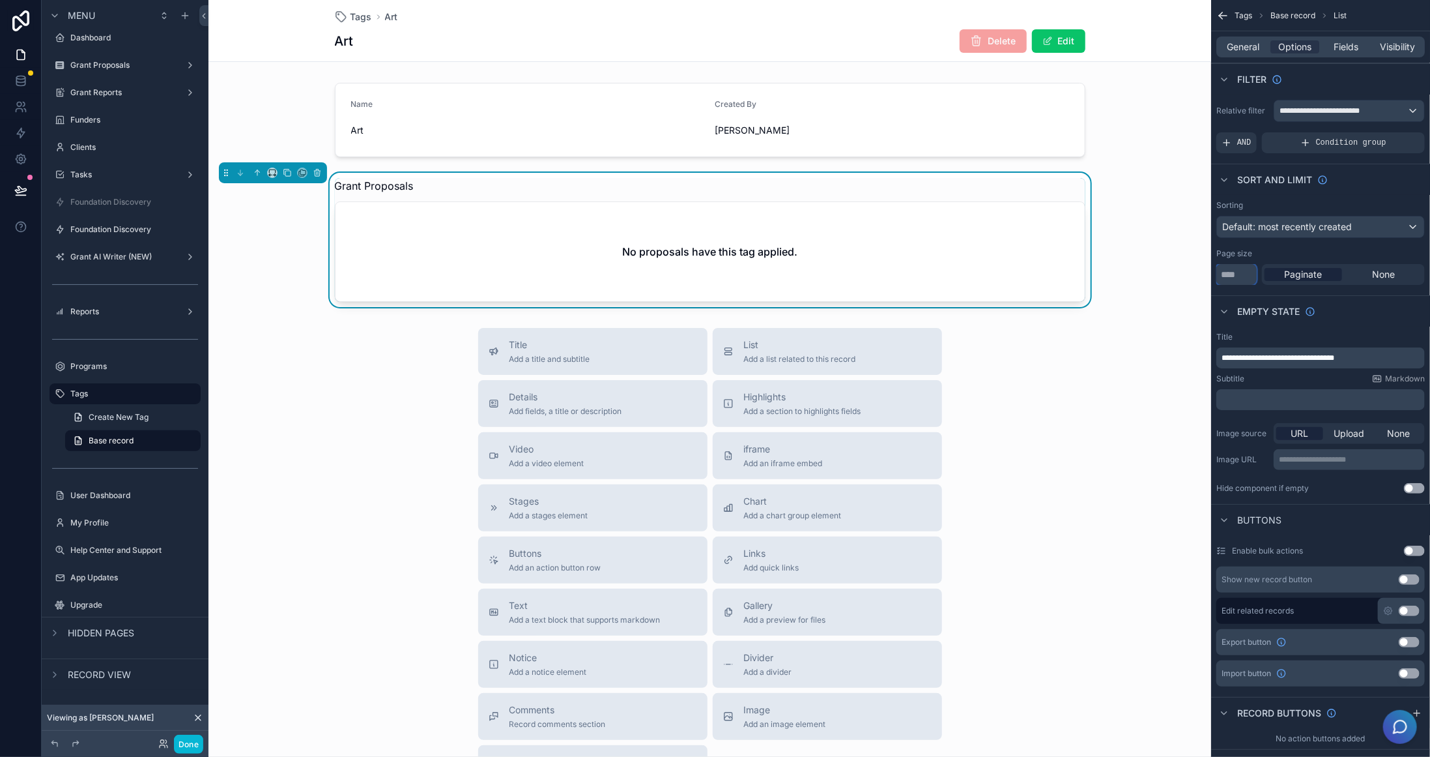
type input "***"
click at [1370, 313] on div "Empty state" at bounding box center [1320, 310] width 219 height 31
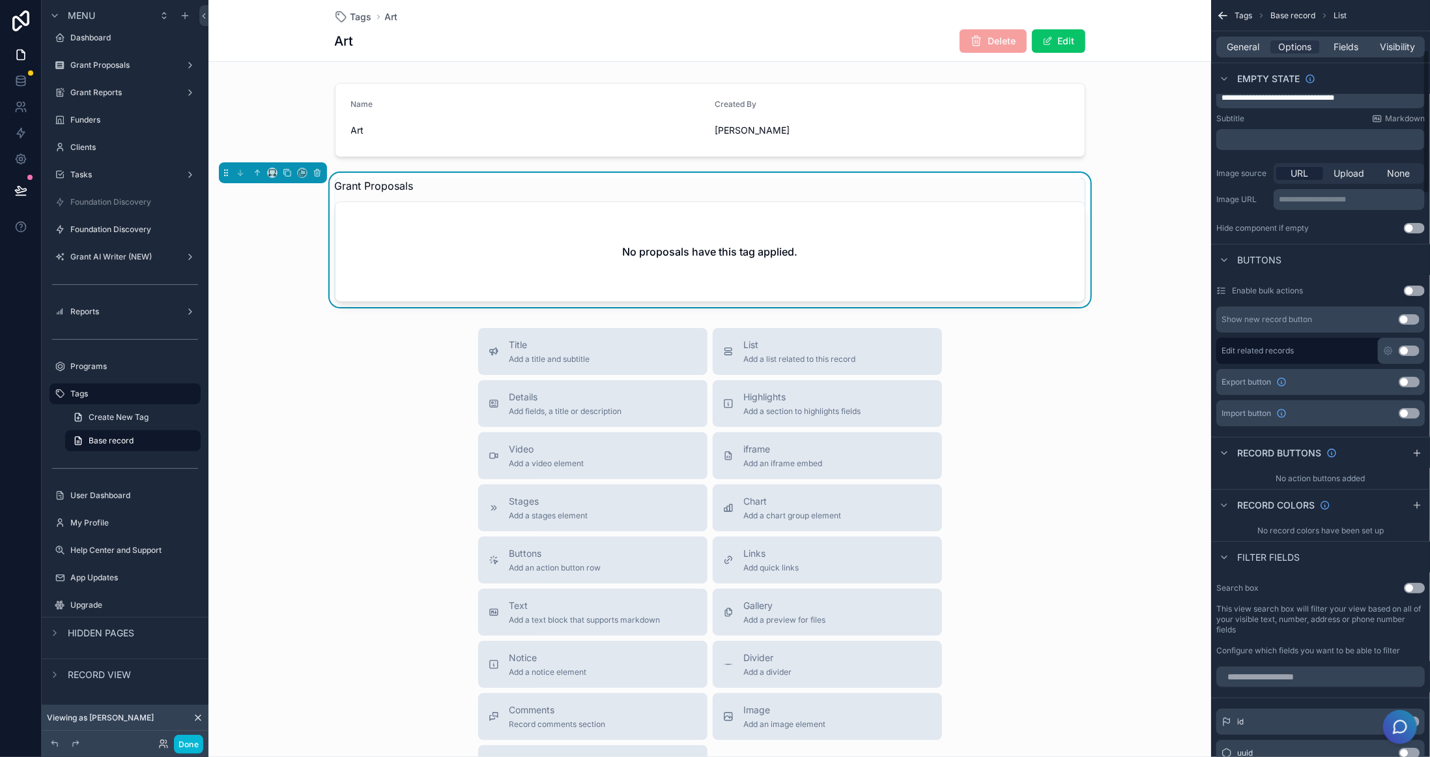
scroll to position [261, 0]
click at [84, 390] on label "Tags" at bounding box center [122, 393] width 104 height 10
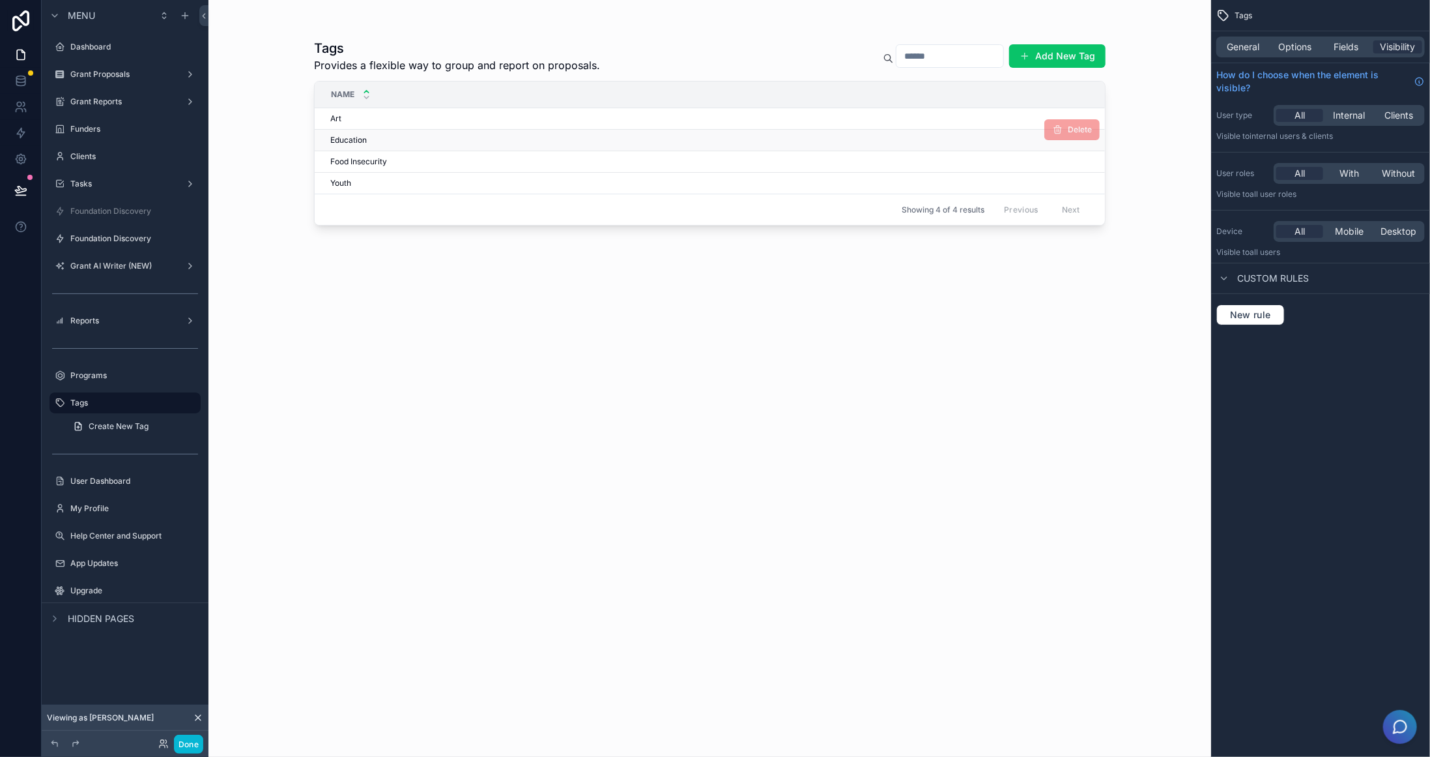
click at [355, 135] on span "Education" at bounding box center [348, 140] width 36 height 10
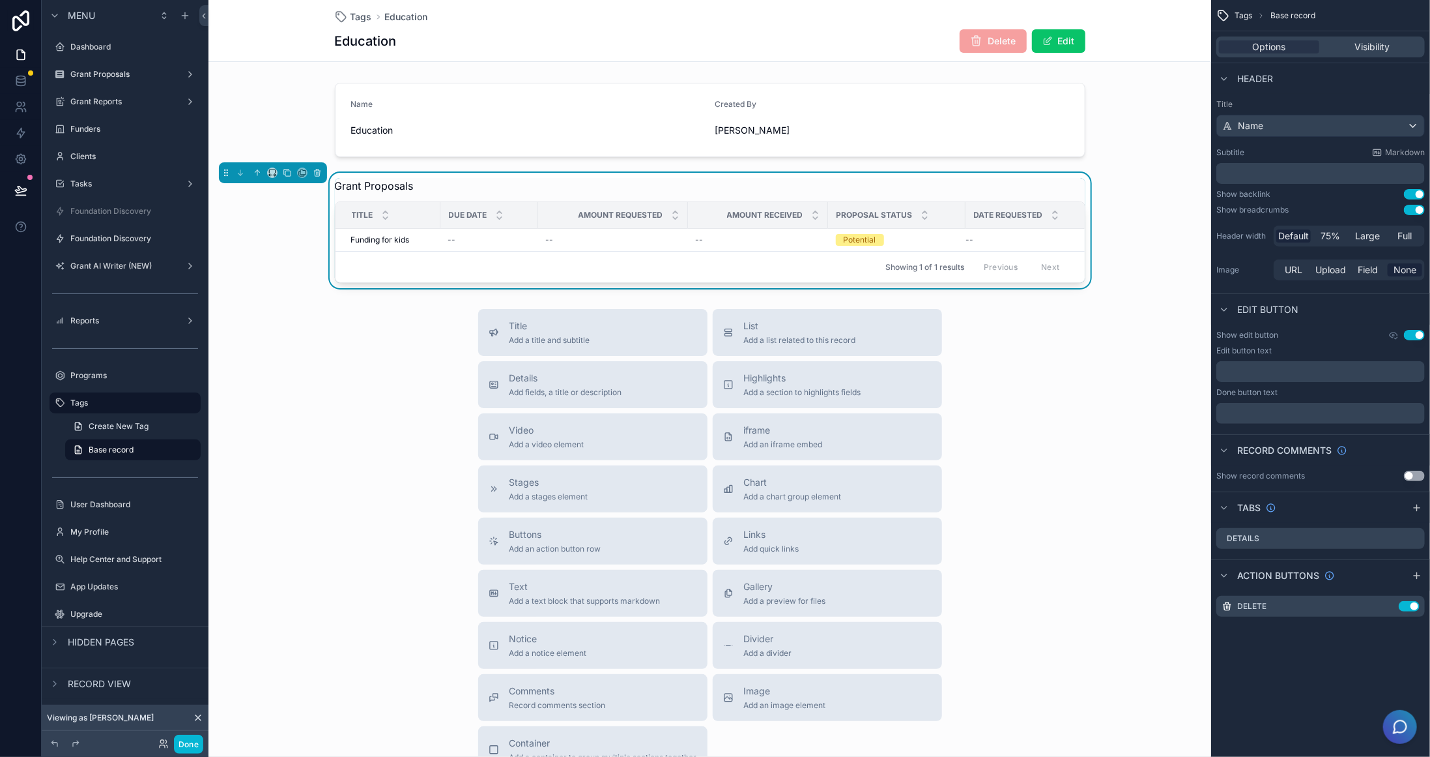
click at [1075, 206] on div "Date Requested" at bounding box center [1027, 215] width 123 height 25
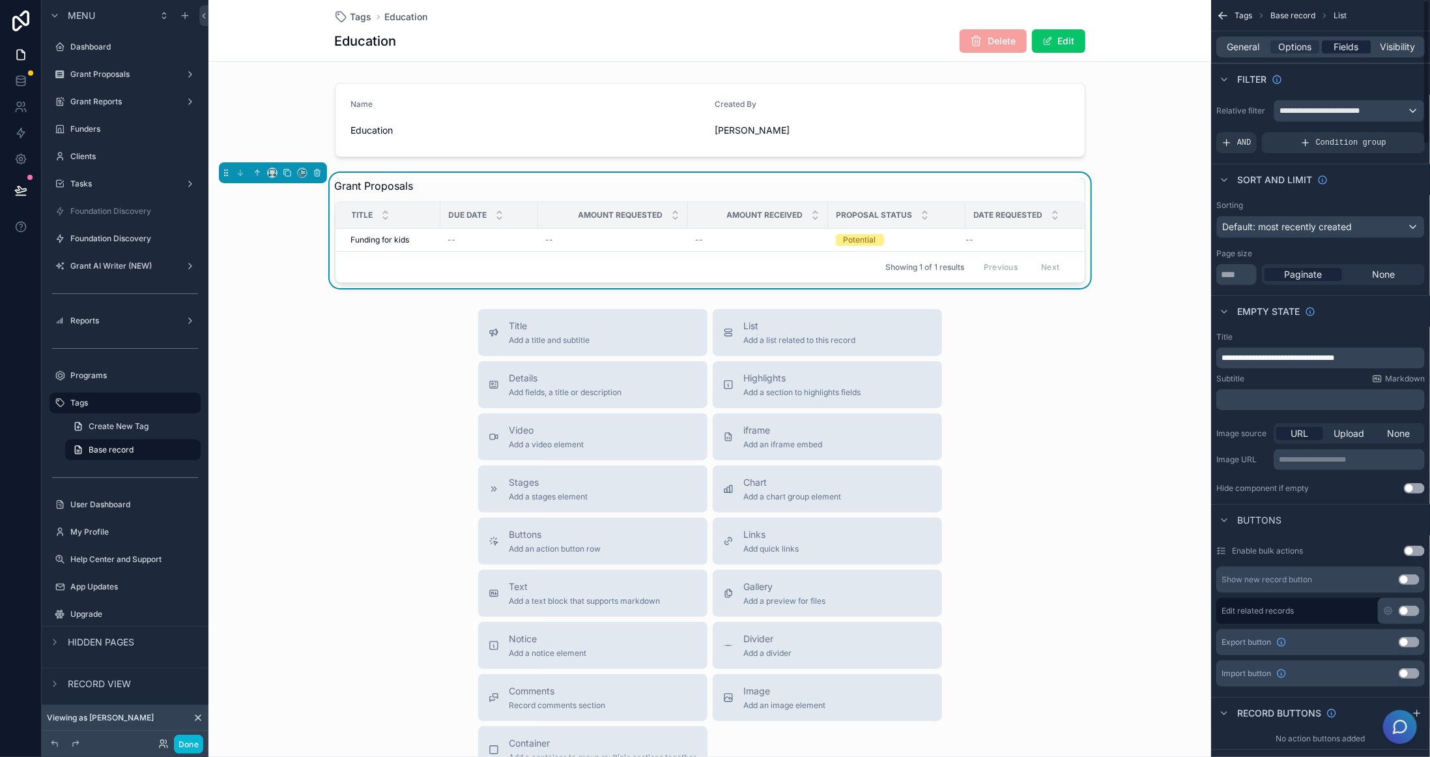
click at [1338, 51] on span "Fields" at bounding box center [1347, 46] width 25 height 13
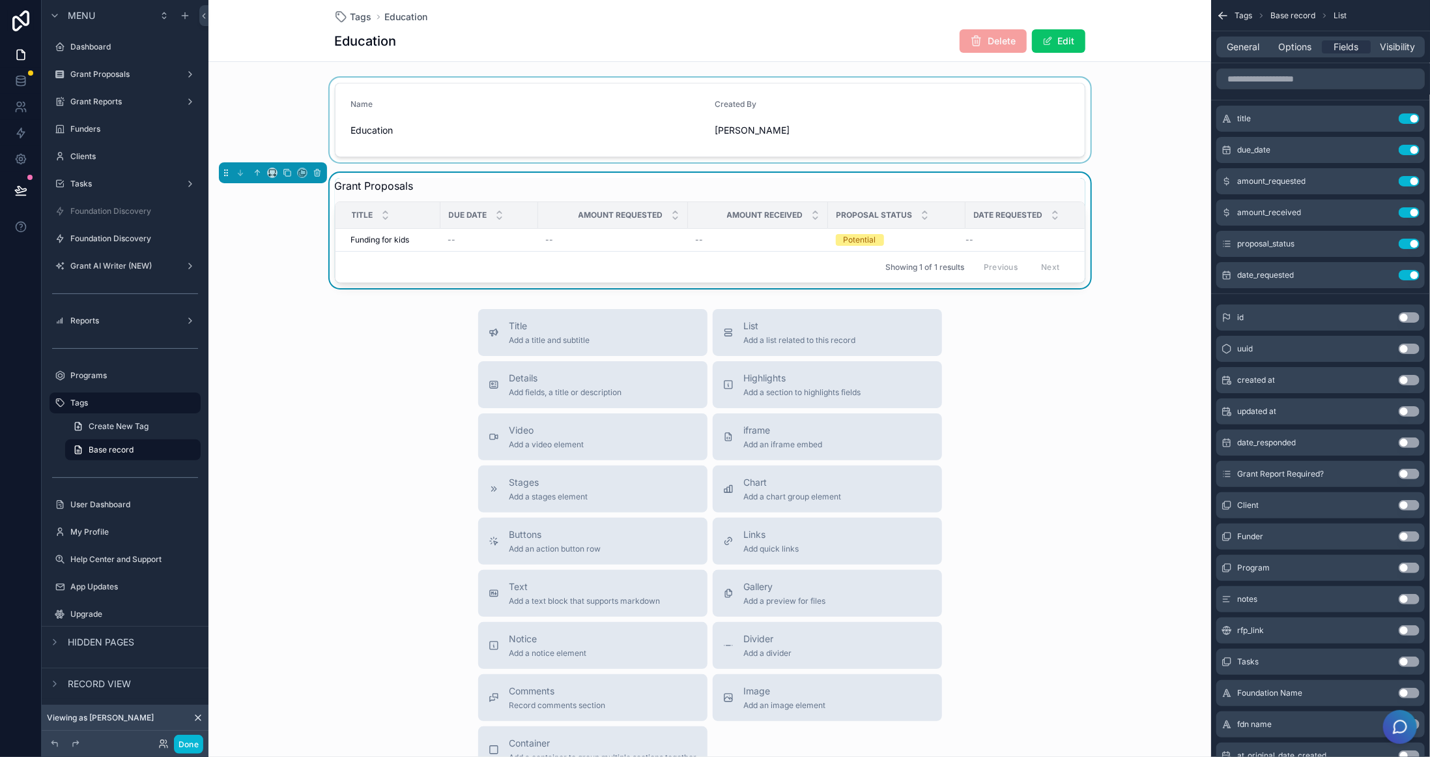
click at [1114, 138] on div "scrollable content" at bounding box center [710, 120] width 1003 height 85
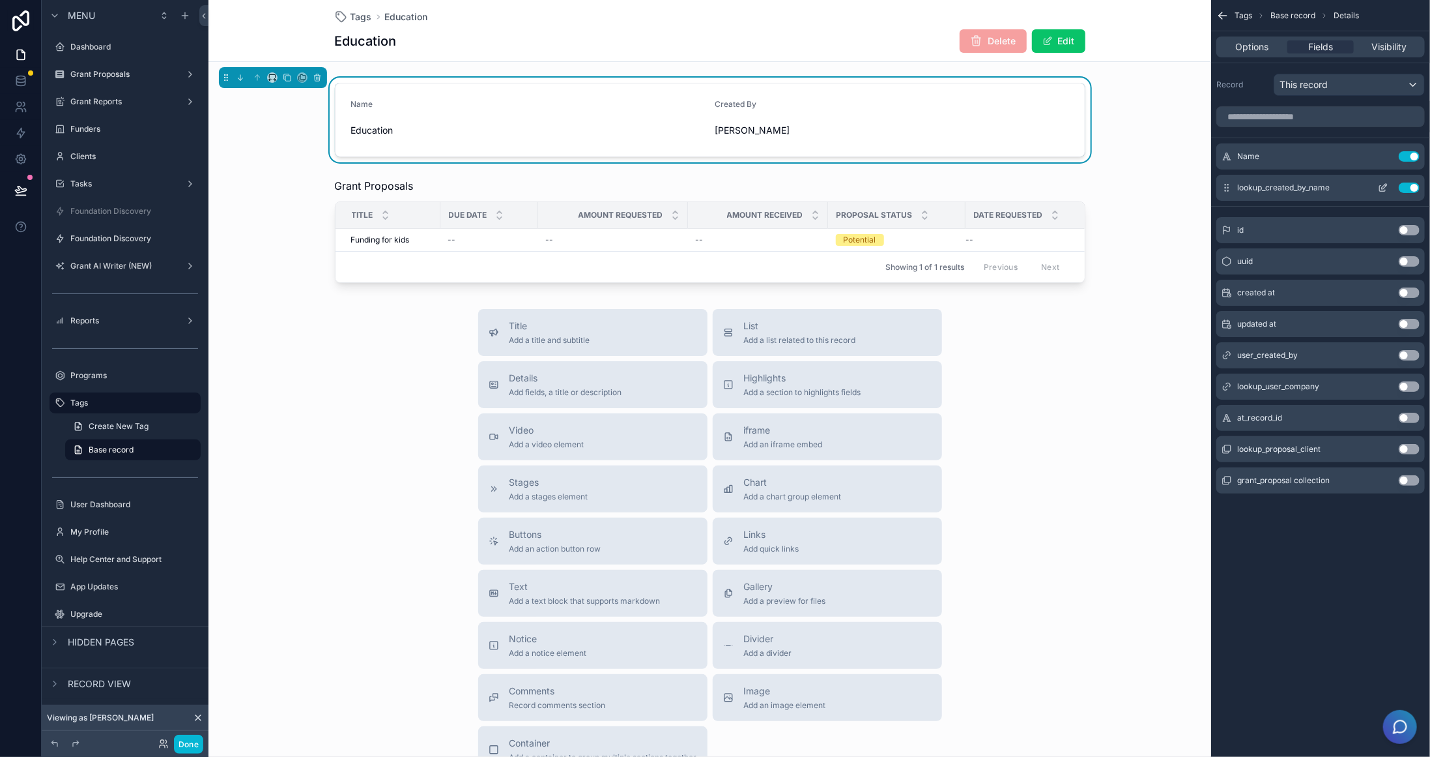
click at [1410, 185] on button "Use setting" at bounding box center [1409, 187] width 21 height 10
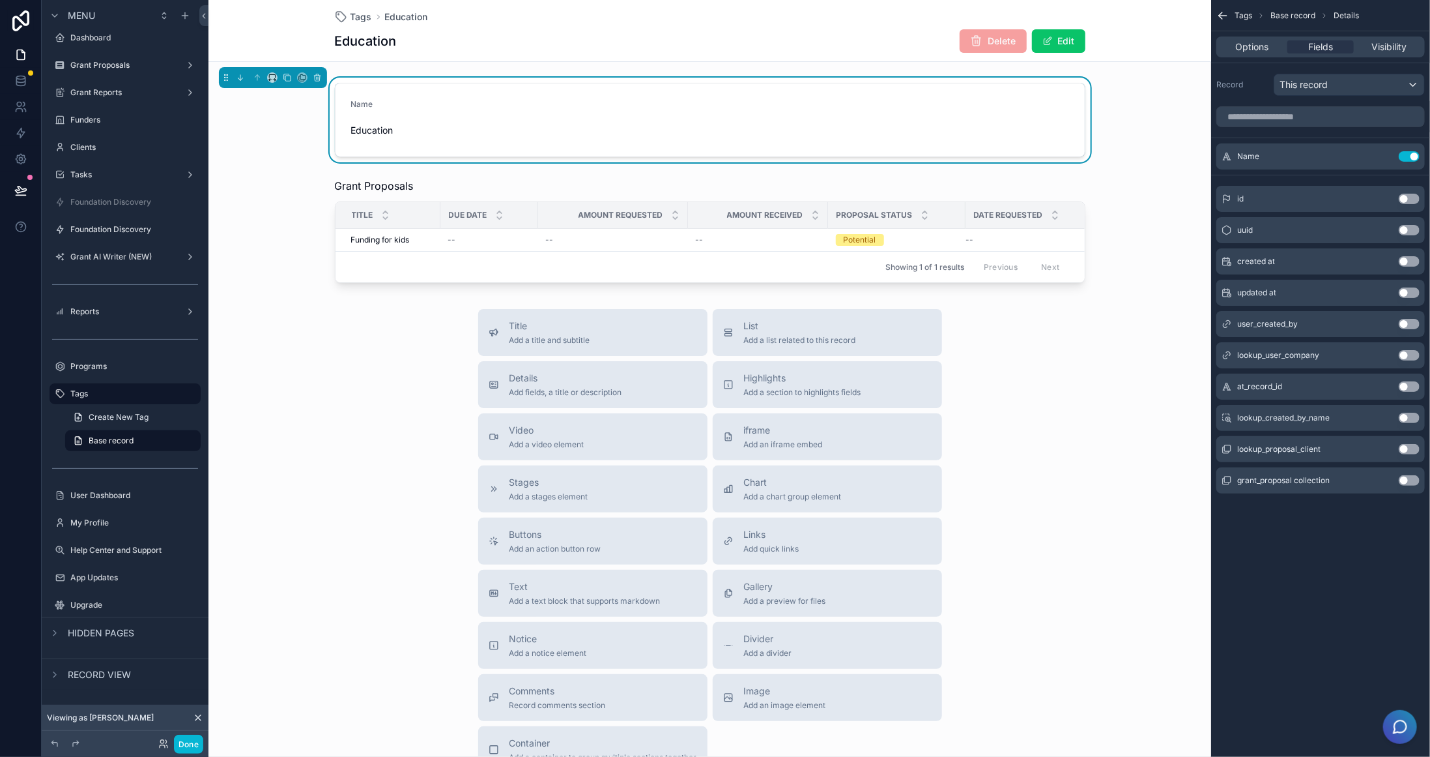
click at [1315, 644] on div "Tags Base record Details Options Fields Visibility Record This record Name Use …" at bounding box center [1320, 378] width 219 height 757
click at [195, 745] on button "Done" at bounding box center [188, 743] width 29 height 19
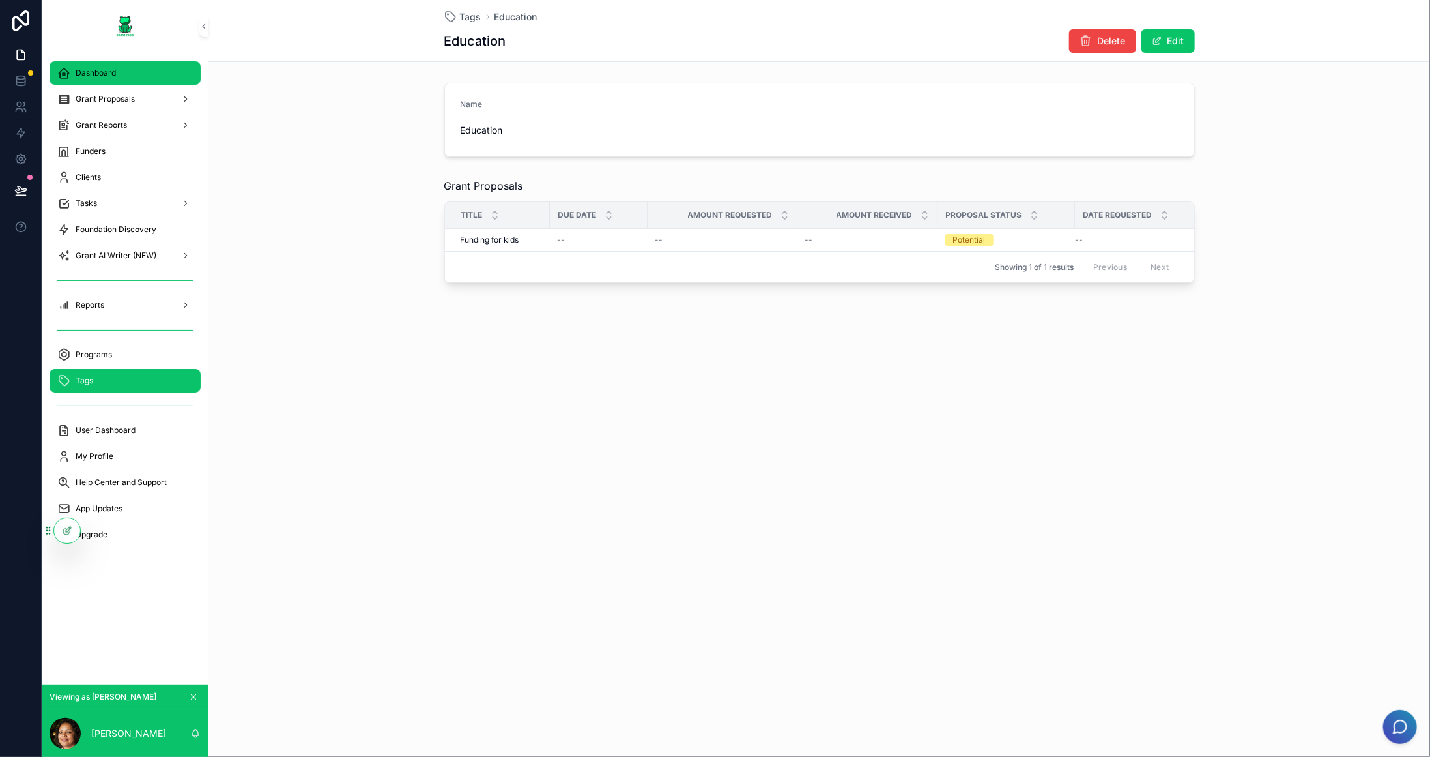
click at [93, 68] on span "Dashboard" at bounding box center [96, 73] width 40 height 10
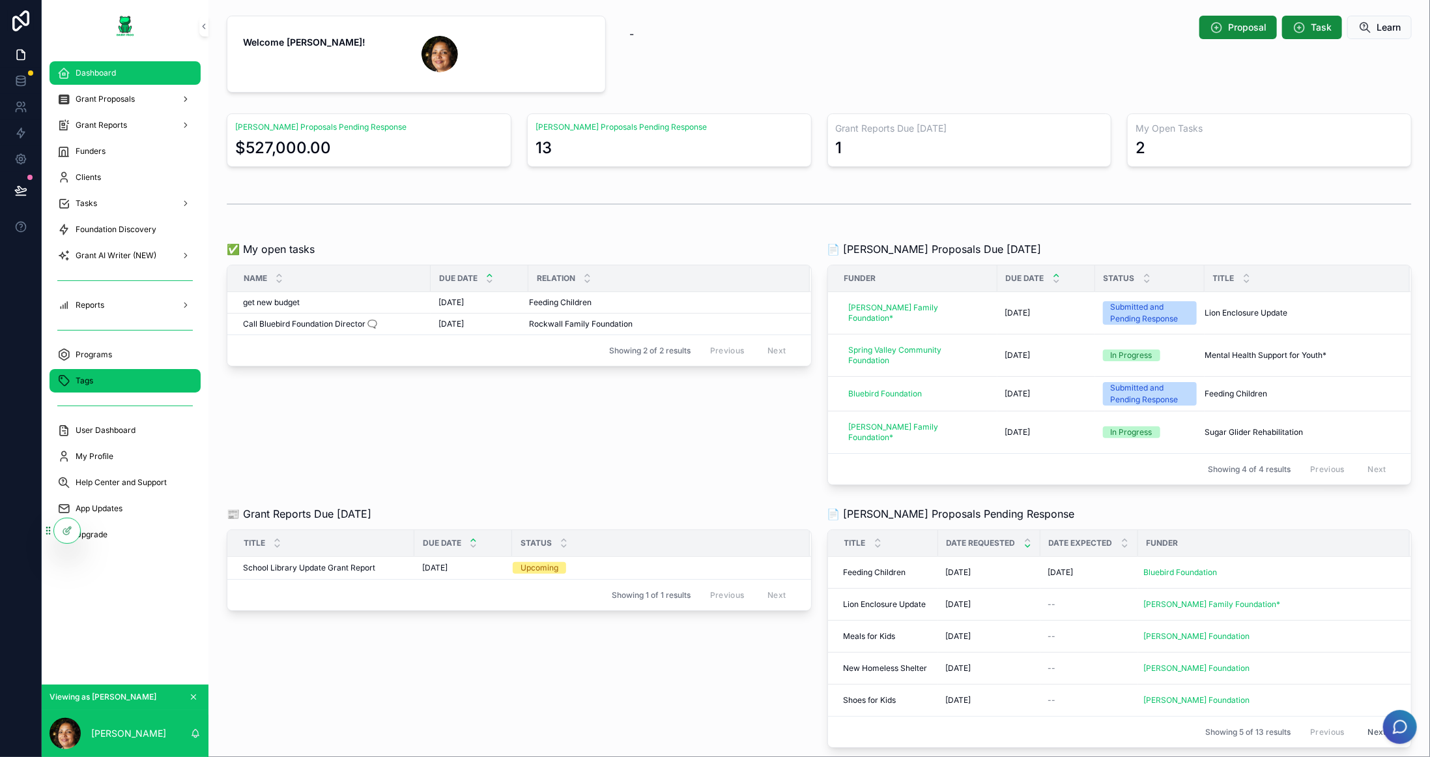
click at [126, 373] on div "Tags" at bounding box center [125, 380] width 136 height 21
